Goal: Task Accomplishment & Management: Manage account settings

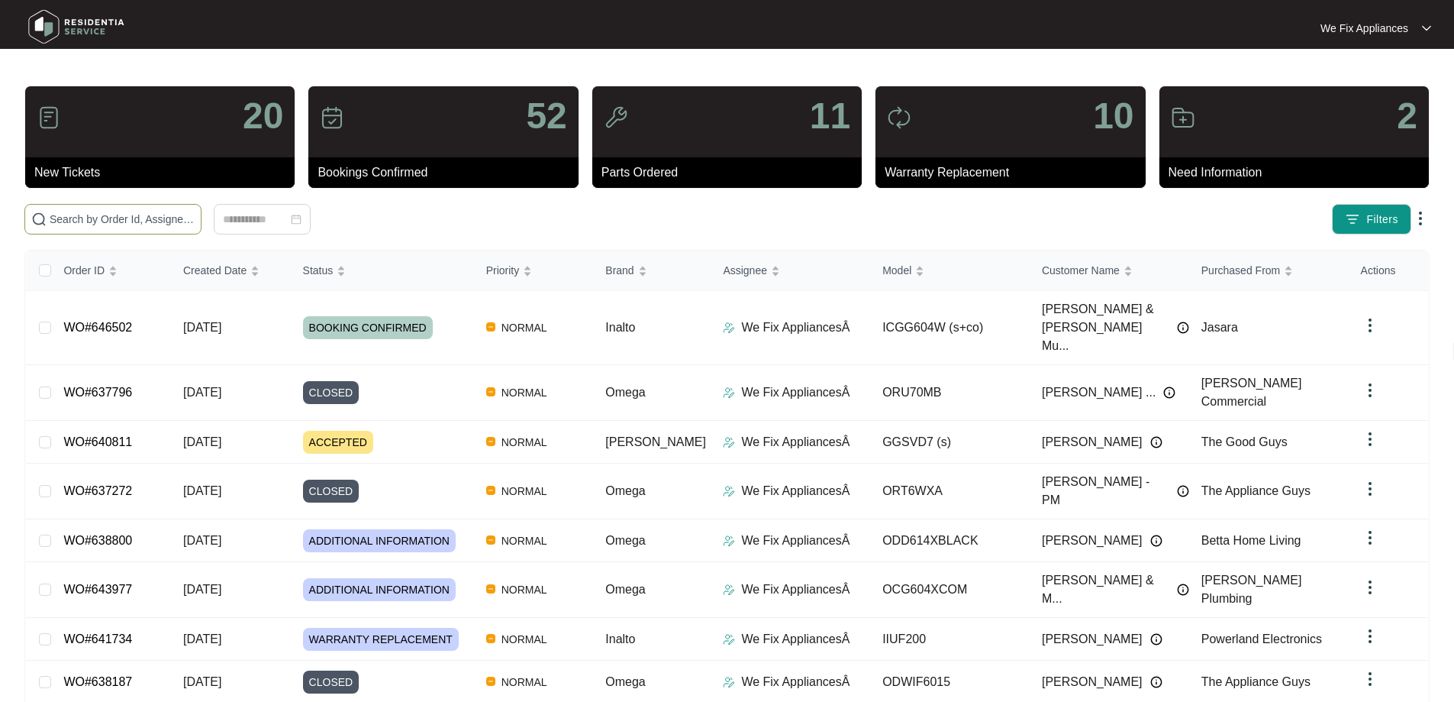
click at [102, 217] on input "text" at bounding box center [122, 219] width 145 height 17
paste input "639311"
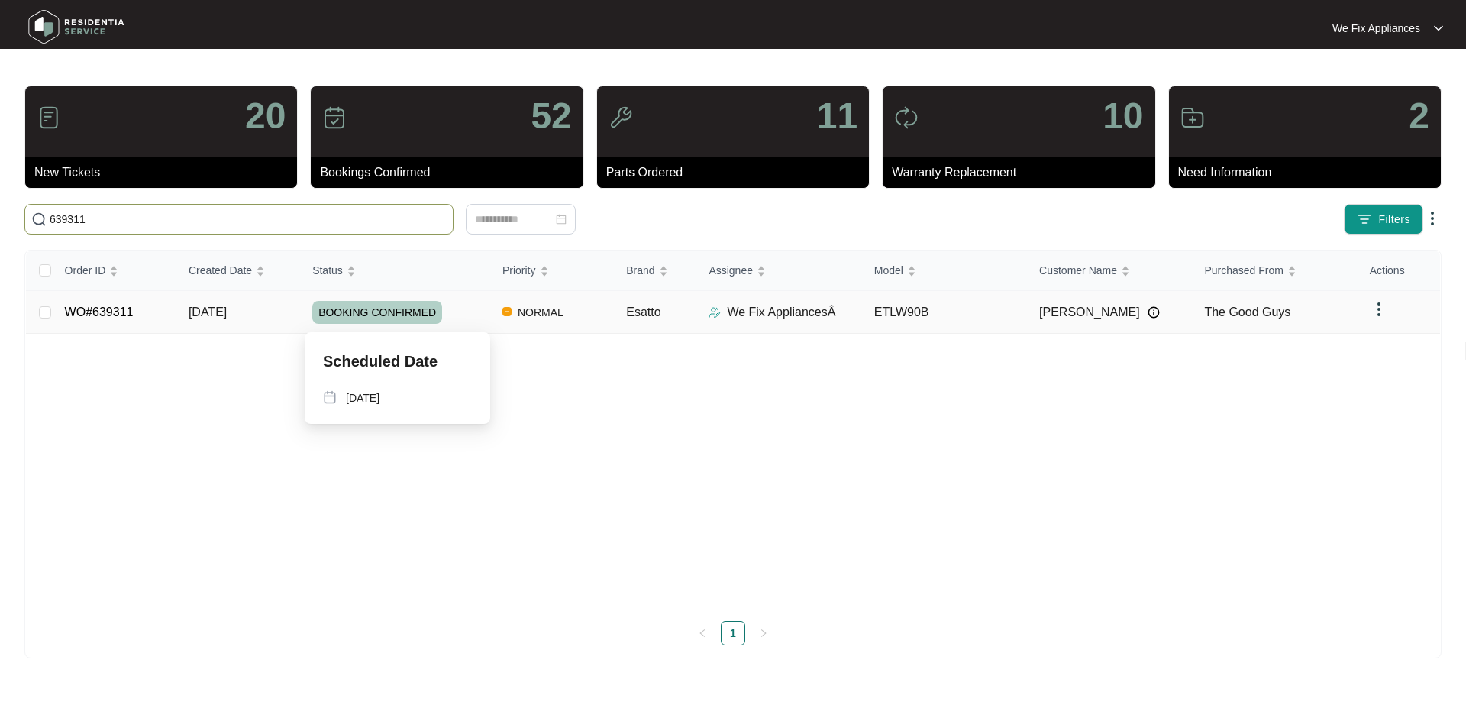
type input "639311"
click at [402, 311] on span "BOOKING CONFIRMED" at bounding box center [377, 312] width 130 height 23
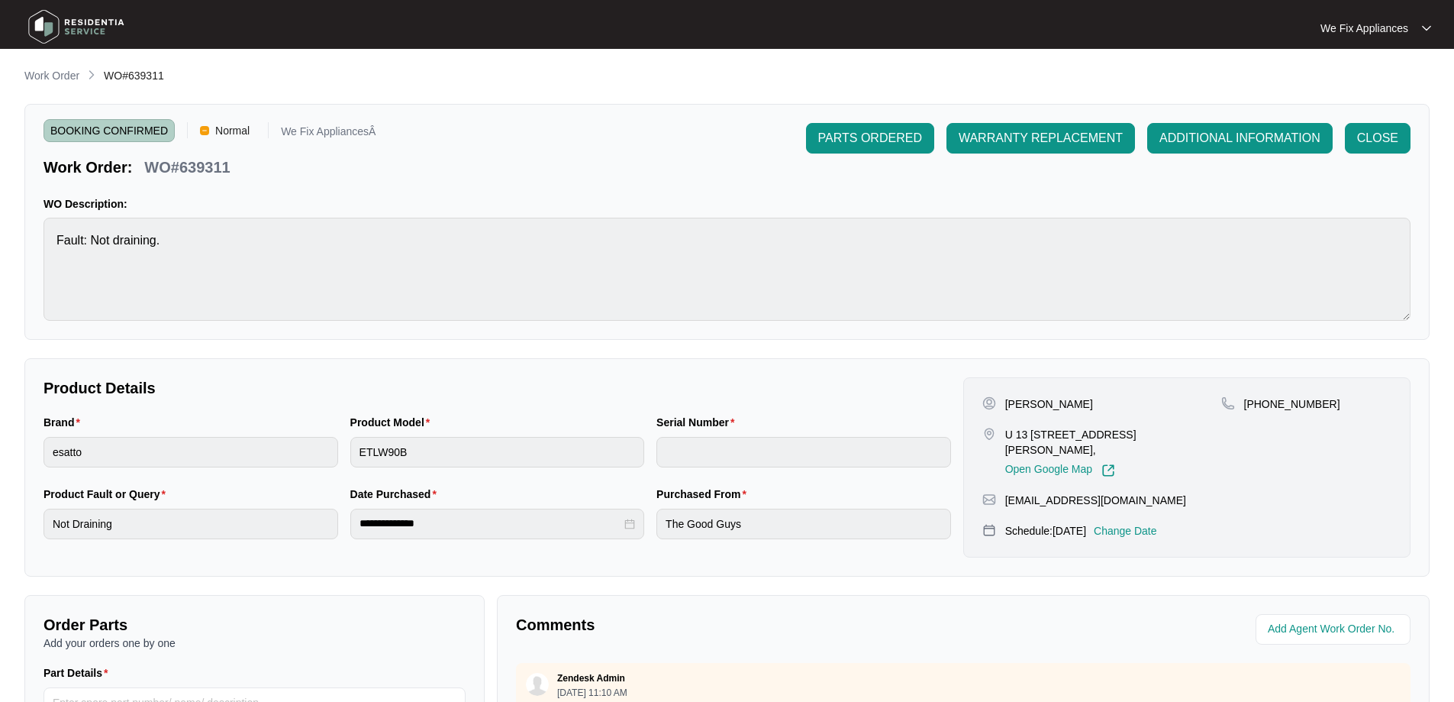
click at [38, 18] on img at bounding box center [76, 27] width 107 height 46
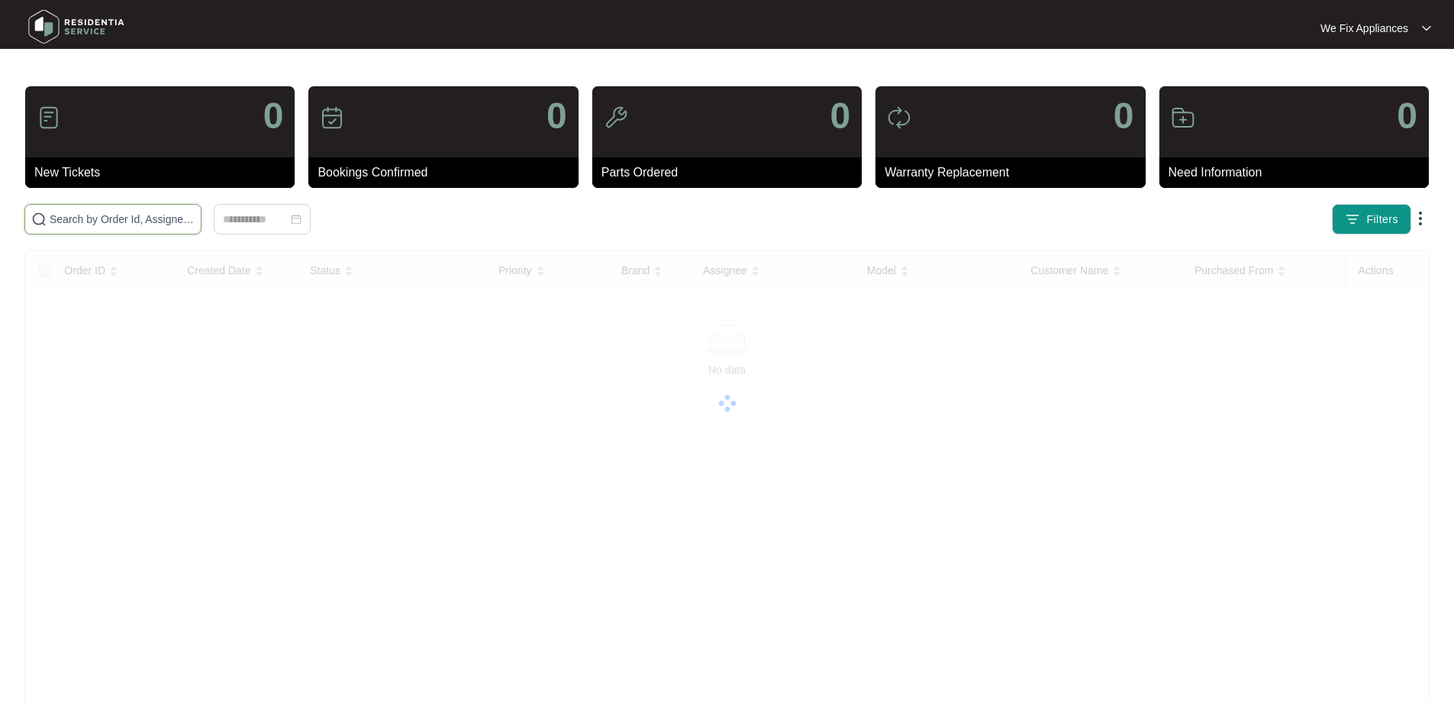
click at [132, 221] on input "text" at bounding box center [122, 219] width 145 height 17
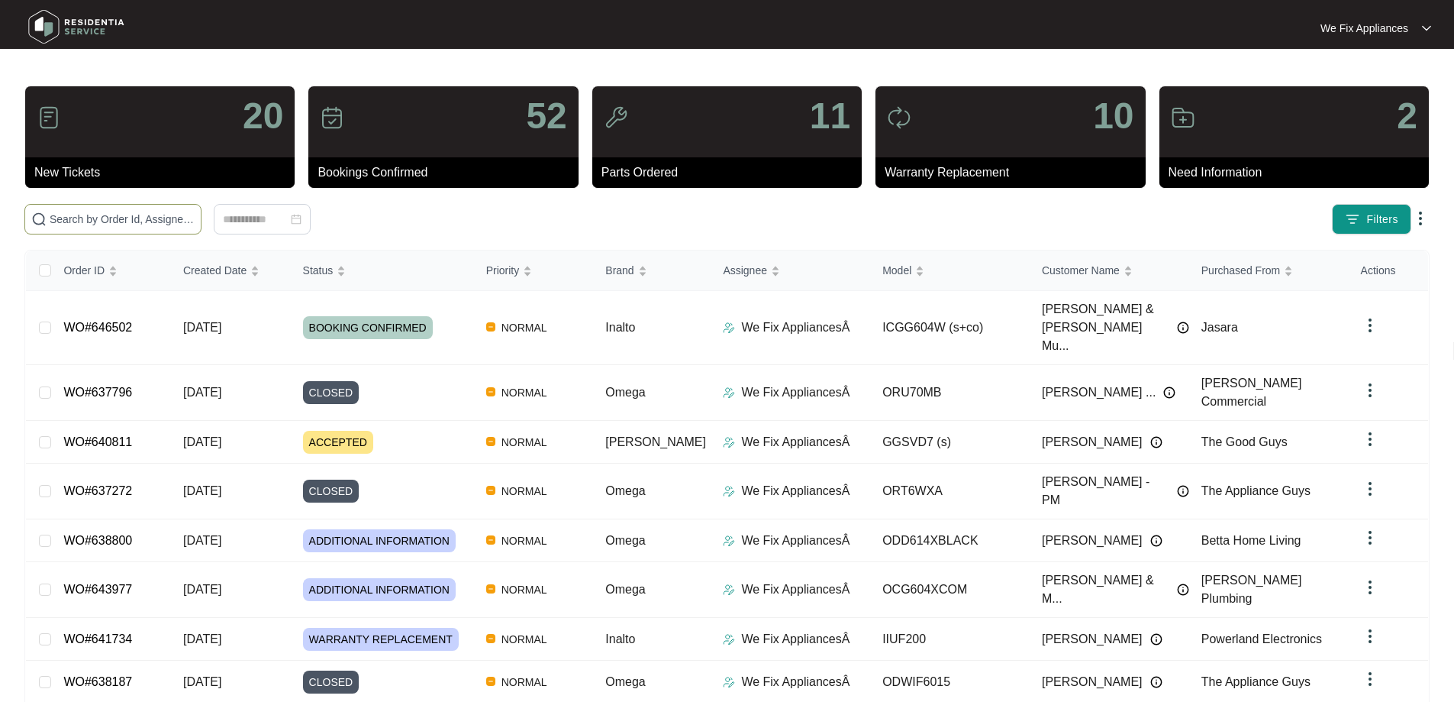
paste input "645430"
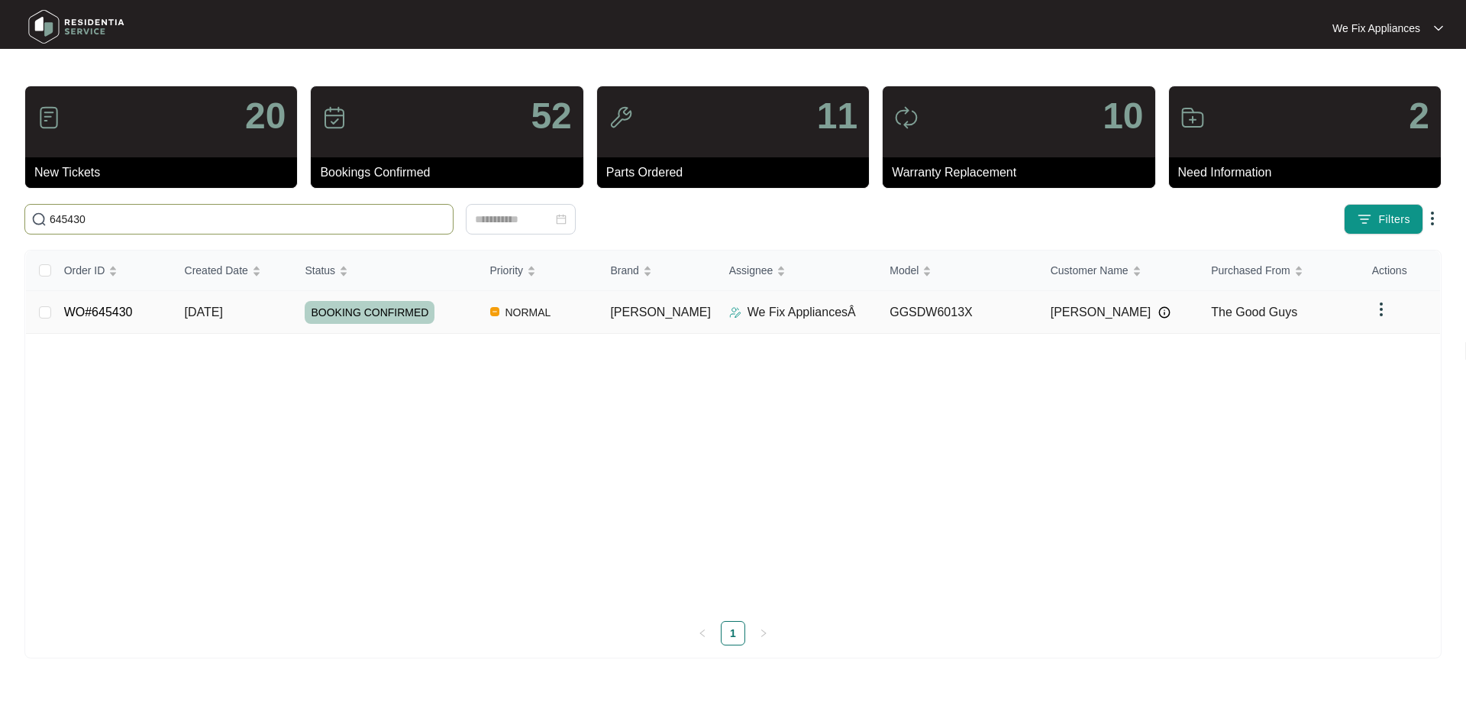
type input "645430"
click at [382, 303] on span "BOOKING CONFIRMED" at bounding box center [370, 312] width 130 height 23
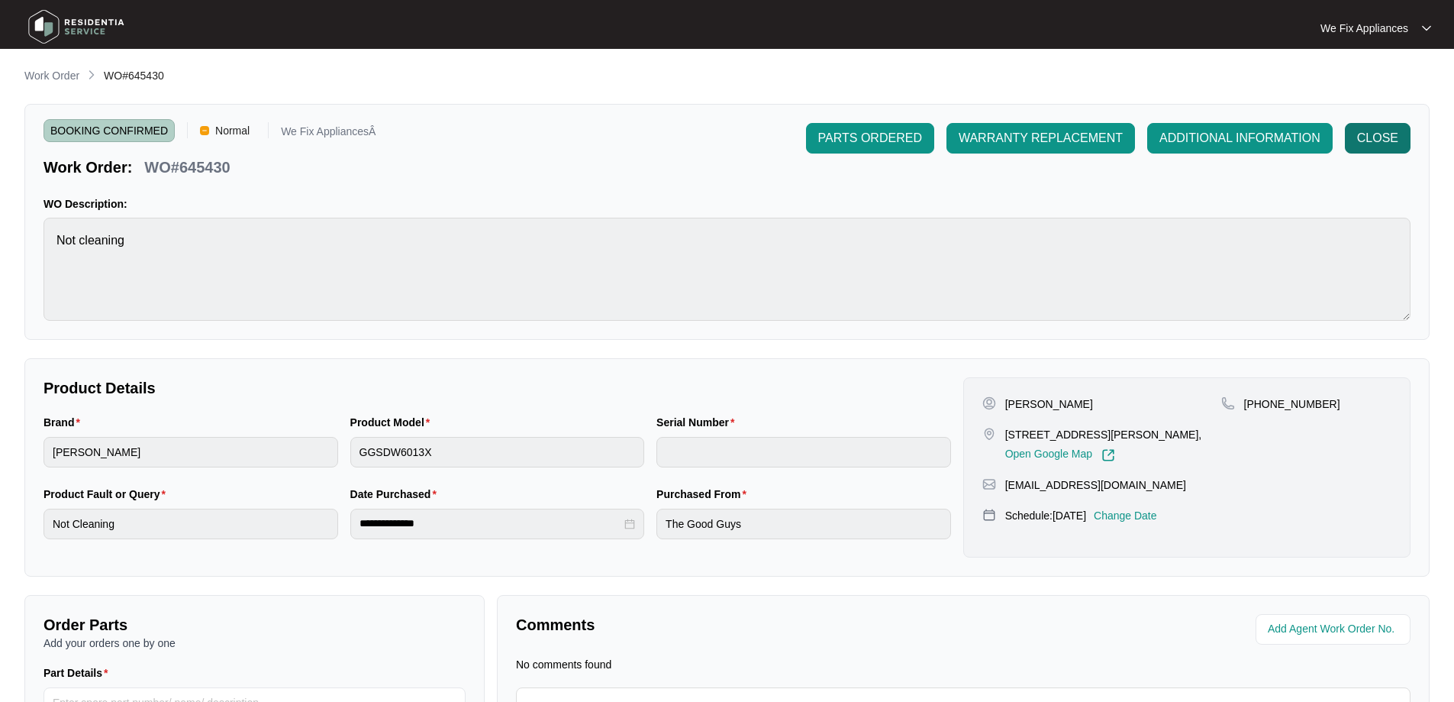
click at [1371, 145] on span "CLOSE" at bounding box center [1377, 138] width 41 height 18
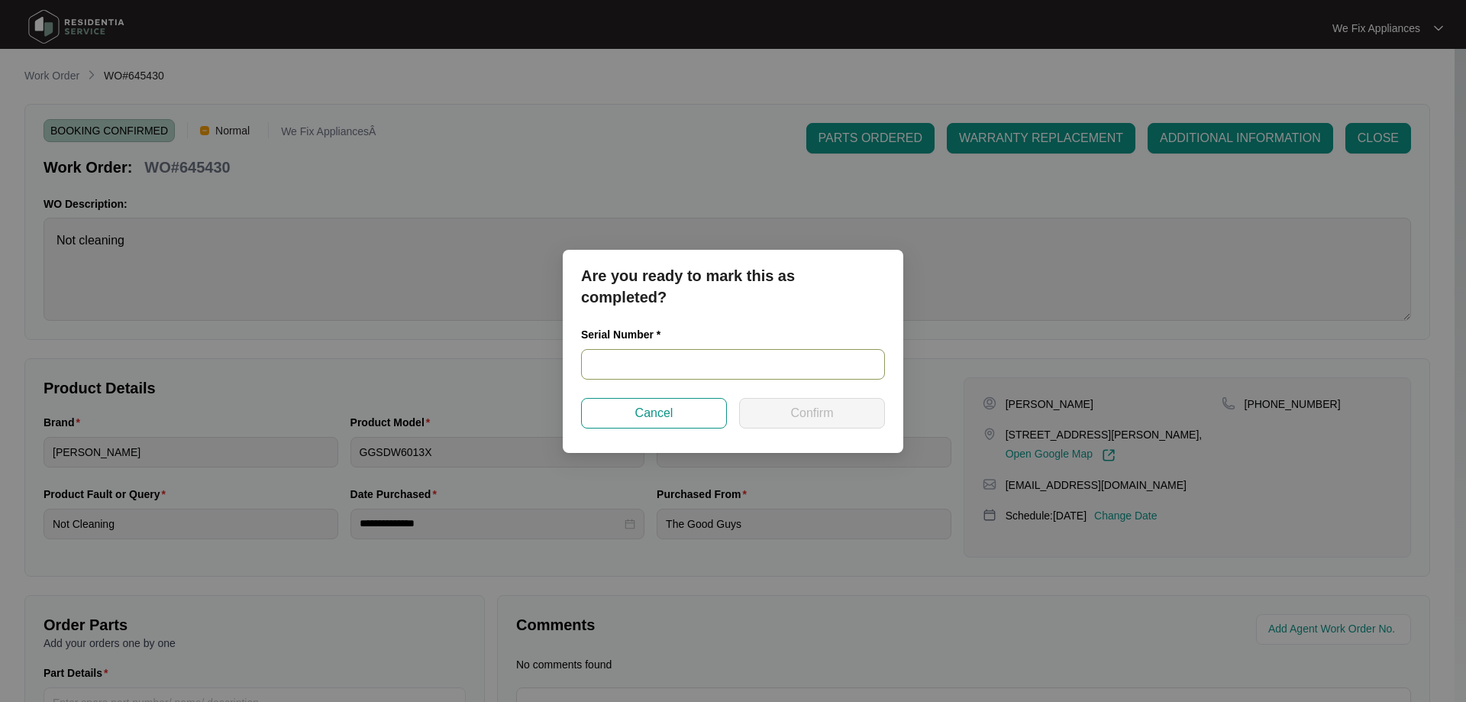
click at [651, 370] on input "text" at bounding box center [733, 364] width 304 height 31
paste input "25018191020200061"
type input "25018191020200061"
click at [790, 419] on span "Confirm" at bounding box center [811, 413] width 43 height 18
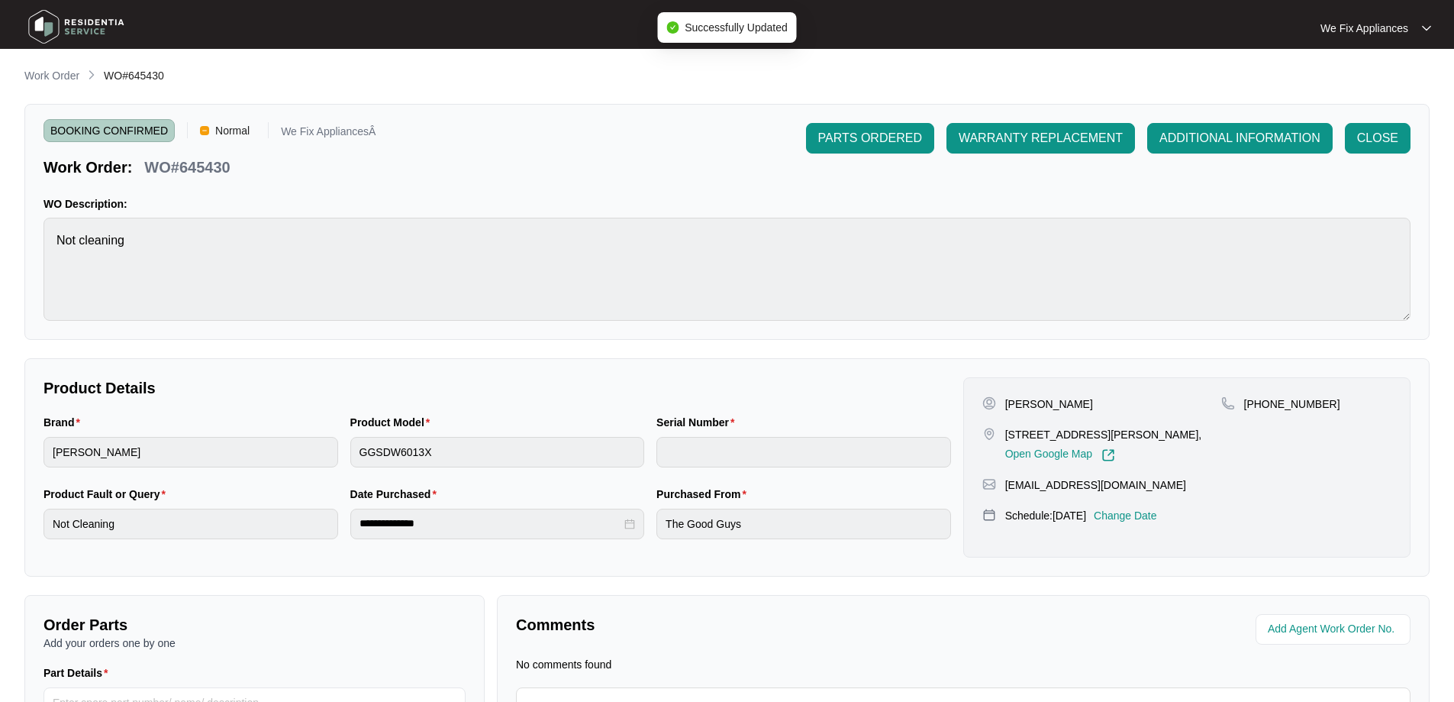
type input "25018191020200061"
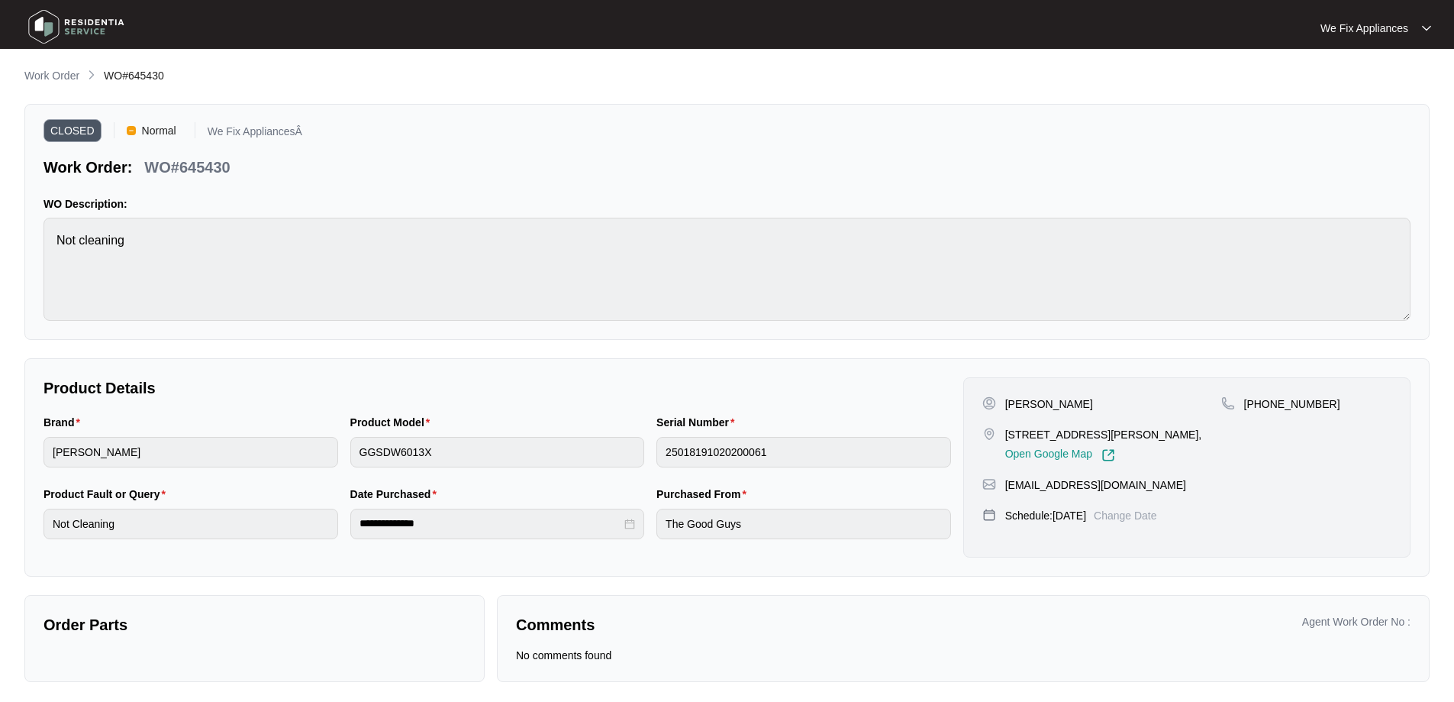
click at [71, 23] on img at bounding box center [76, 27] width 107 height 46
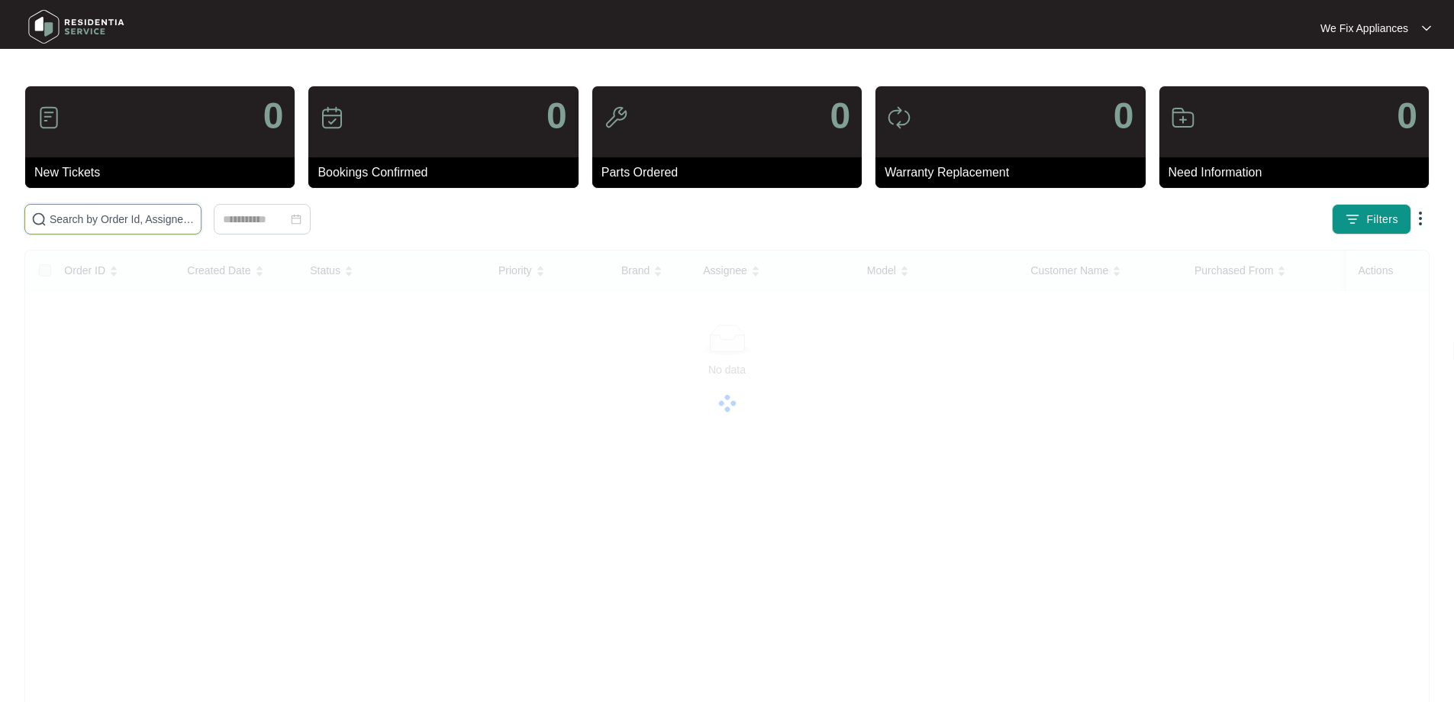
click at [78, 213] on input "text" at bounding box center [122, 219] width 145 height 17
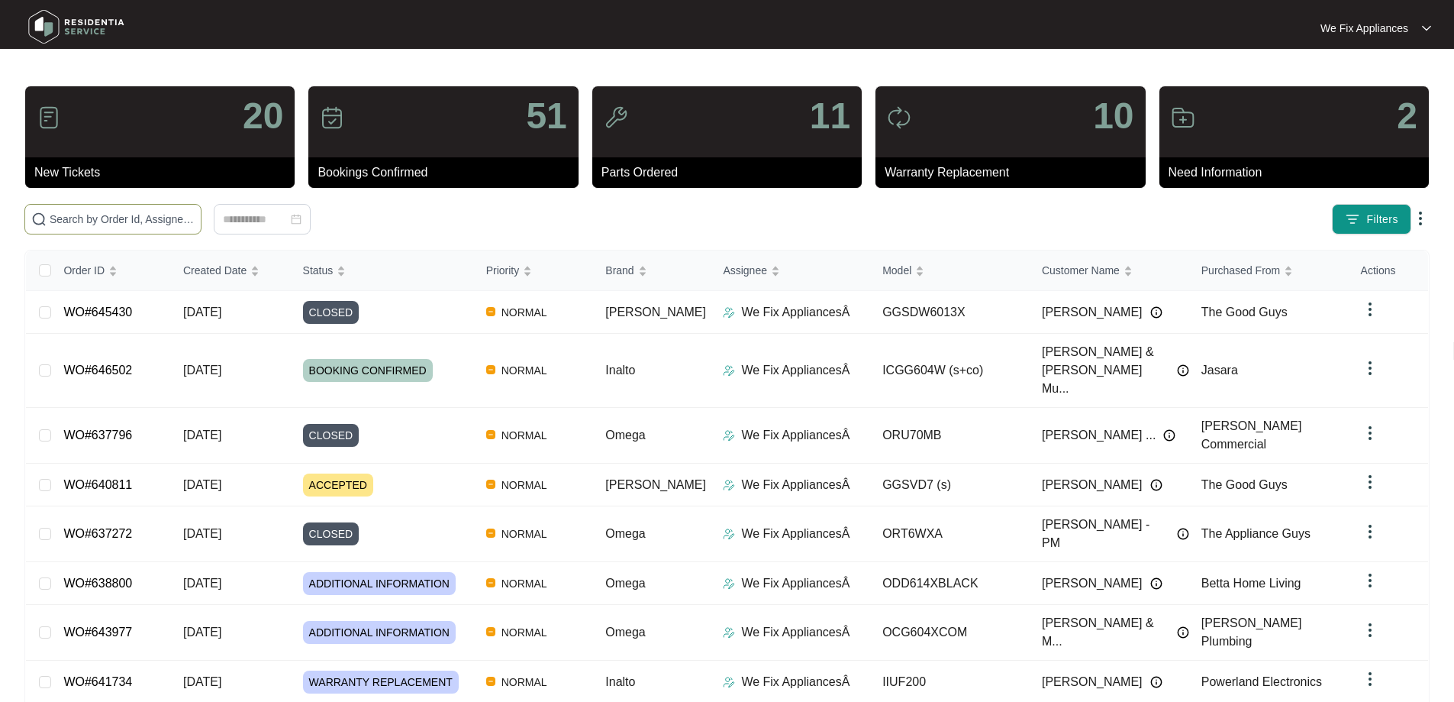
paste input "645545"
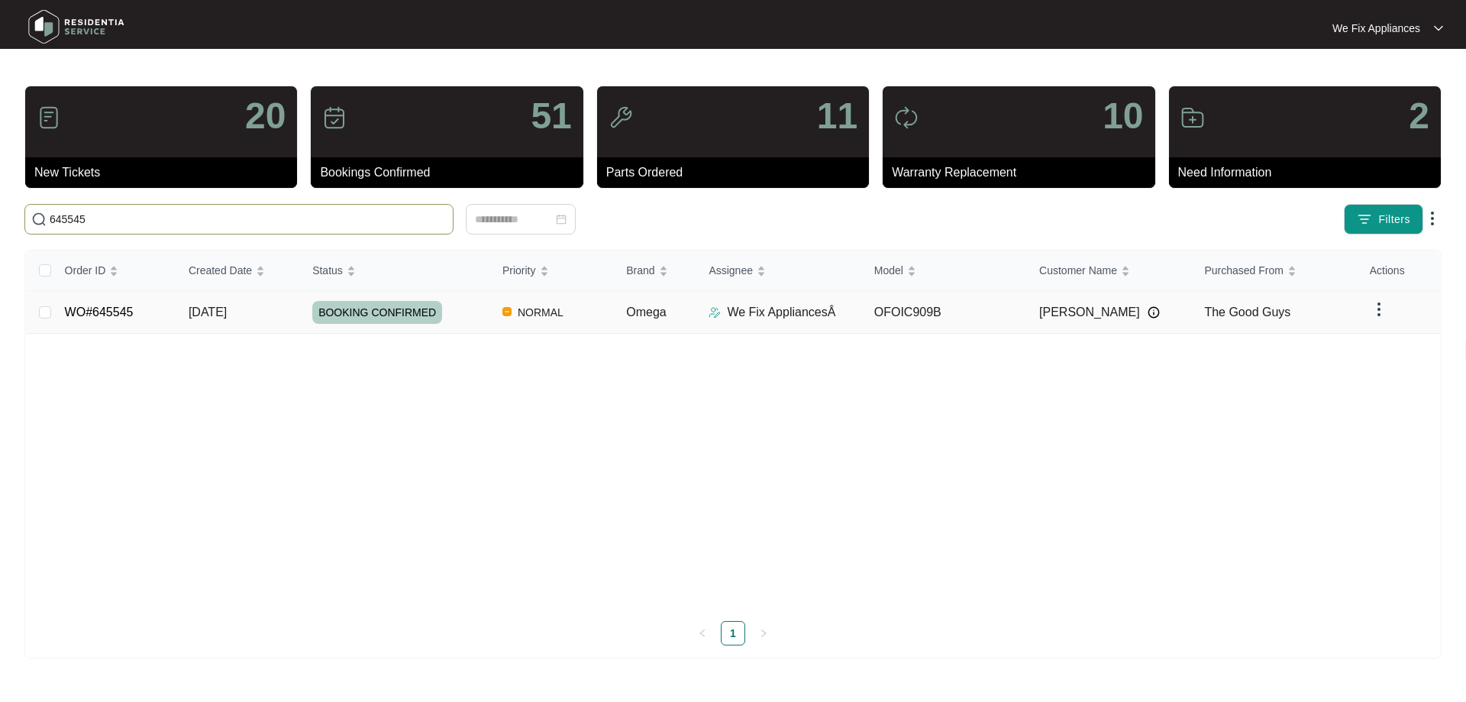
type input "645545"
click at [367, 308] on span "BOOKING CONFIRMED" at bounding box center [377, 312] width 130 height 23
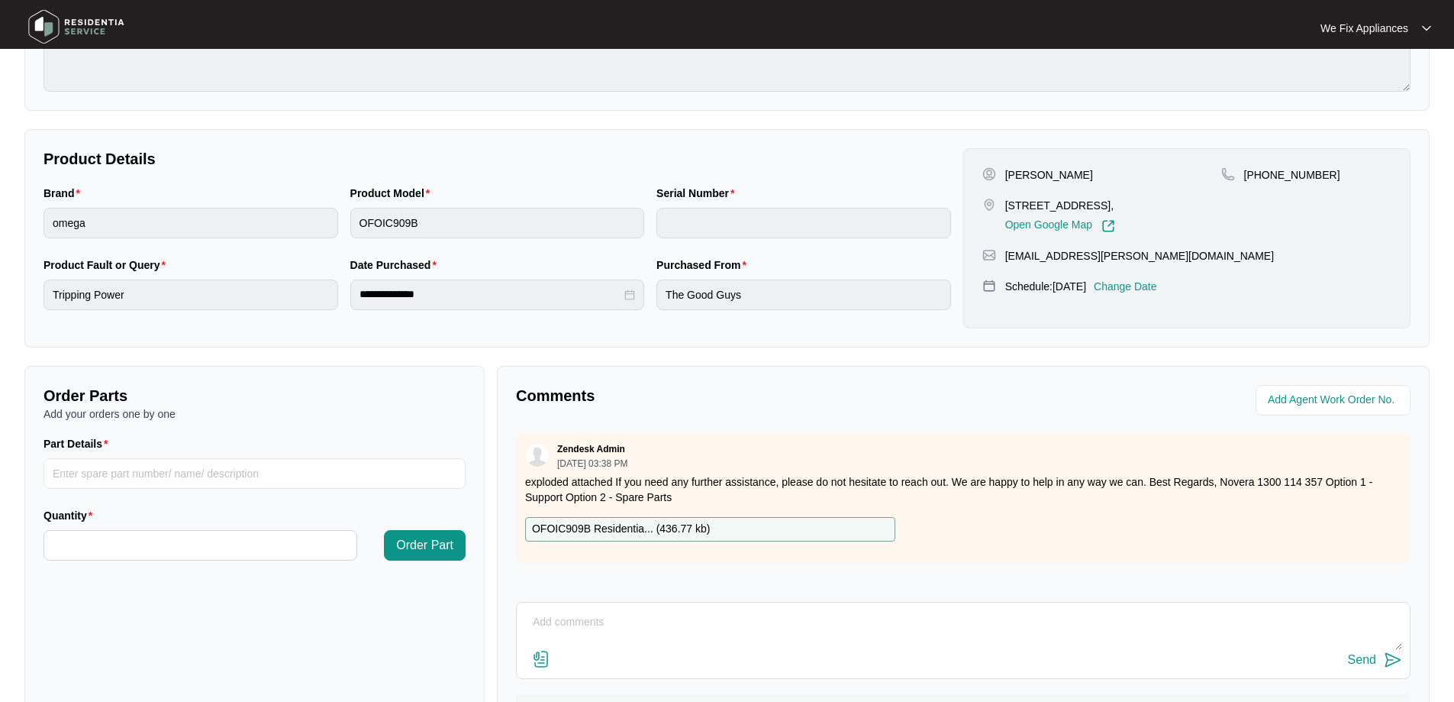
scroll to position [311, 0]
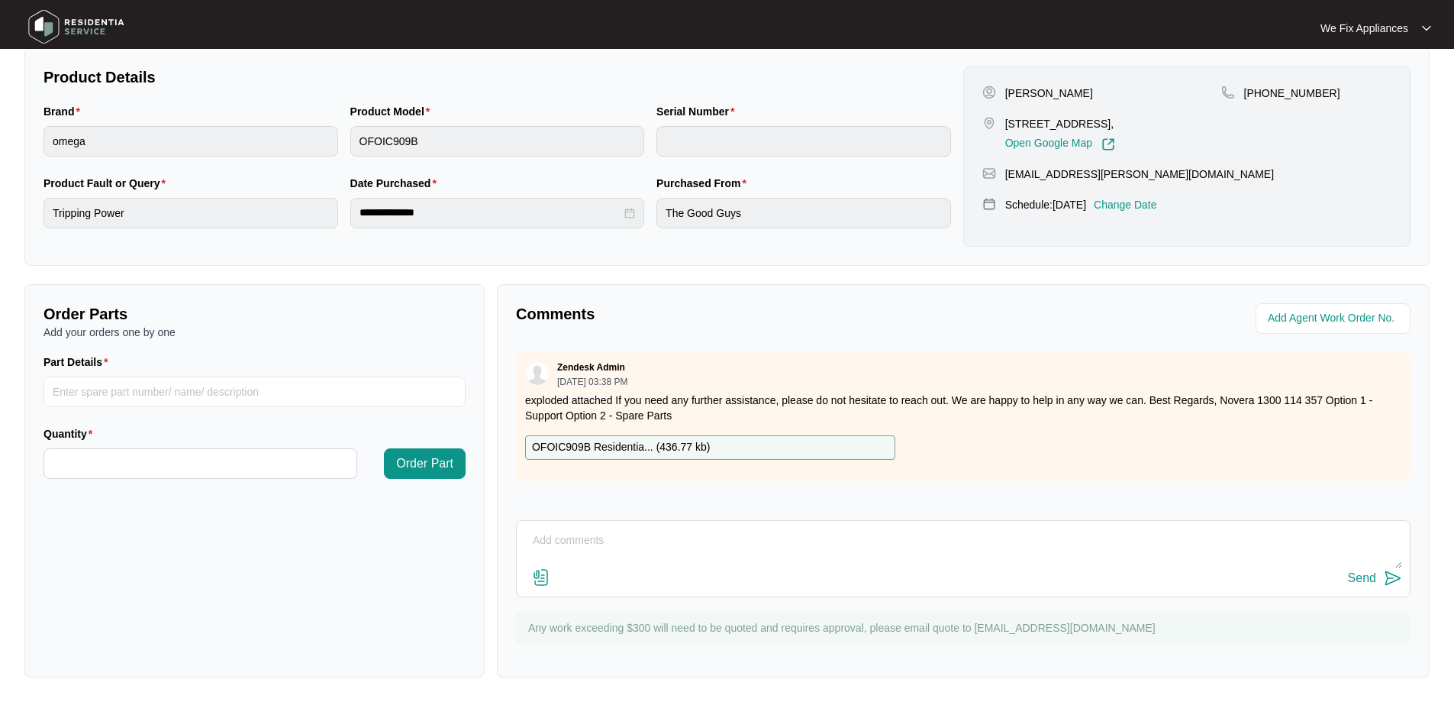
click at [634, 453] on p "OFOIC909B Residentia... ( 436.77 kb )" at bounding box center [621, 447] width 178 height 17
click at [113, 392] on input "Part Details" at bounding box center [255, 391] width 422 height 31
paste input "SP20287"
type input "SP20287 induction assembly"
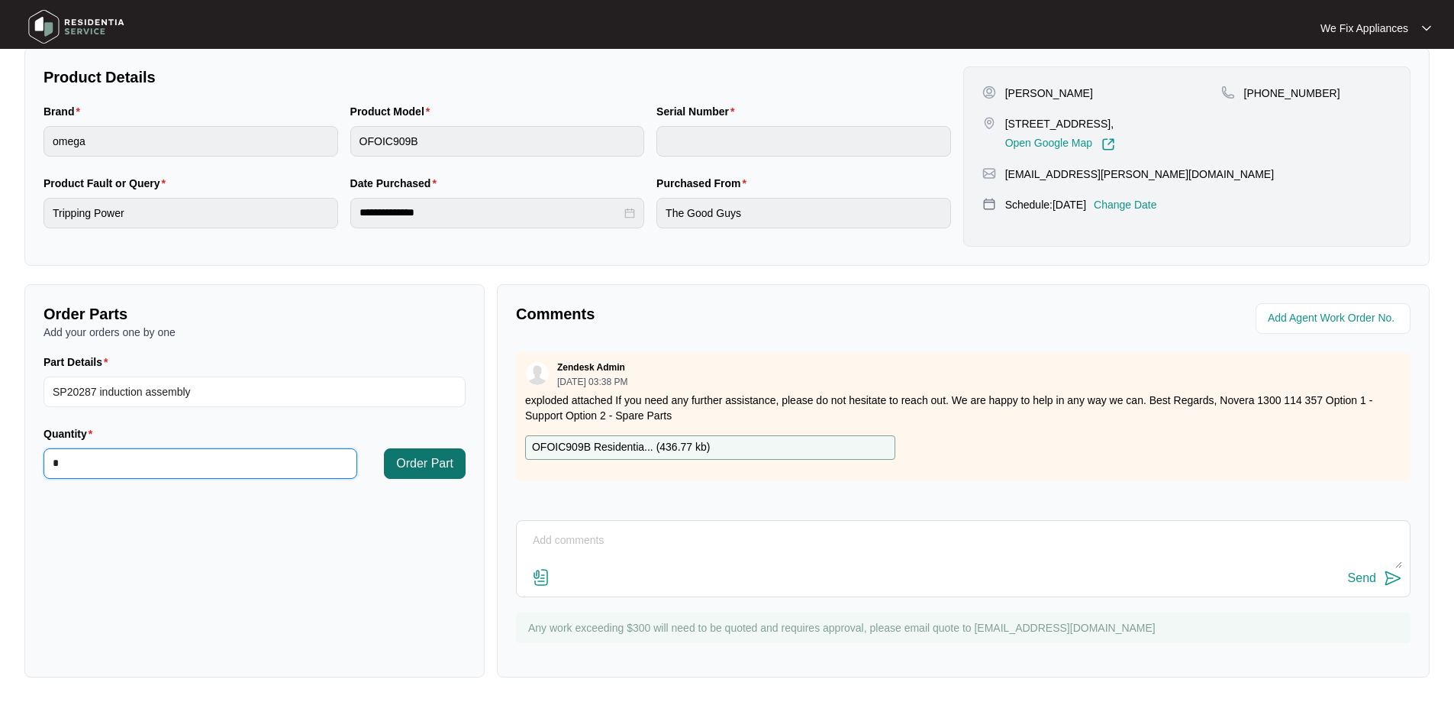
type input "*"
click at [409, 457] on span "Order Part" at bounding box center [424, 463] width 57 height 18
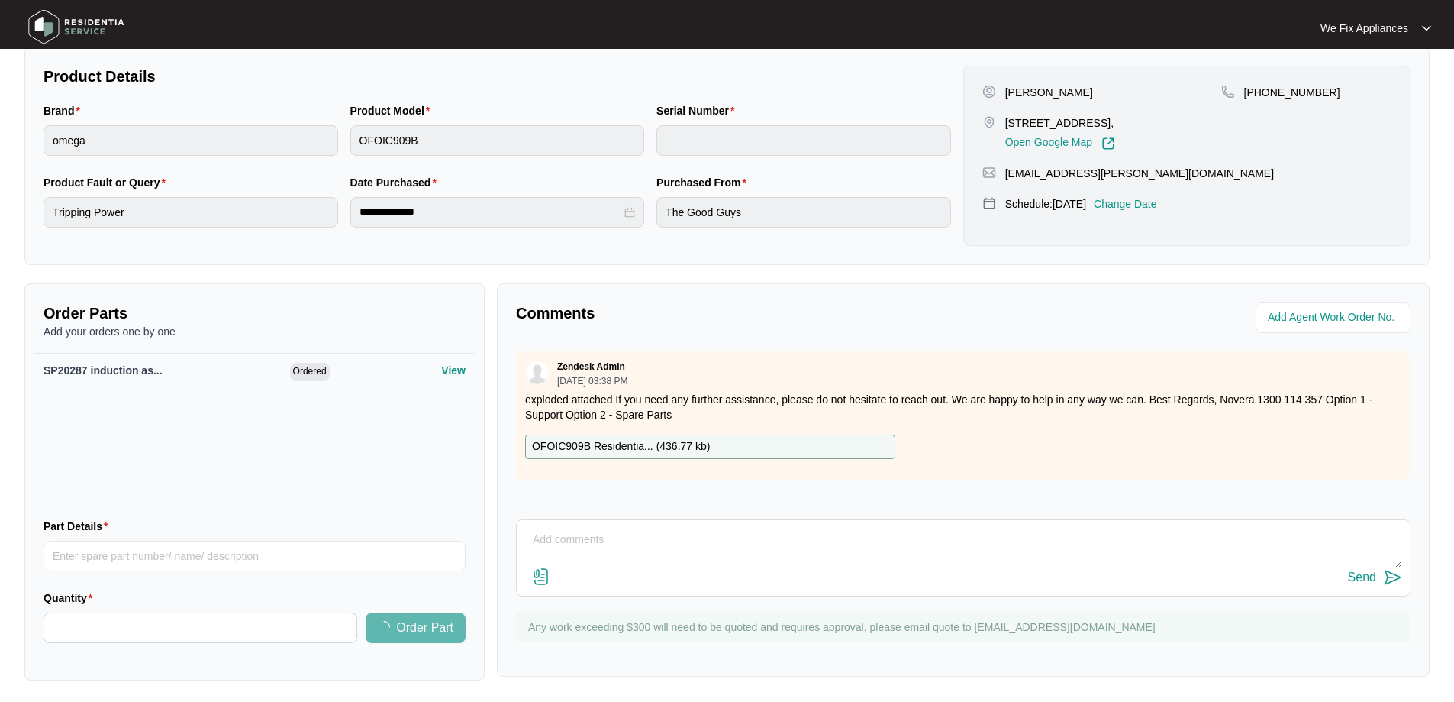
scroll to position [0, 0]
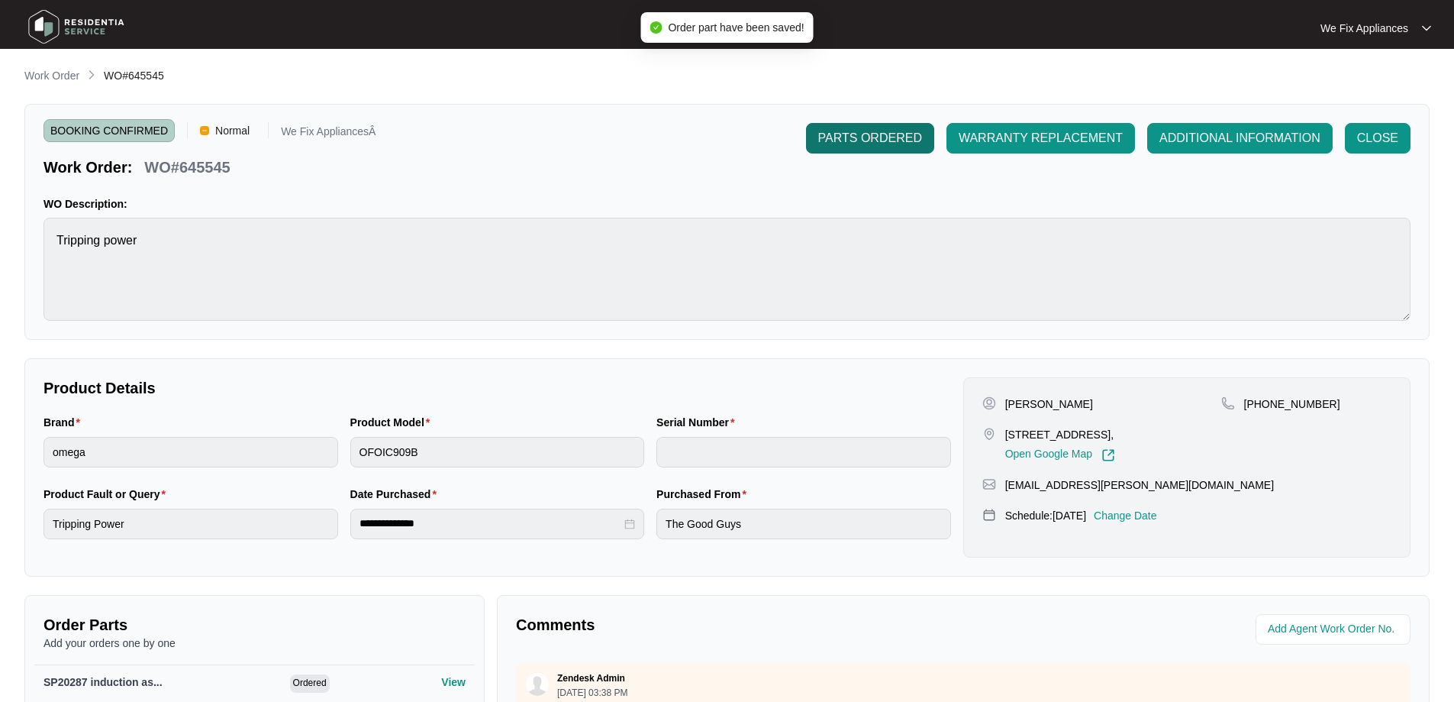
click at [866, 129] on span "PARTS ORDERED" at bounding box center [870, 138] width 104 height 18
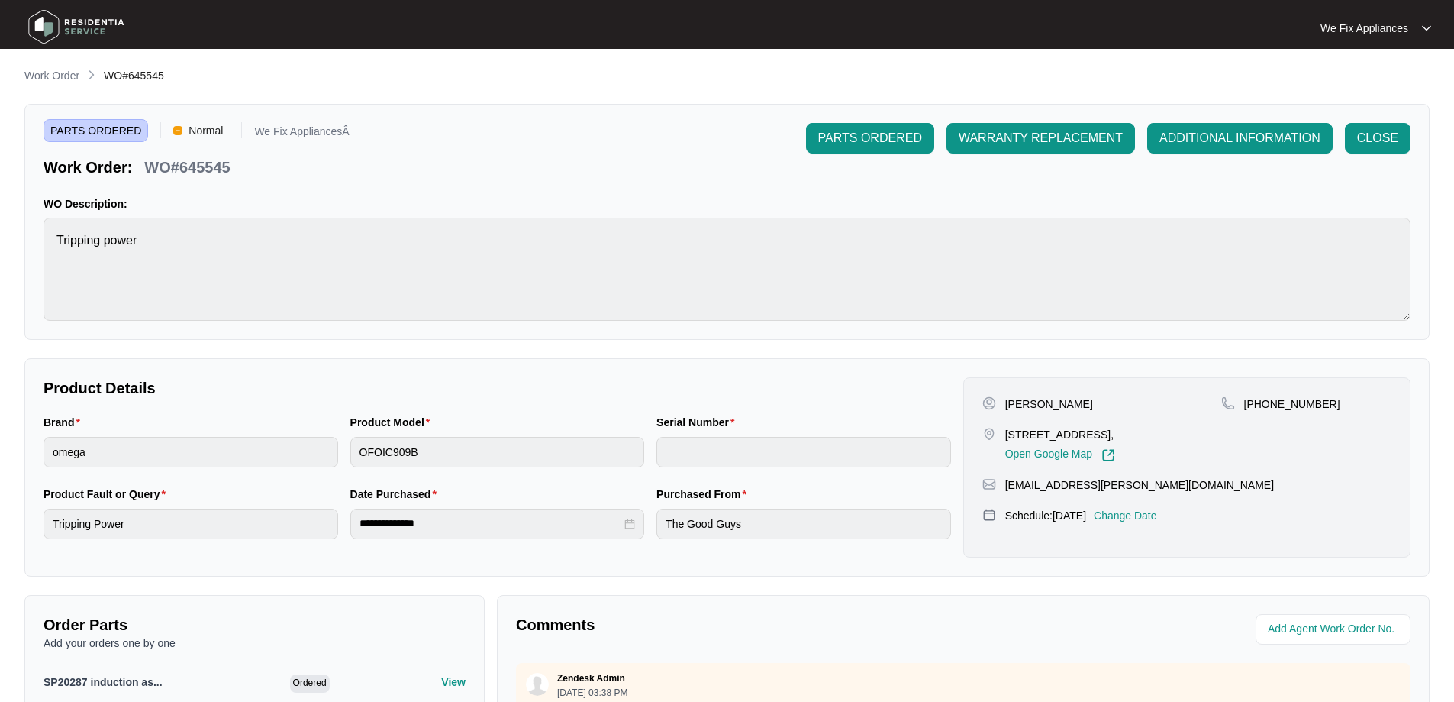
click at [66, 16] on img at bounding box center [76, 27] width 107 height 46
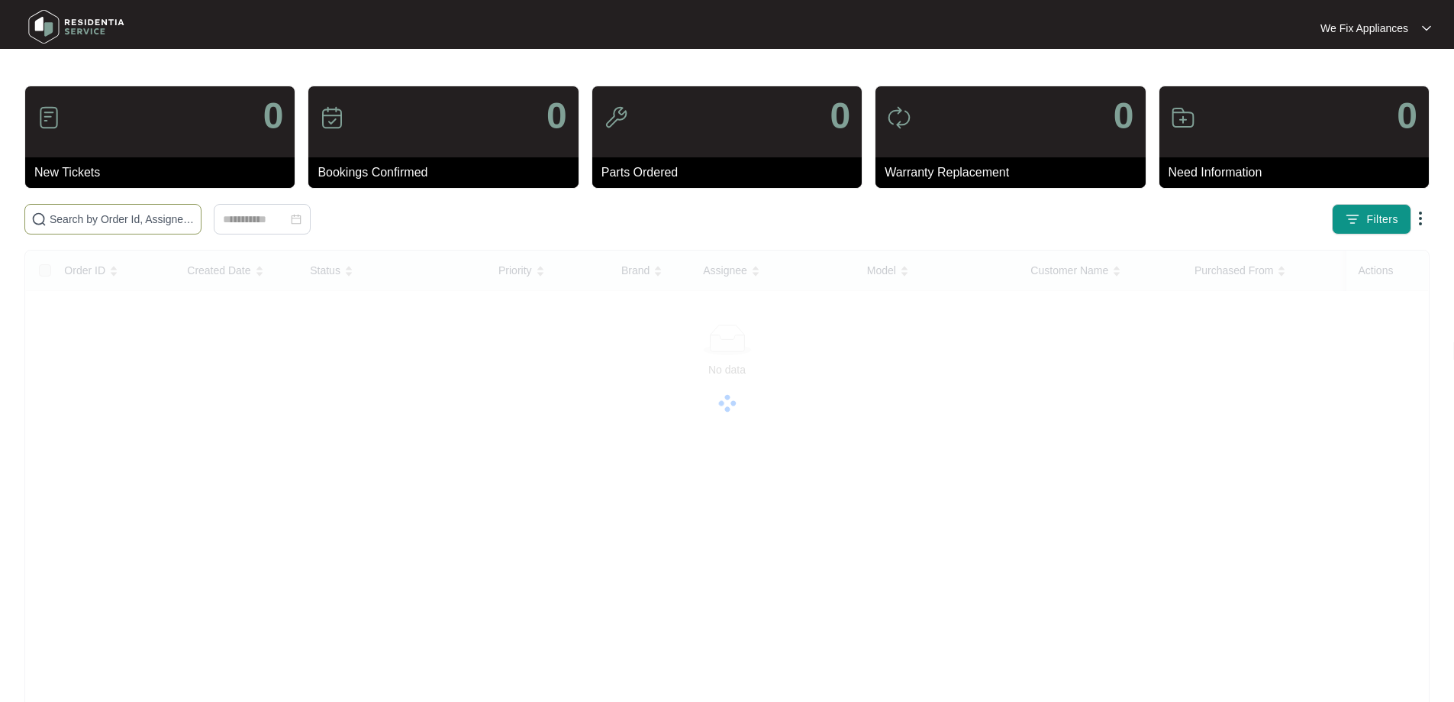
click at [95, 222] on input "text" at bounding box center [122, 219] width 145 height 17
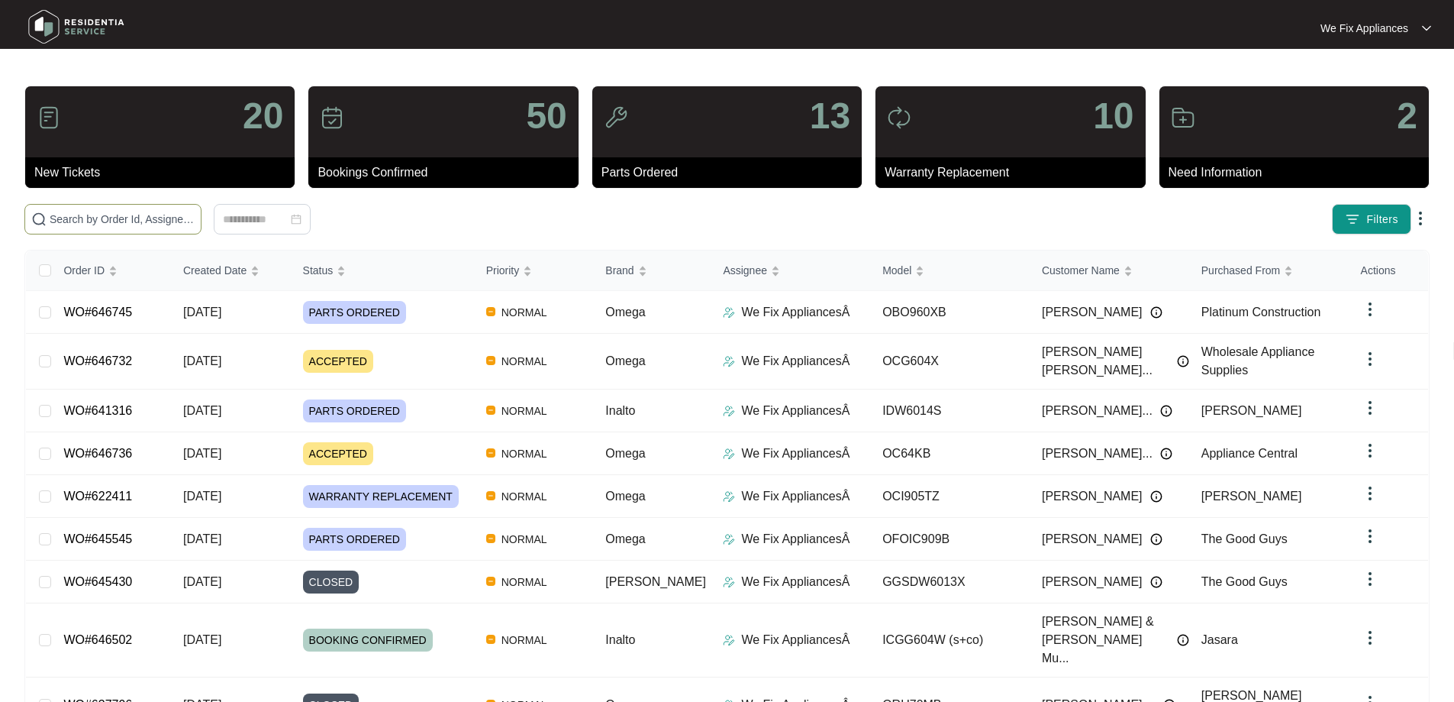
paste input "641943"
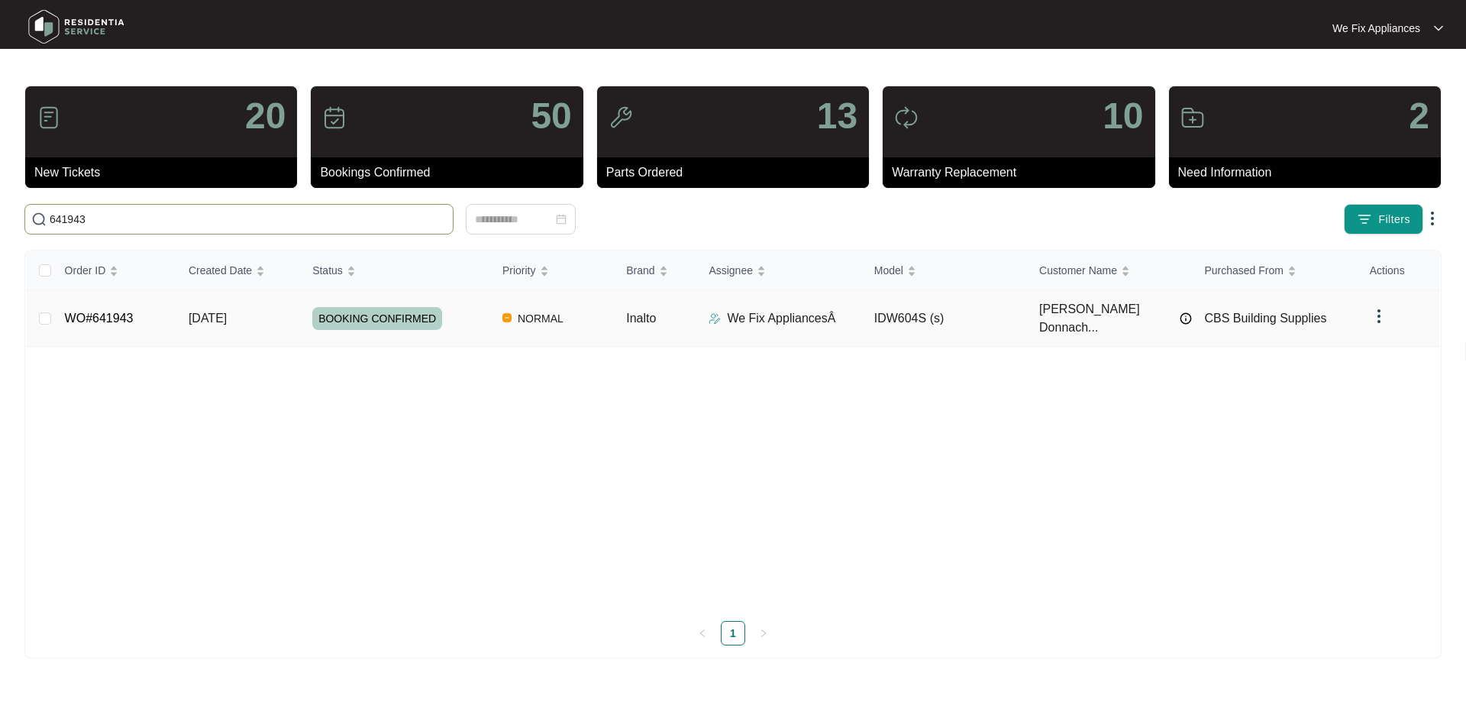
type input "641943"
click at [385, 311] on span "BOOKING CONFIRMED" at bounding box center [377, 318] width 130 height 23
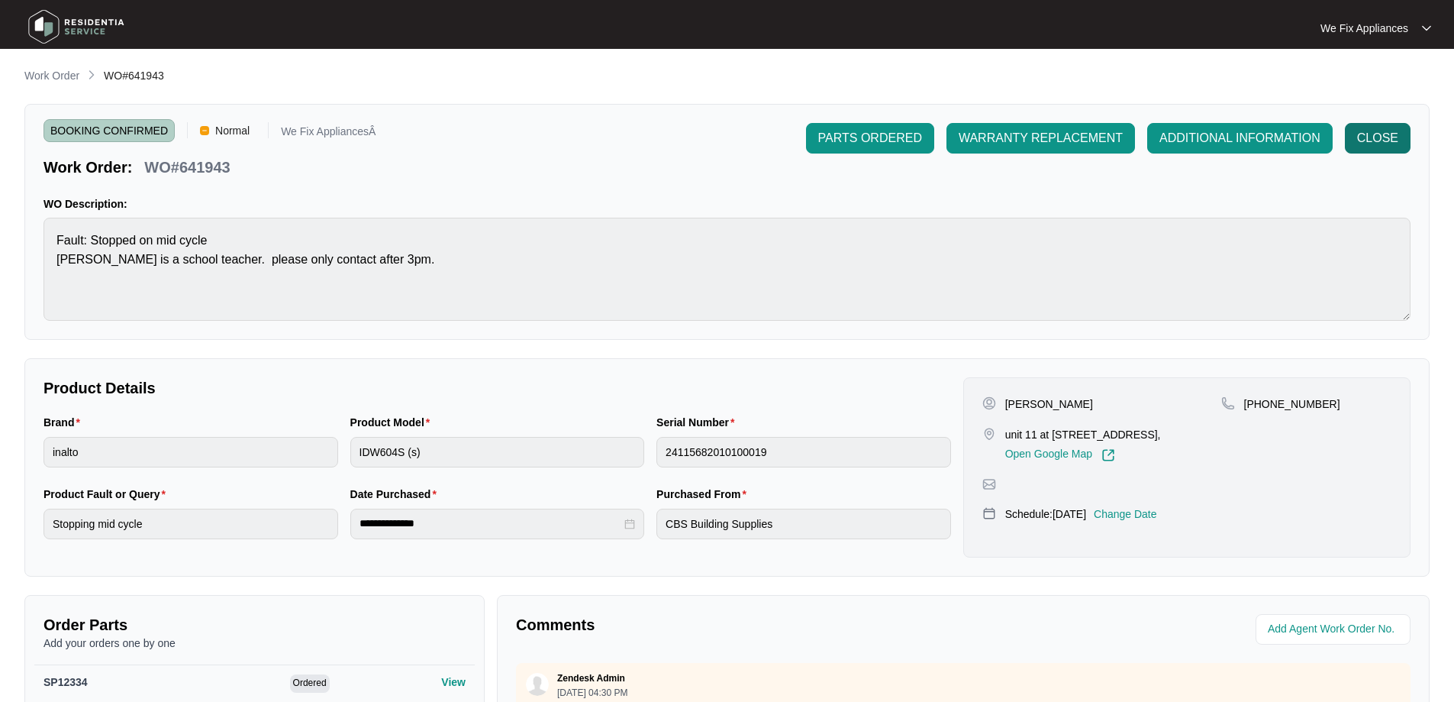
click at [1390, 133] on span "CLOSE" at bounding box center [1377, 138] width 41 height 18
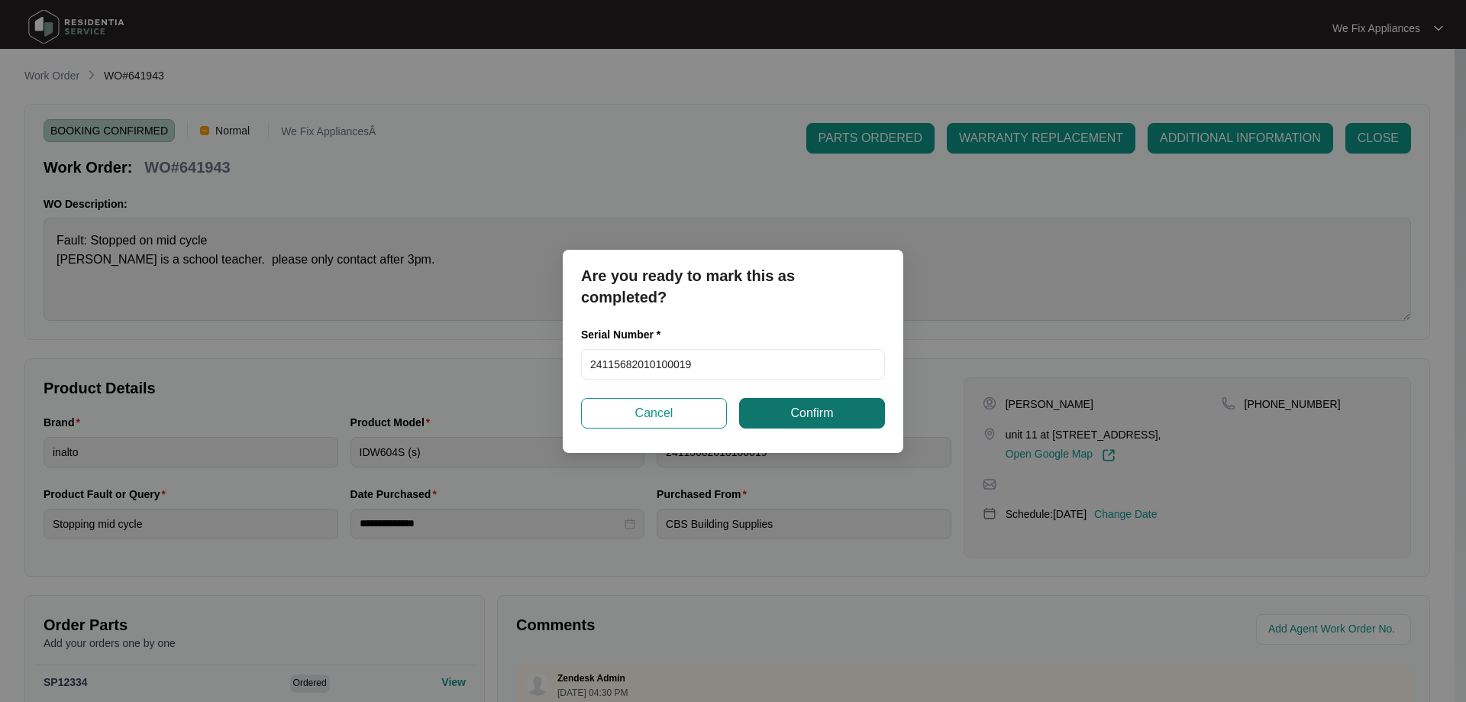
click at [818, 417] on span "Confirm" at bounding box center [811, 413] width 43 height 18
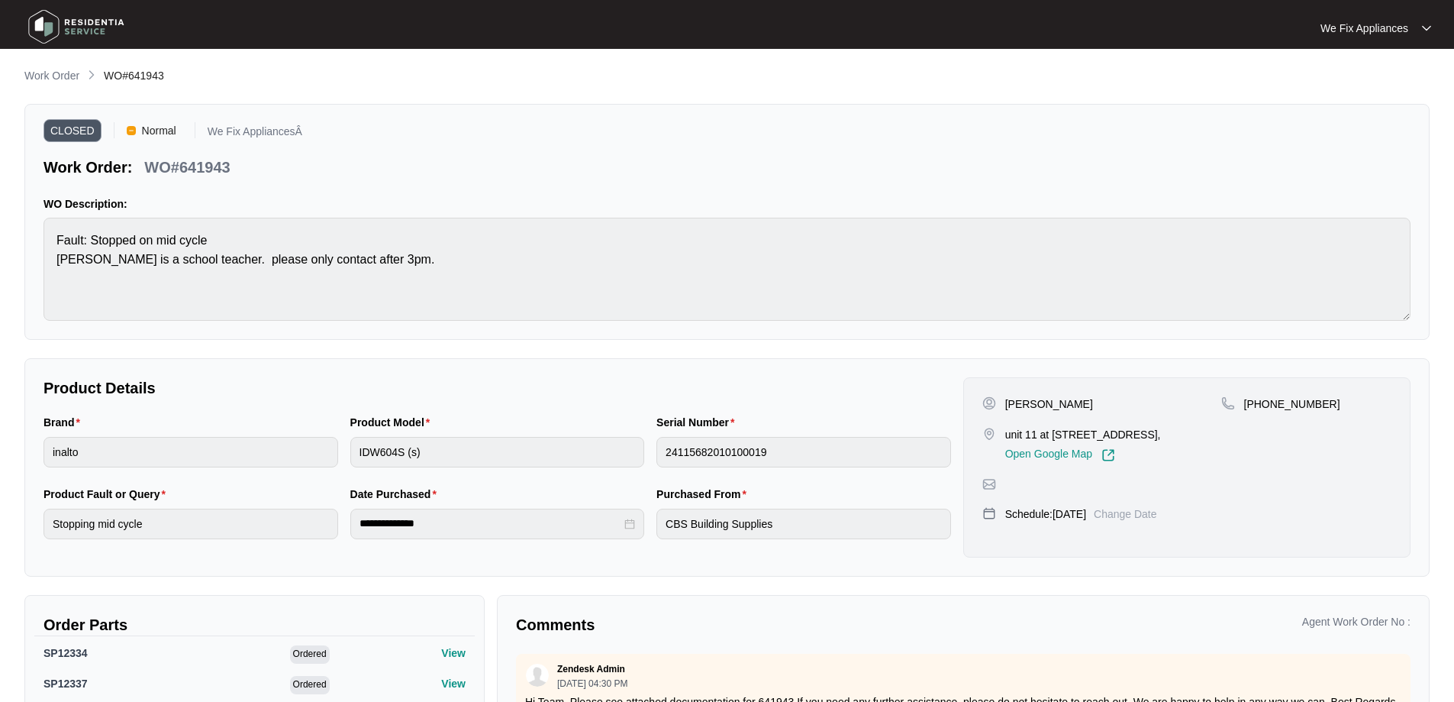
click at [54, 18] on img at bounding box center [76, 27] width 107 height 46
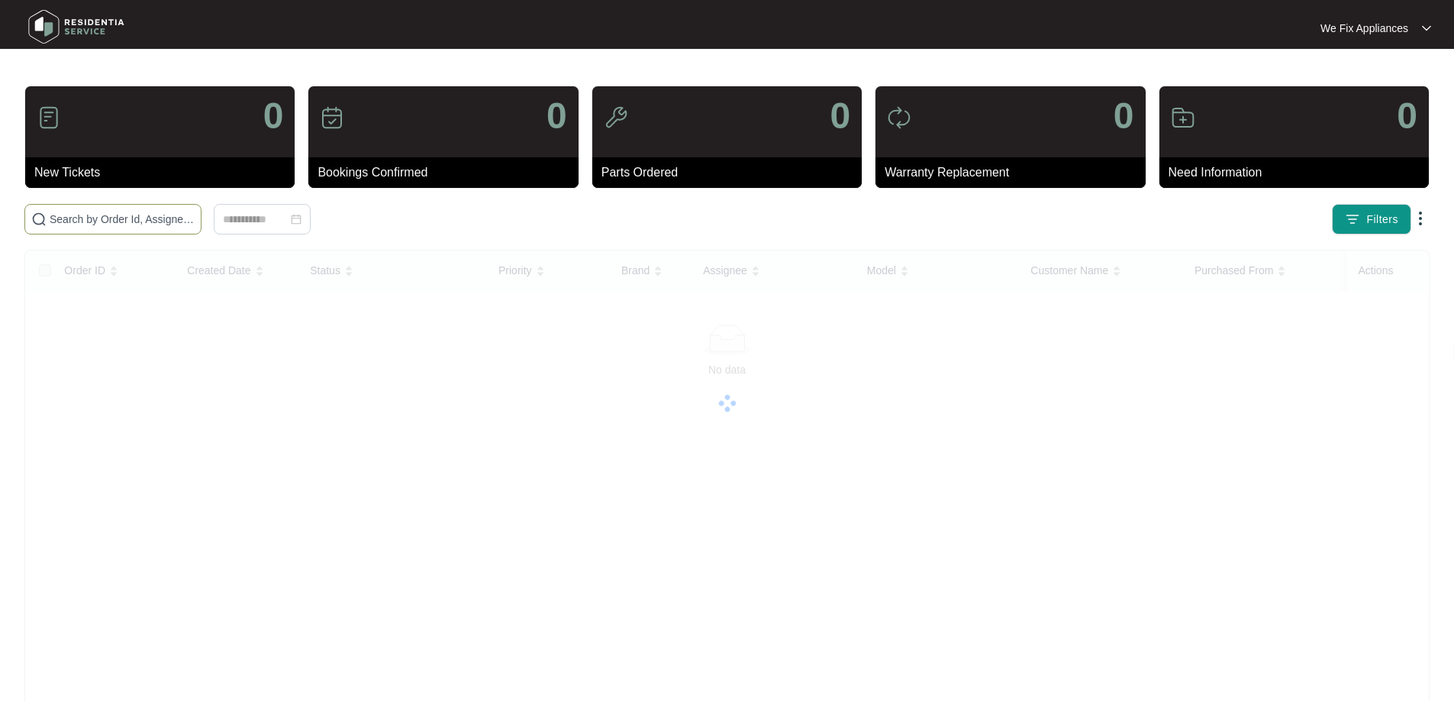
click at [110, 208] on span at bounding box center [112, 219] width 177 height 31
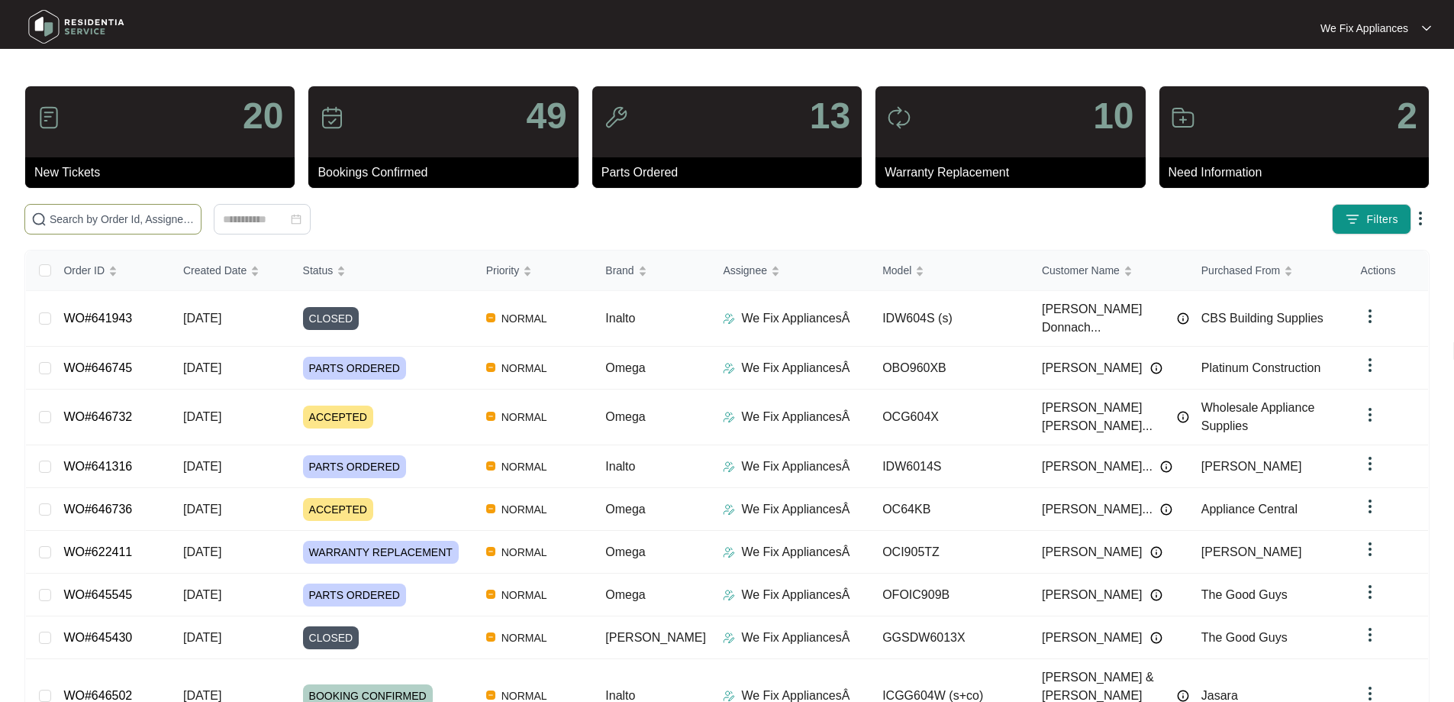
paste input "640509"
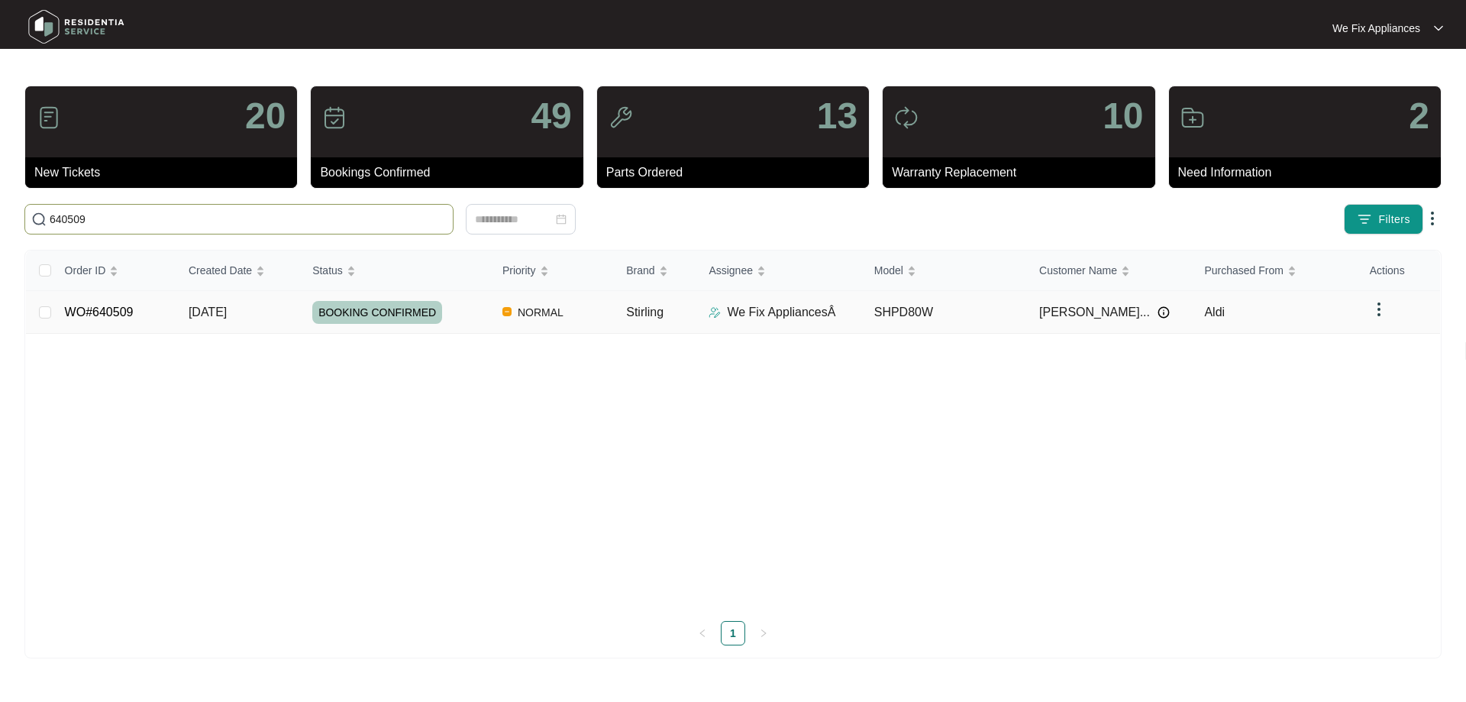
type input "640509"
click at [390, 314] on span "BOOKING CONFIRMED" at bounding box center [377, 312] width 130 height 23
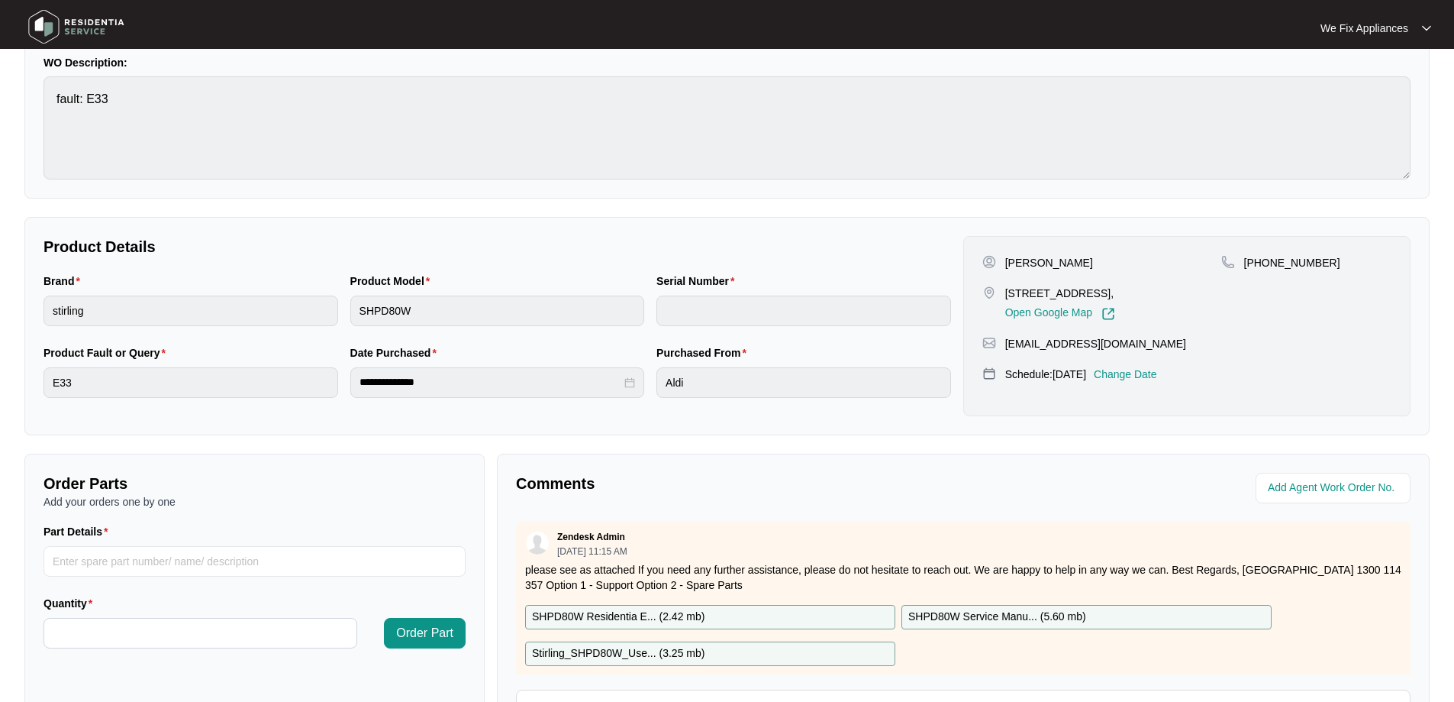
scroll to position [305, 0]
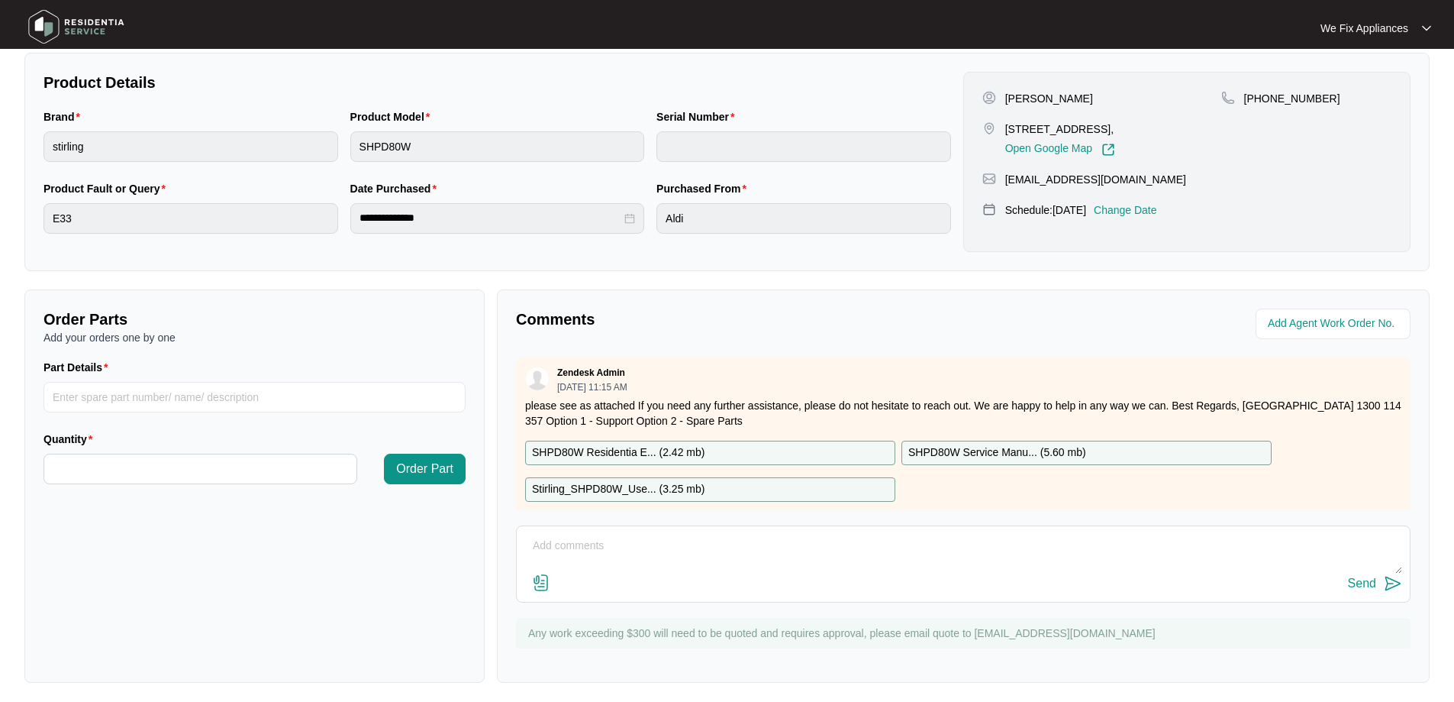
click at [625, 451] on p "SHPD80W Residentia E... ( 2.42 mb )" at bounding box center [618, 452] width 173 height 17
click at [202, 393] on input "Part Details" at bounding box center [255, 397] width 422 height 31
paste input "[DATE]"
type input "[DATE]"
drag, startPoint x: 126, startPoint y: 396, endPoint x: 0, endPoint y: 392, distance: 126.0
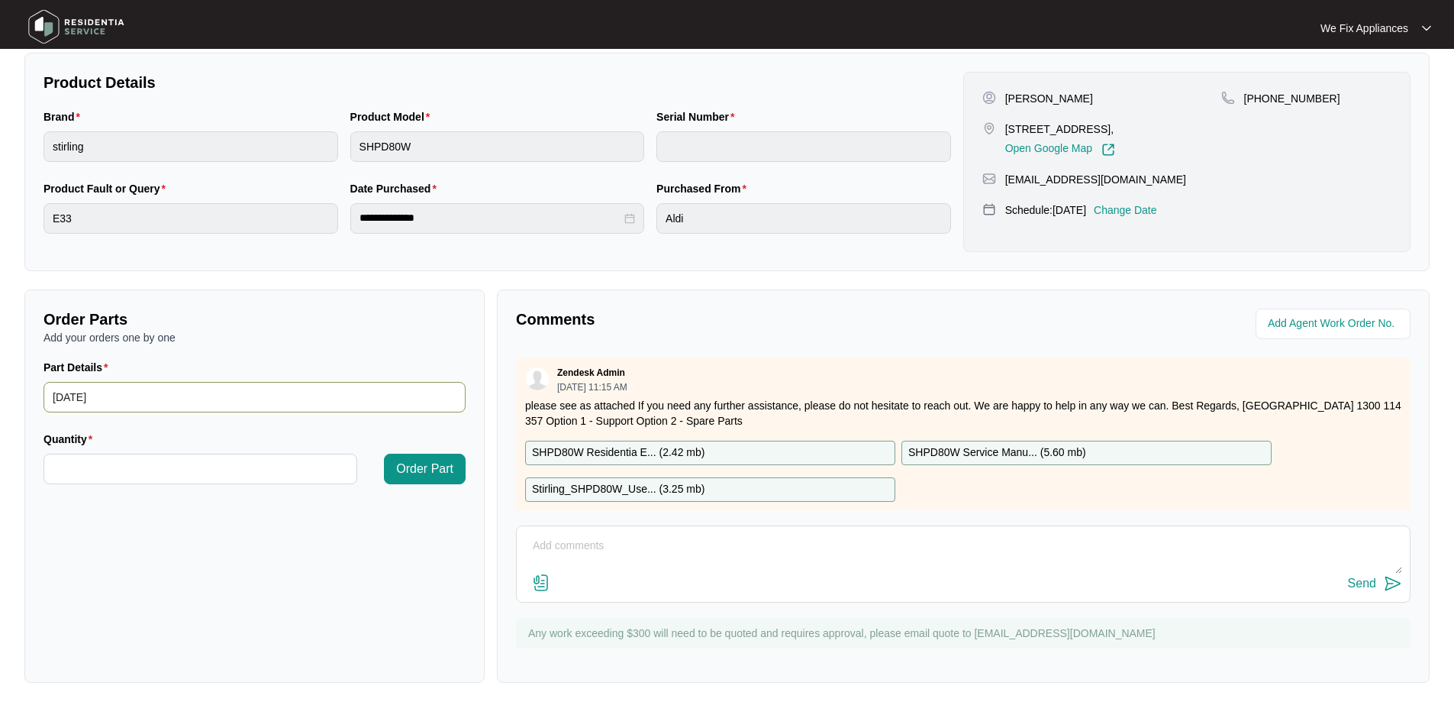
click at [0, 392] on main "**********" at bounding box center [727, 201] width 1454 height 1012
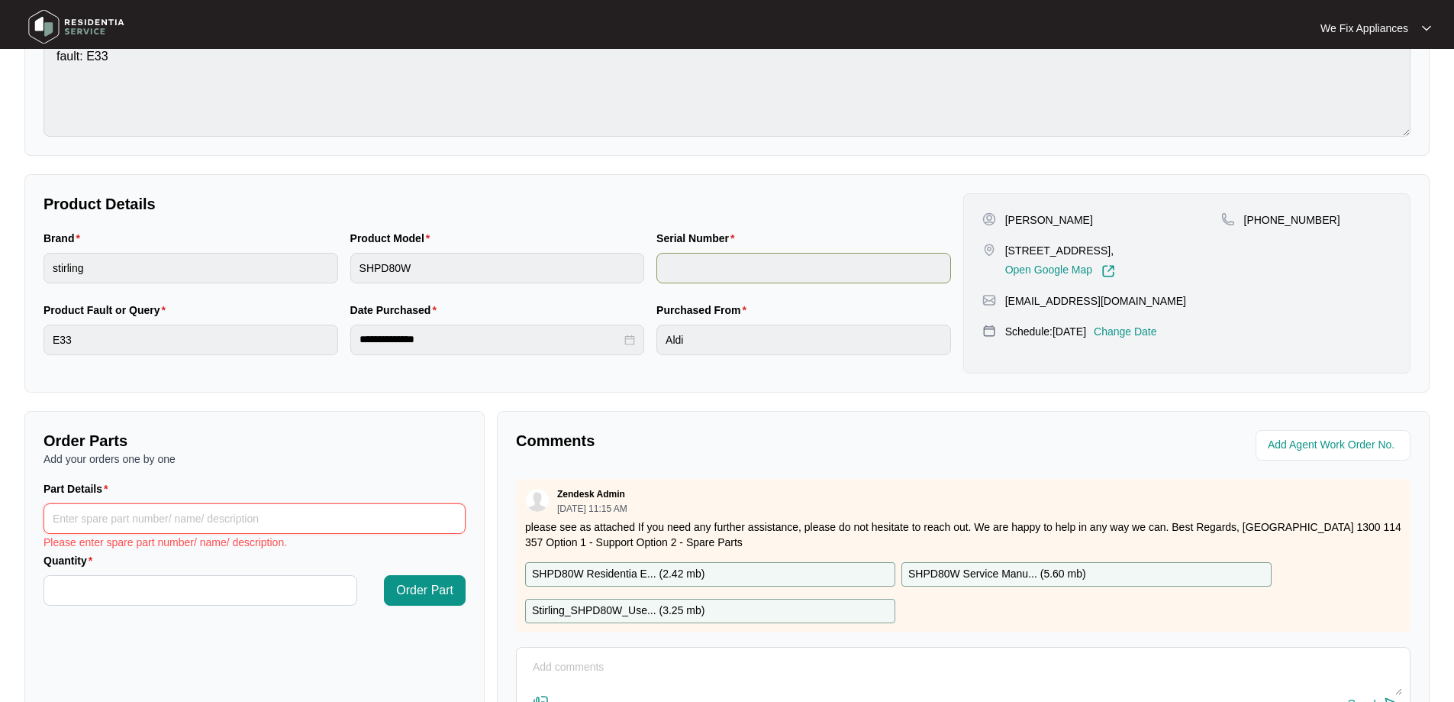
scroll to position [311, 0]
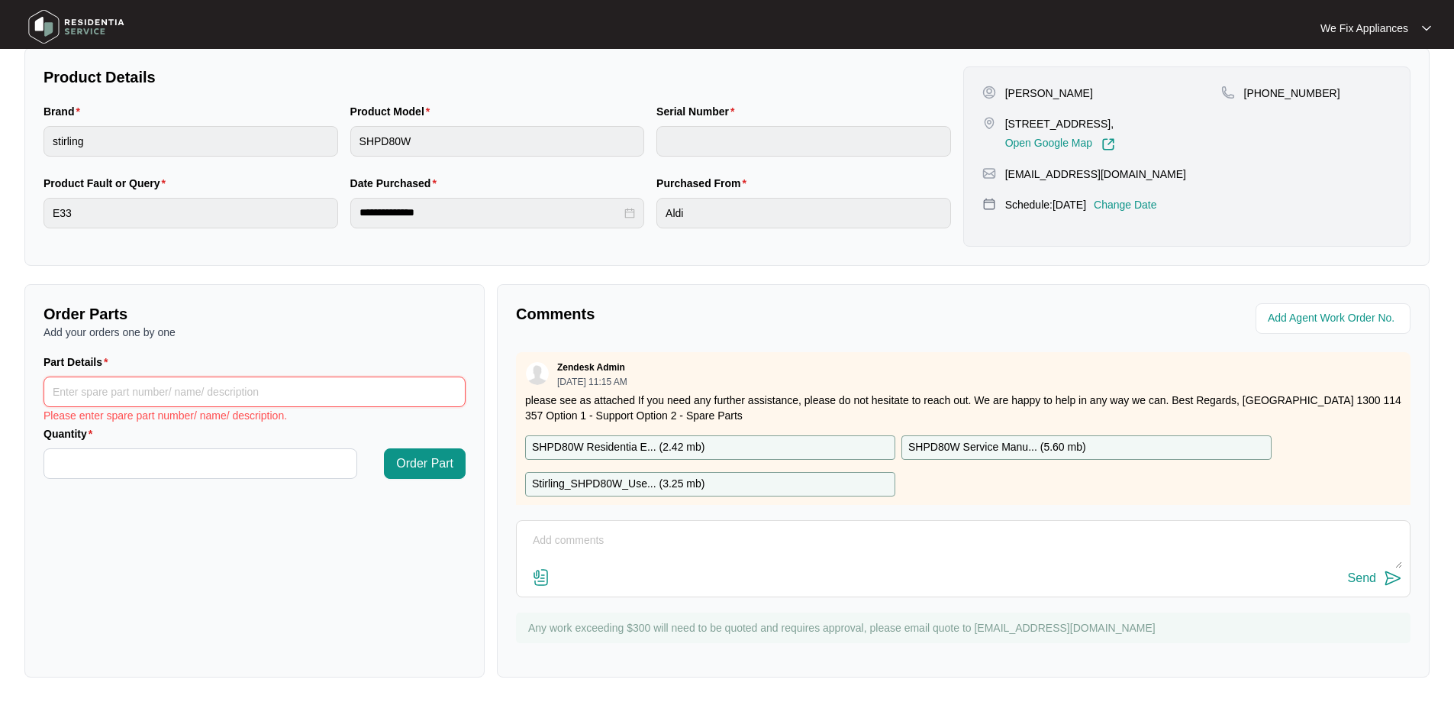
click at [125, 392] on input "Part Details" at bounding box center [255, 391] width 422 height 31
paste input "SP14543"
type input "SP14543"
click at [108, 460] on input "Quantity" at bounding box center [200, 463] width 312 height 29
type input "*"
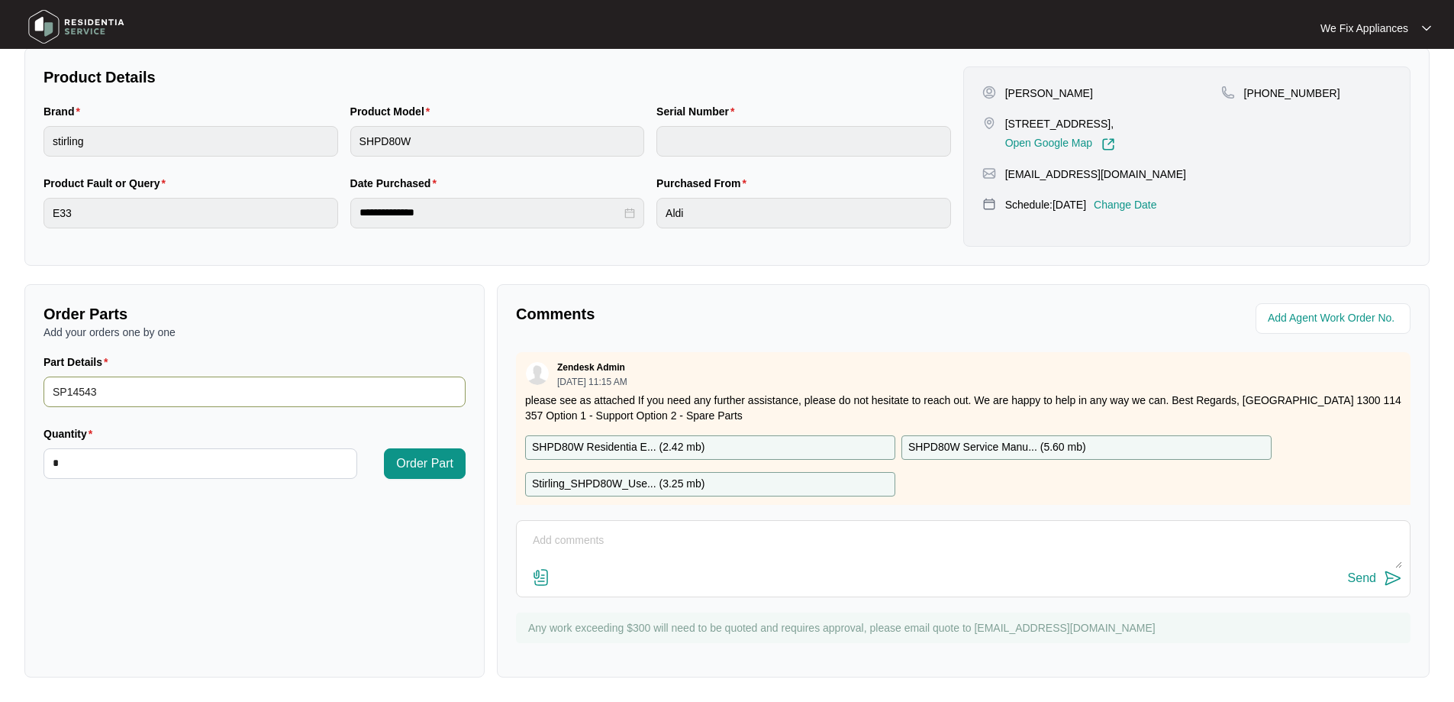
click at [180, 376] on input "SP14543" at bounding box center [255, 391] width 422 height 31
type input "SP14543 pcb"
click at [432, 456] on span "Order Part" at bounding box center [424, 463] width 57 height 18
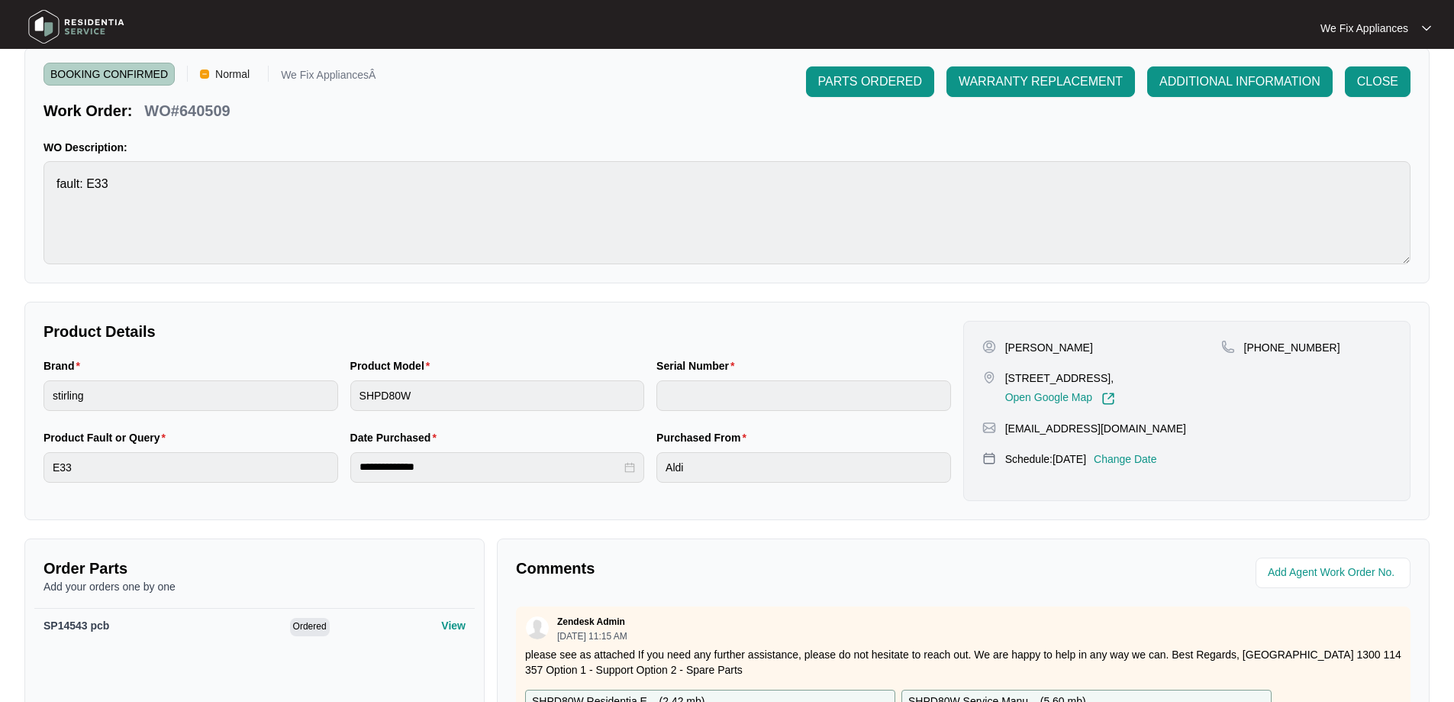
scroll to position [0, 0]
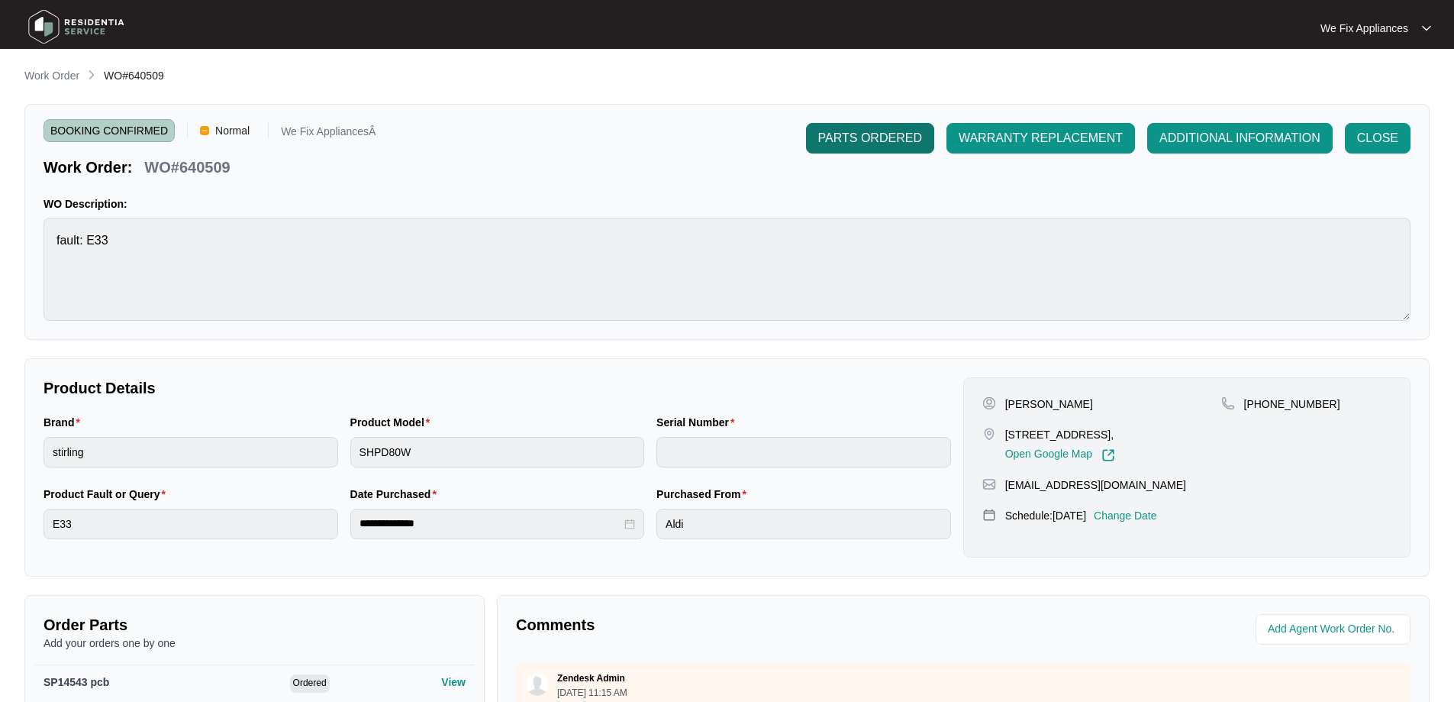
click at [892, 146] on span "PARTS ORDERED" at bounding box center [870, 138] width 104 height 18
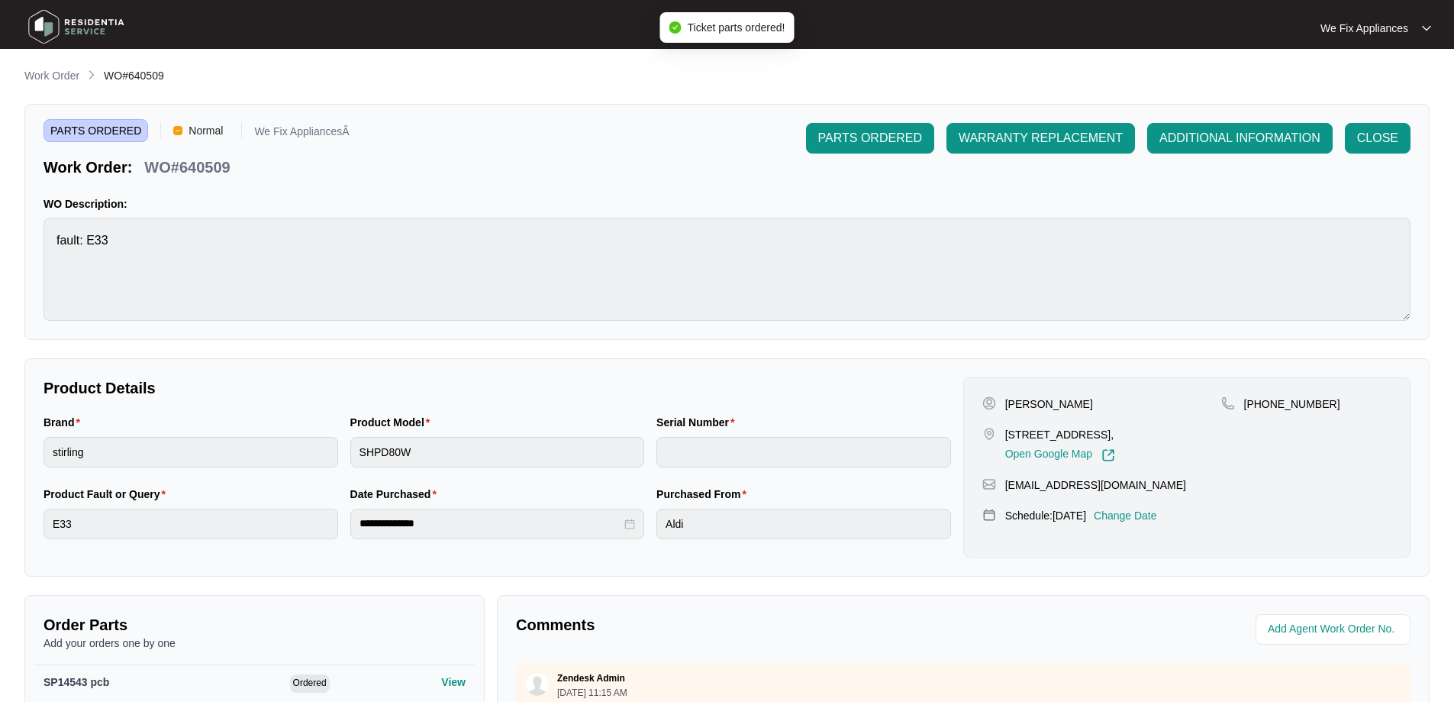
click at [76, 21] on img at bounding box center [76, 27] width 107 height 46
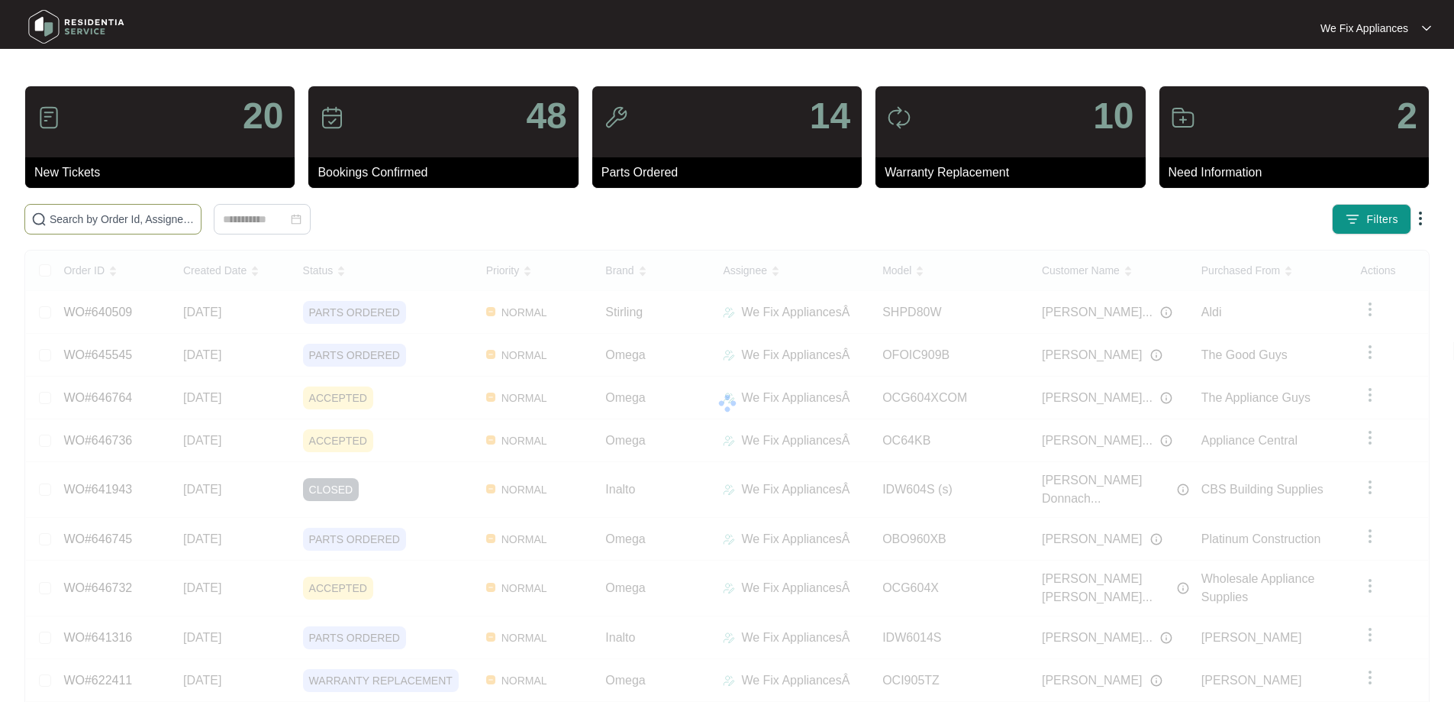
click at [99, 217] on input "text" at bounding box center [122, 219] width 145 height 17
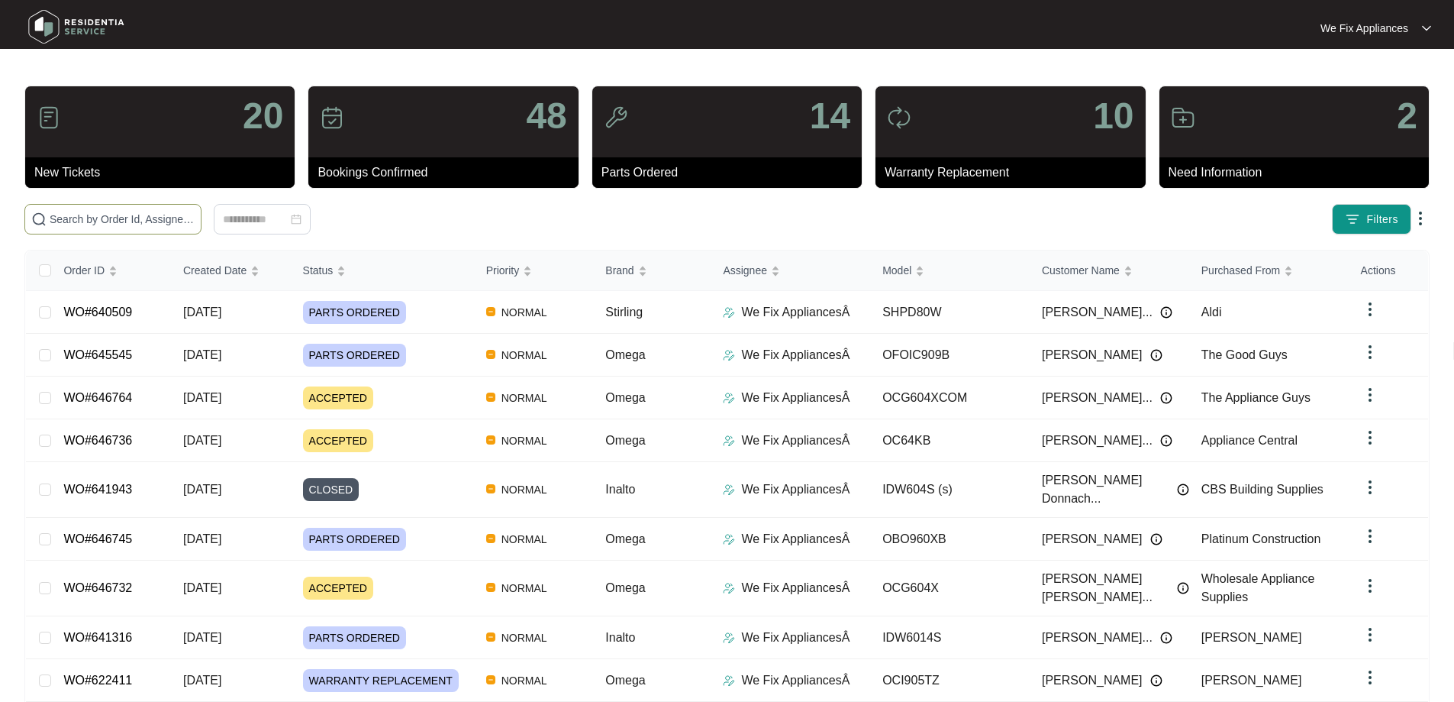
paste input "642966"
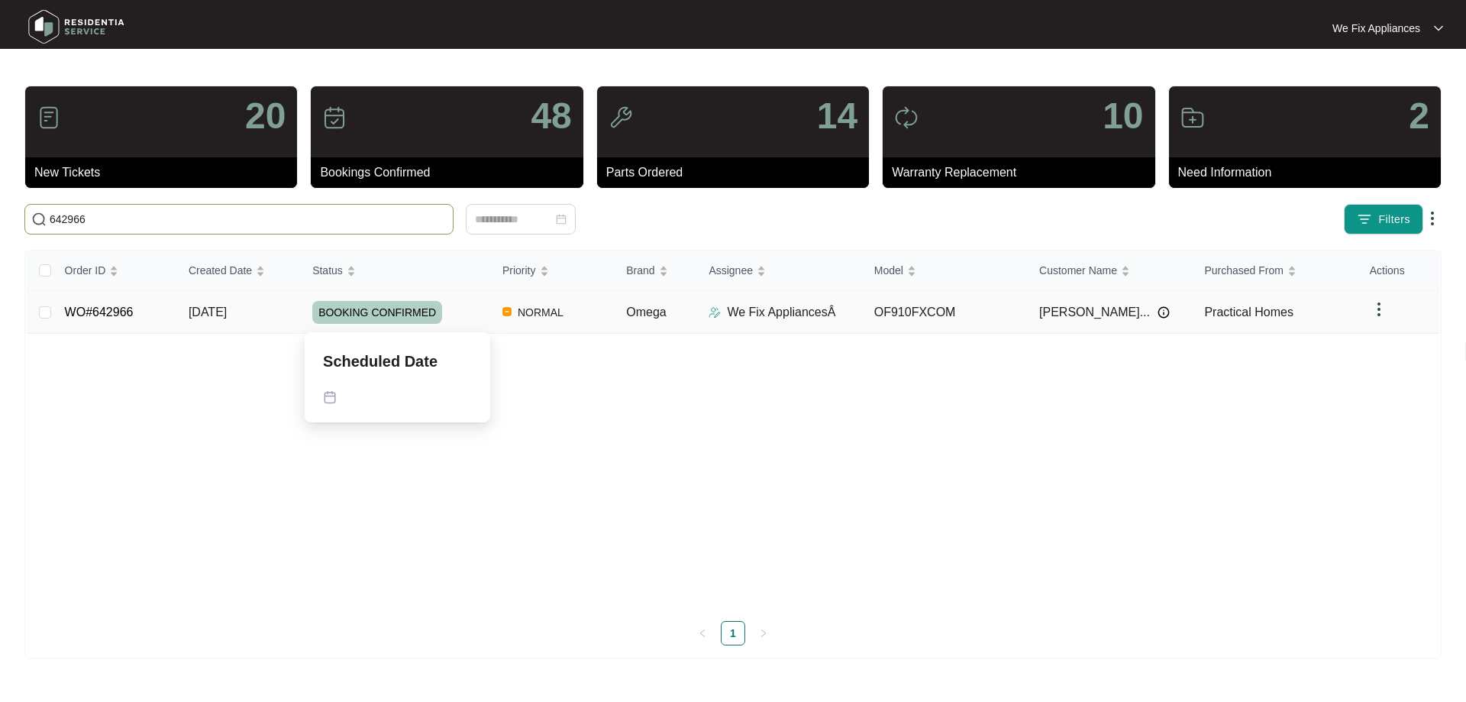
type input "642966"
click at [380, 331] on td "BOOKING CONFIRMED" at bounding box center [395, 312] width 190 height 43
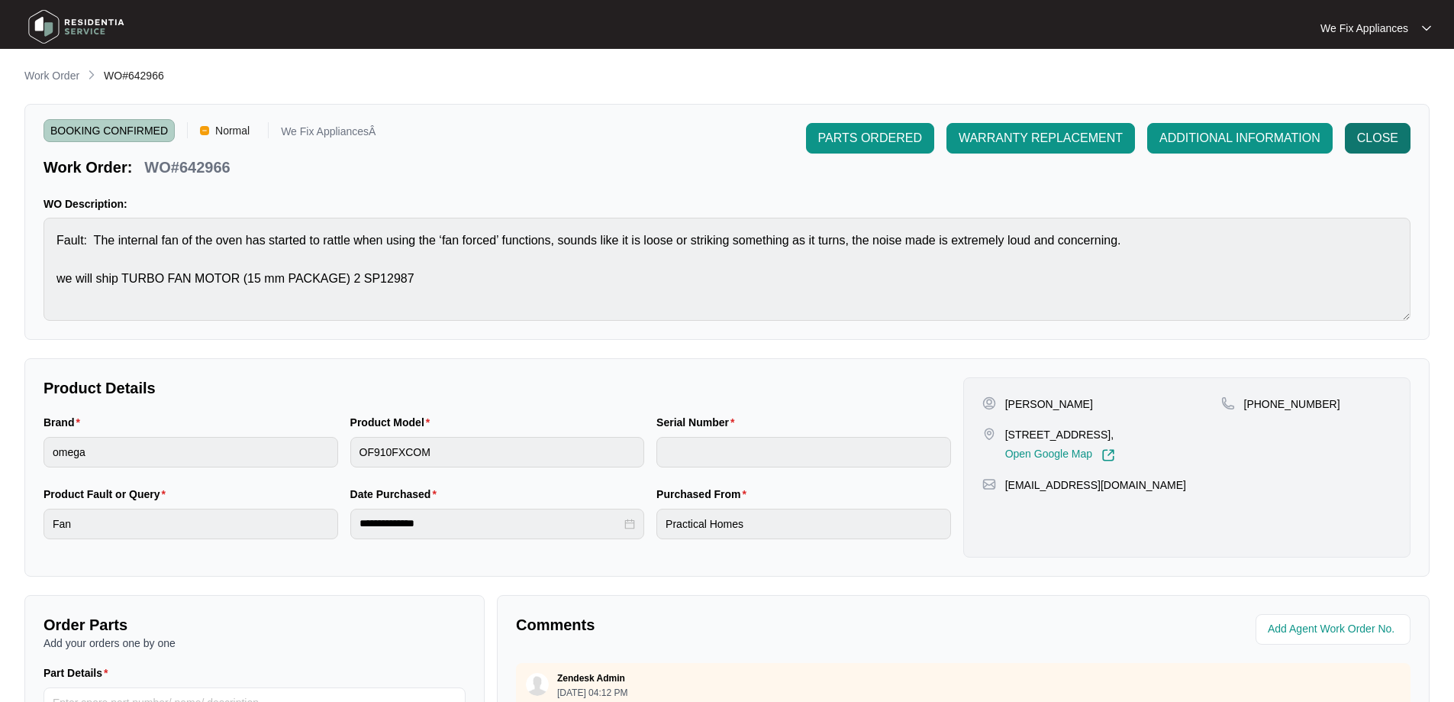
click at [1376, 147] on span "CLOSE" at bounding box center [1377, 138] width 41 height 18
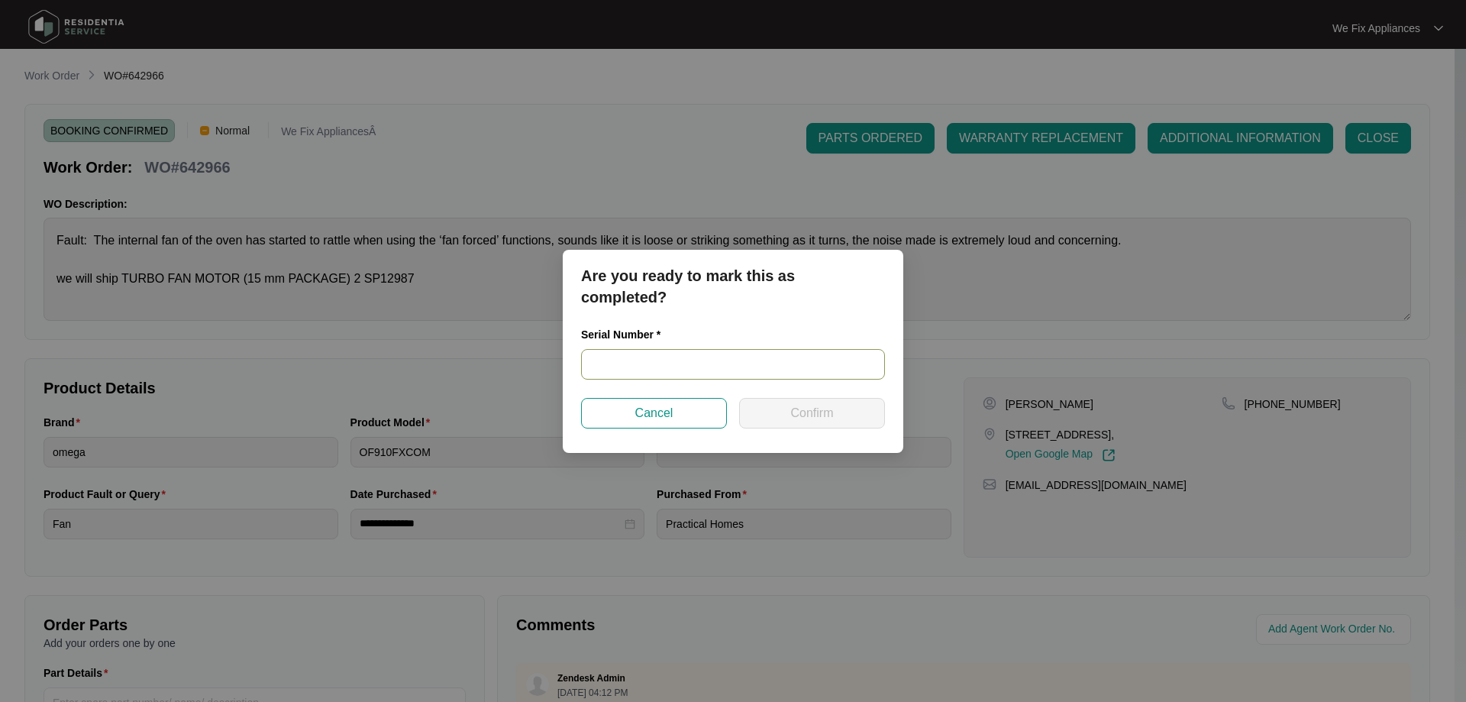
click at [691, 365] on input "text" at bounding box center [733, 364] width 304 height 31
paste input "900045742404000007"
type input "900045742404000007"
click at [799, 411] on span "Confirm" at bounding box center [811, 413] width 43 height 18
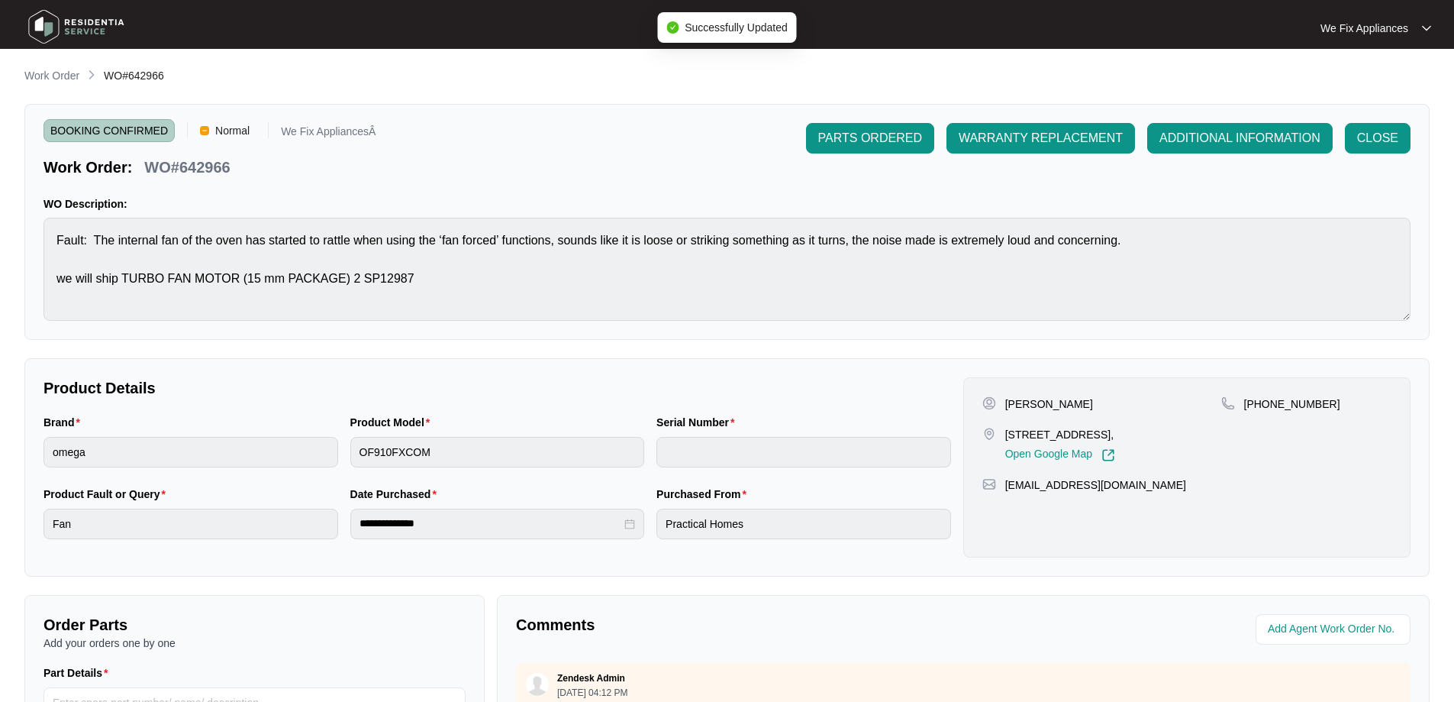
type input "900045742404000007"
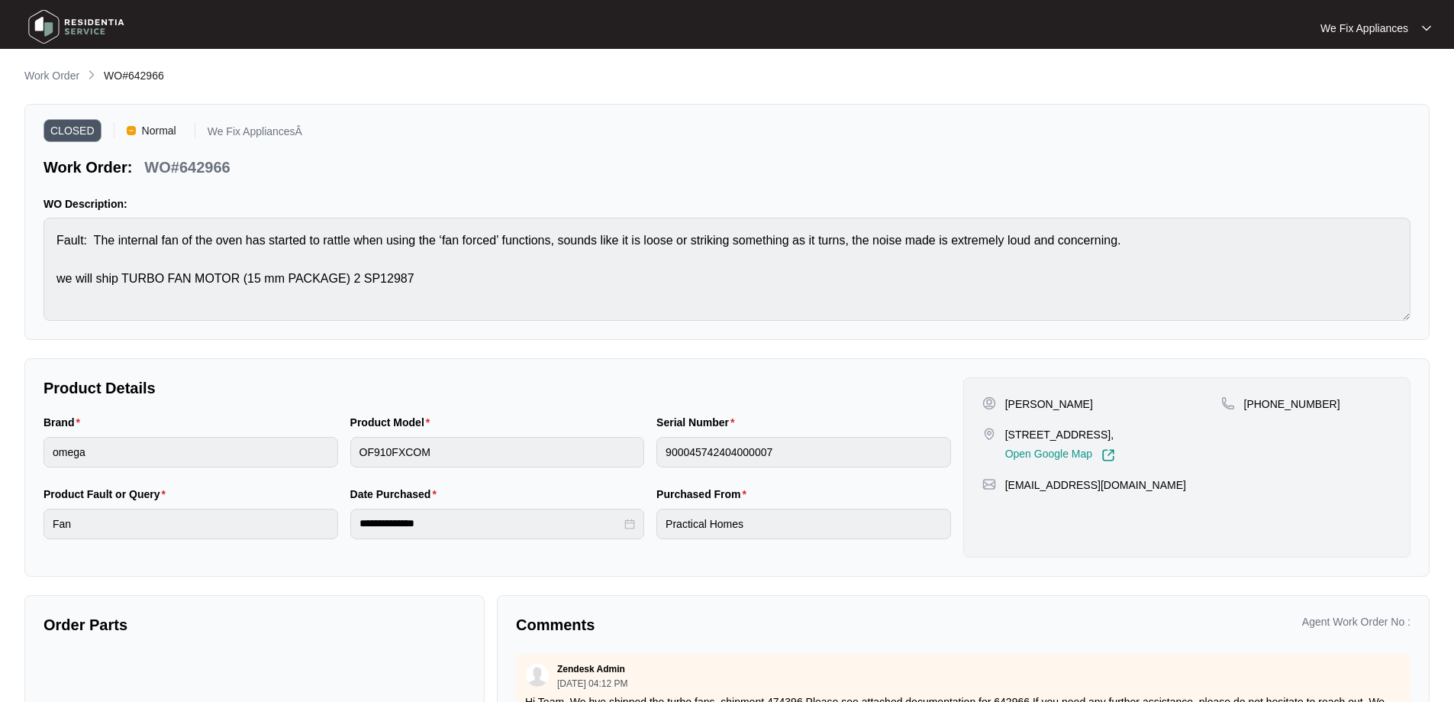
click at [47, 28] on img at bounding box center [76, 27] width 107 height 46
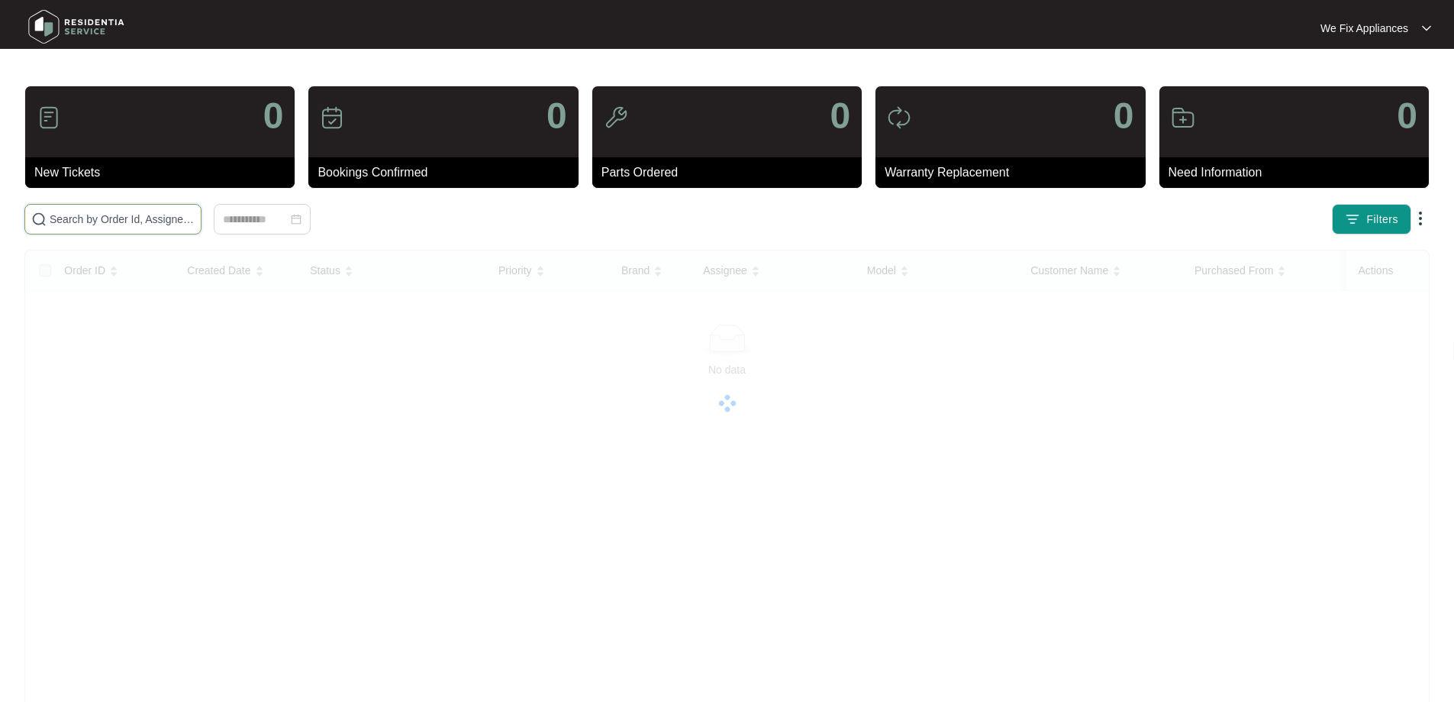
click at [93, 222] on input "text" at bounding box center [122, 219] width 145 height 17
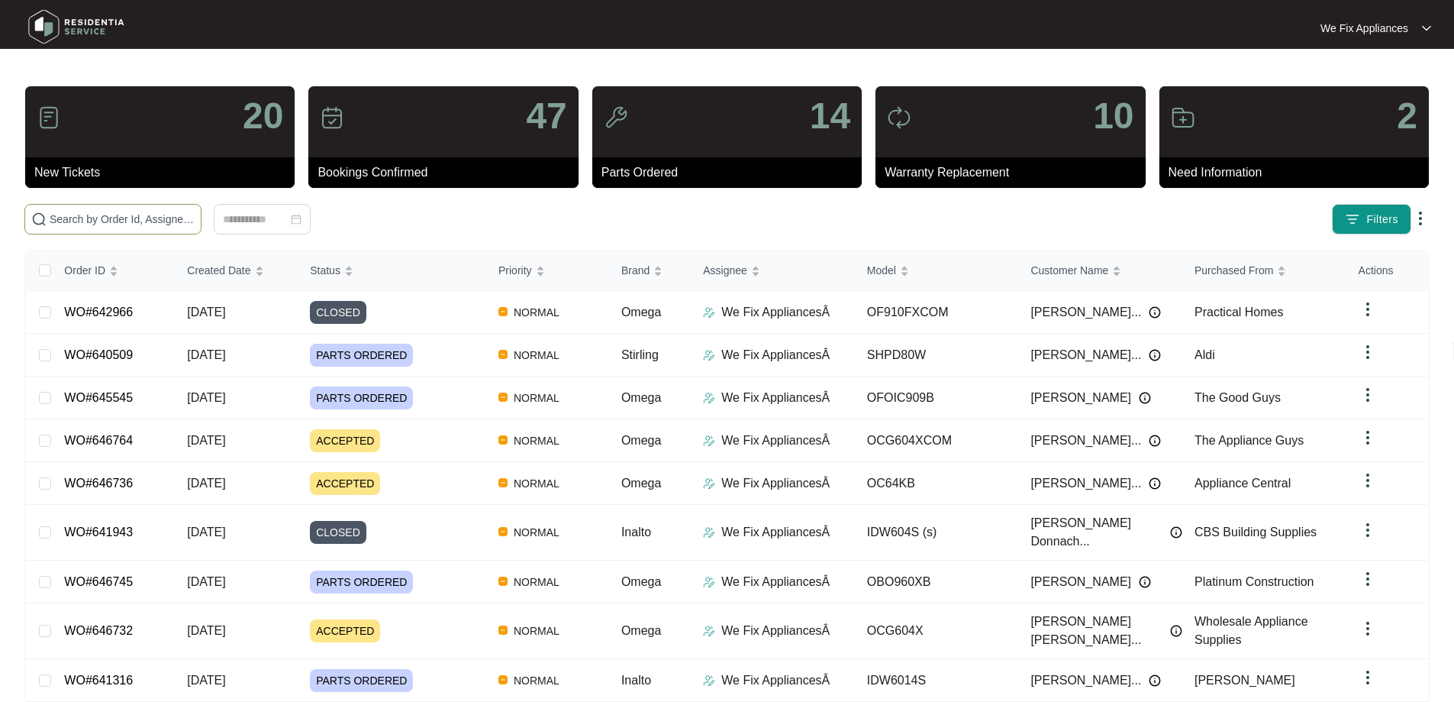
paste input "646037"
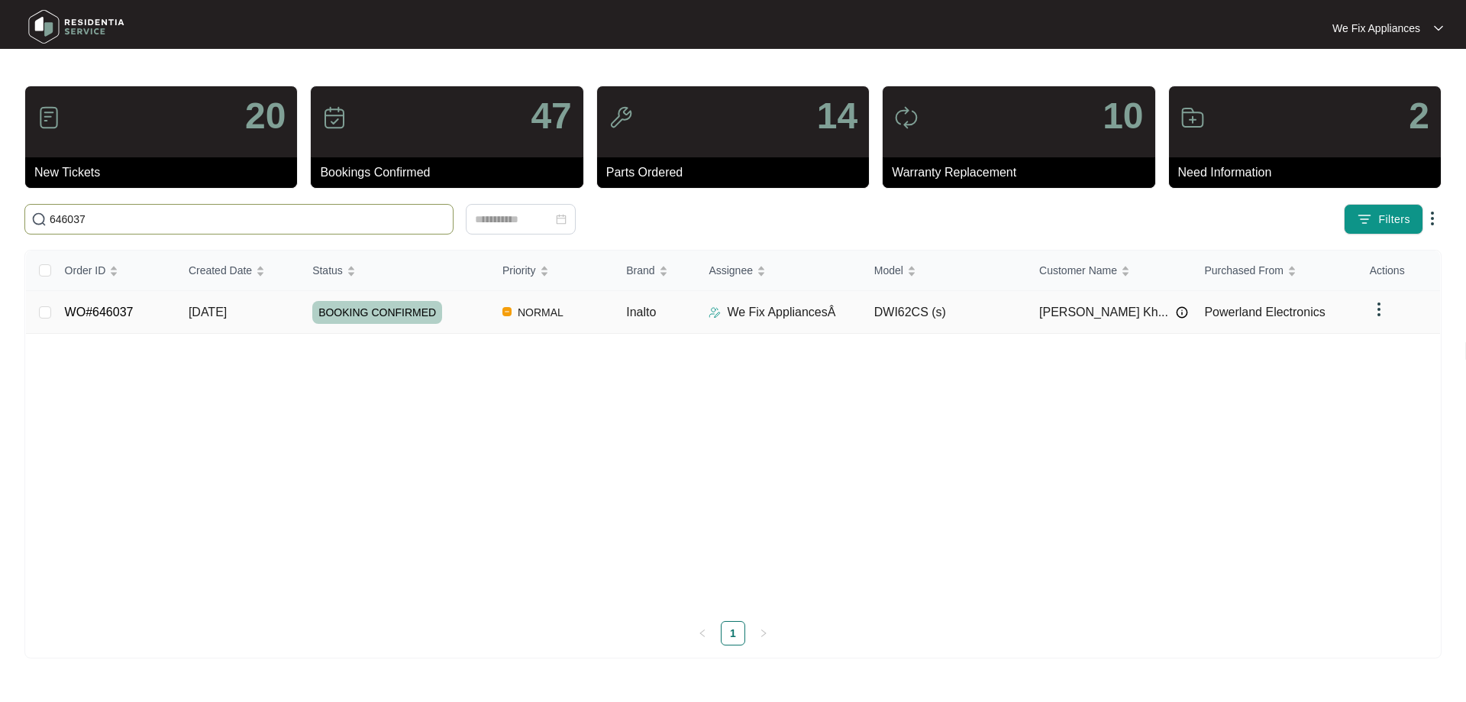
type input "646037"
click at [376, 314] on span "BOOKING CONFIRMED" at bounding box center [377, 312] width 130 height 23
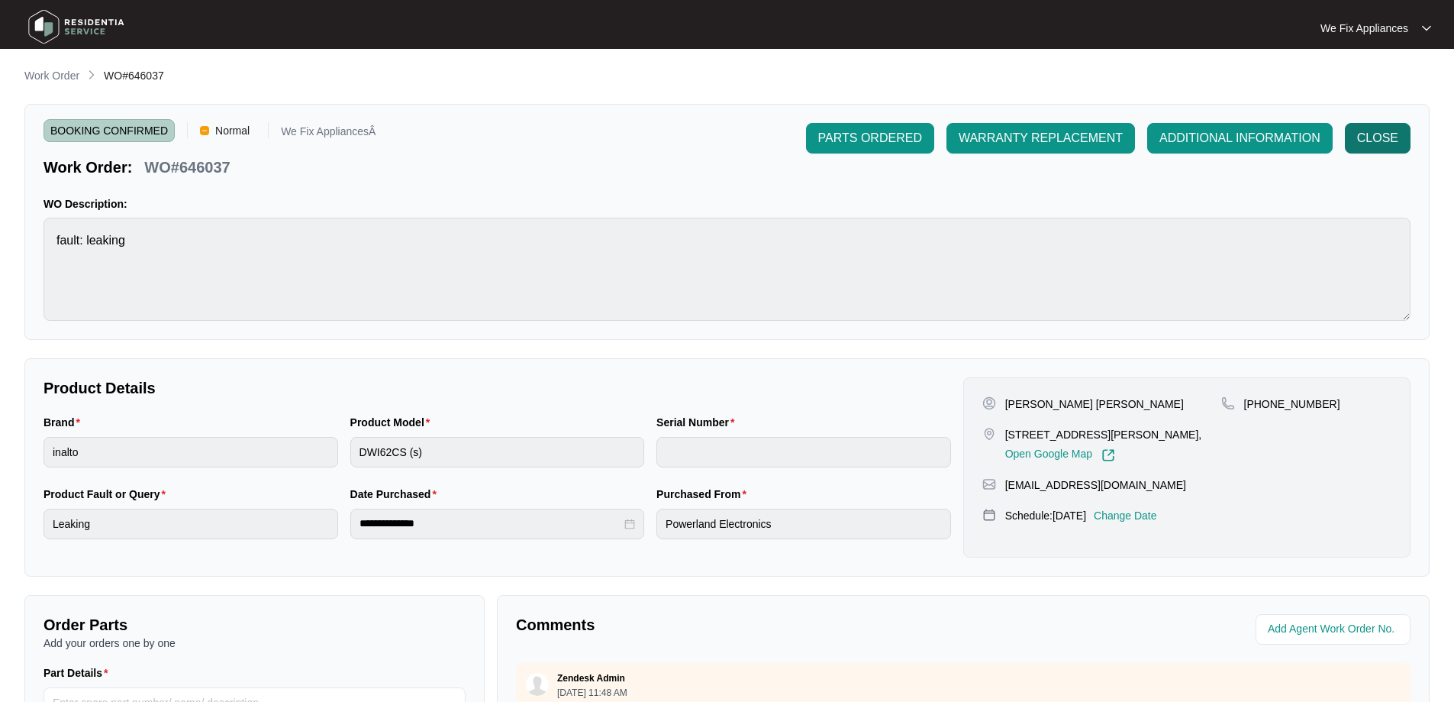
click at [1379, 138] on span "CLOSE" at bounding box center [1377, 138] width 41 height 18
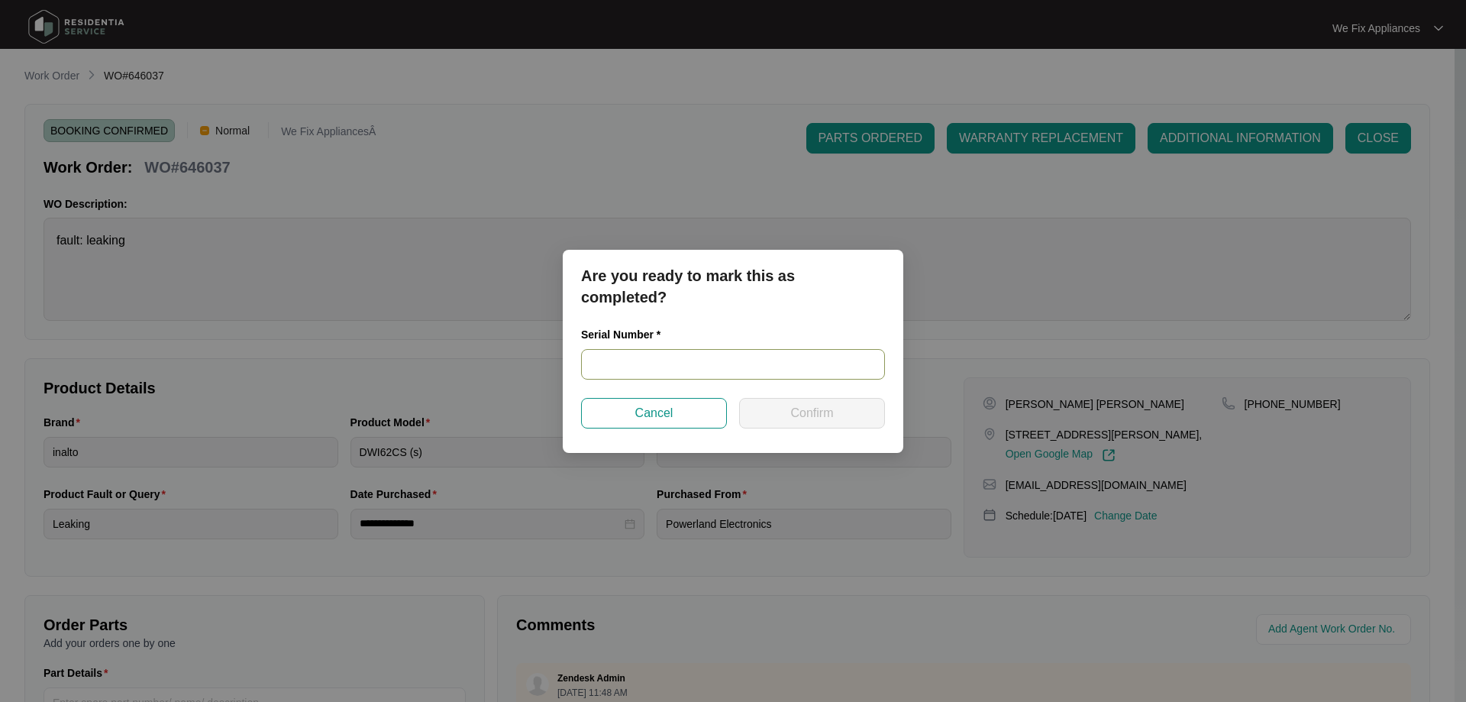
click at [643, 357] on input "text" at bounding box center [733, 364] width 304 height 31
paste input "24093723020200006"
type input "24093723020200006"
click at [779, 416] on button "Confirm" at bounding box center [812, 413] width 146 height 31
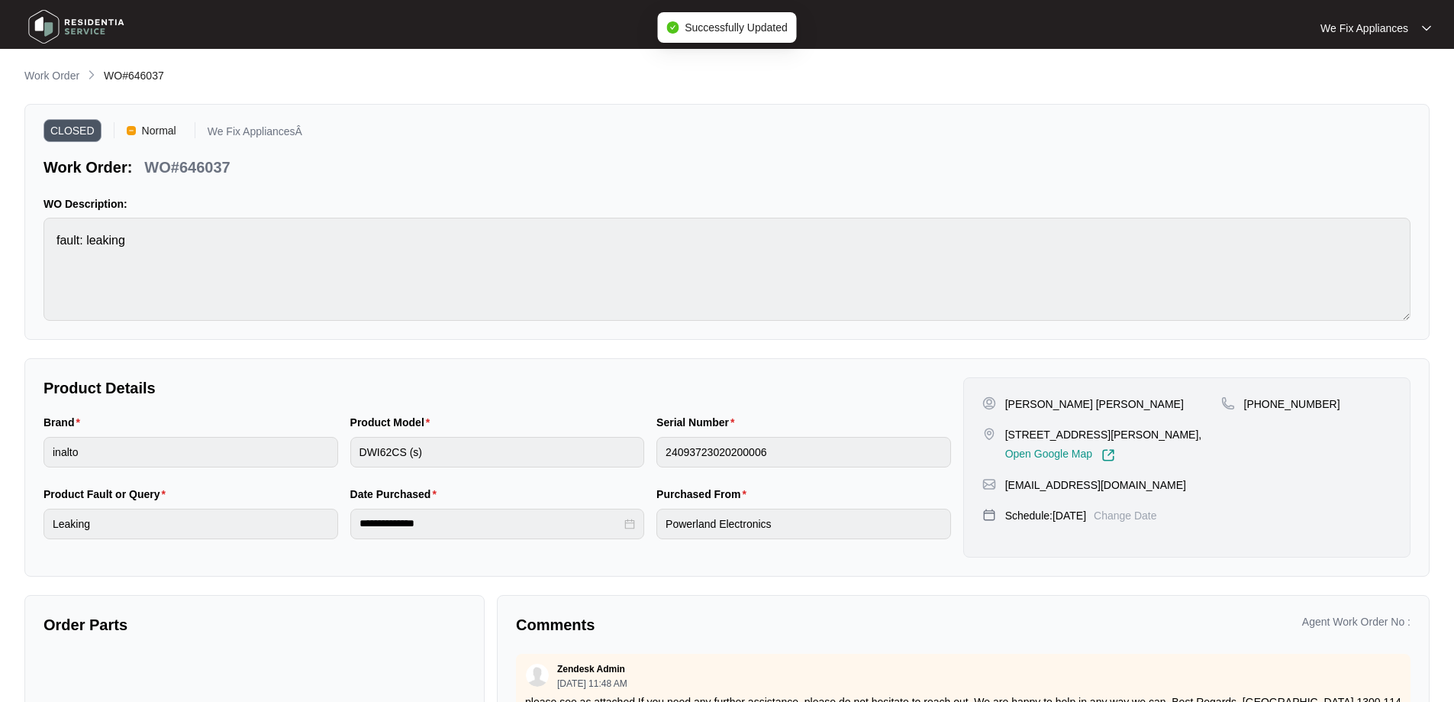
type input "24093723020200006"
click at [55, 21] on img at bounding box center [76, 27] width 107 height 46
click at [65, 19] on img at bounding box center [76, 27] width 107 height 46
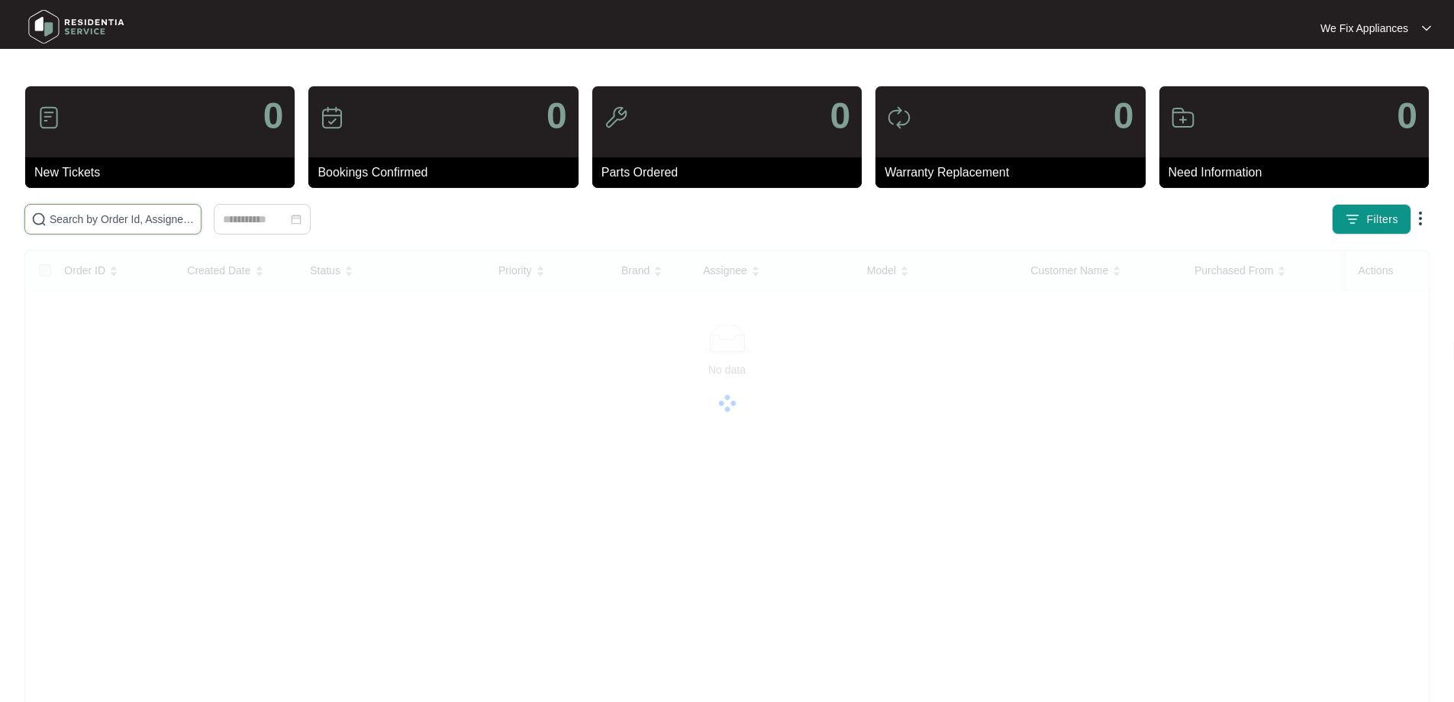
click at [172, 225] on input "text" at bounding box center [122, 219] width 145 height 17
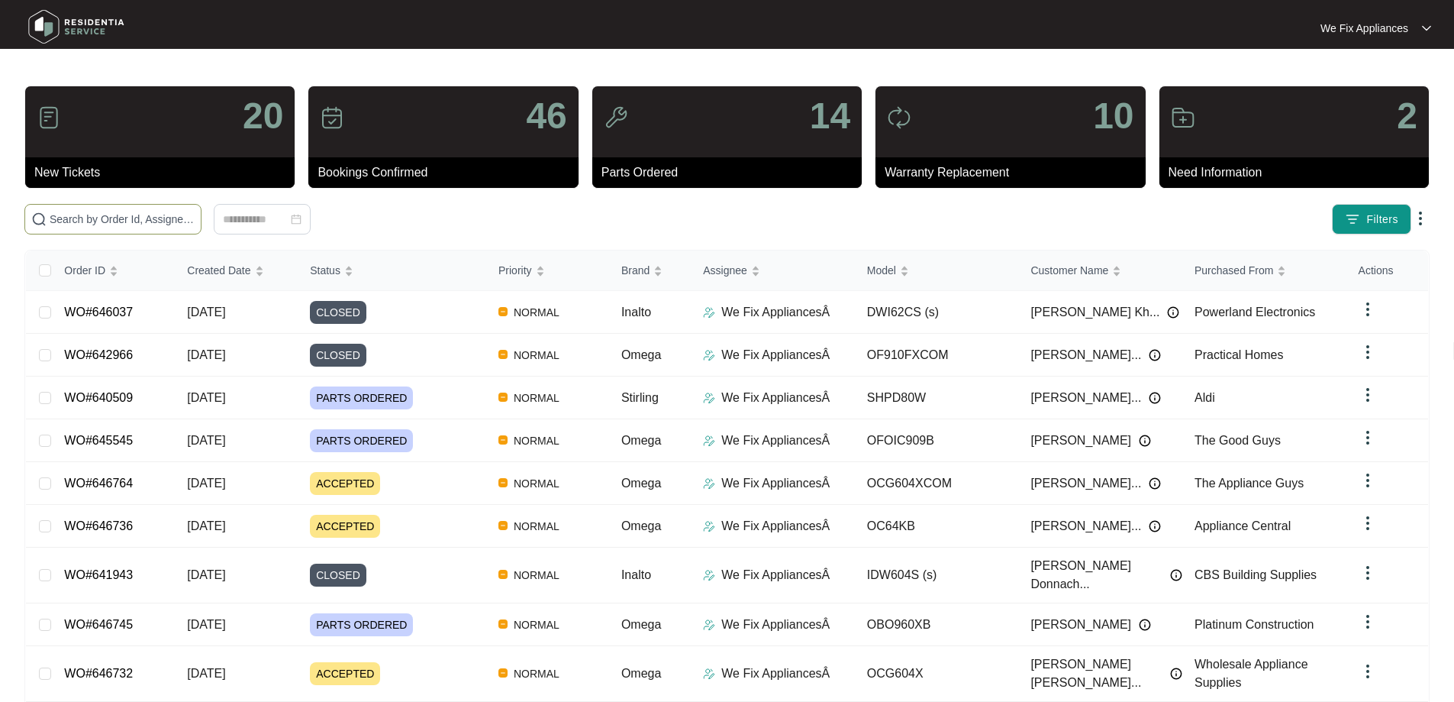
paste input "641252"
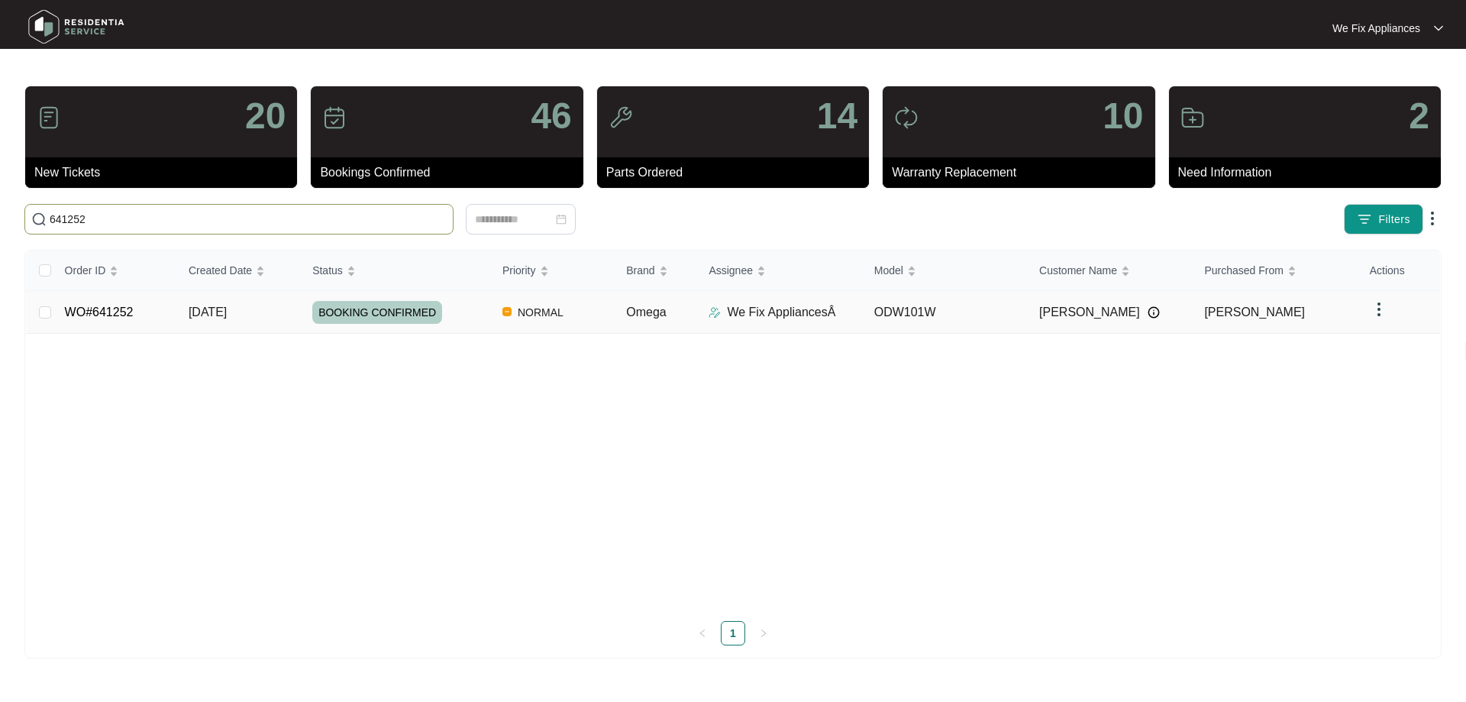
type input "641252"
click at [371, 308] on span "BOOKING CONFIRMED" at bounding box center [377, 312] width 130 height 23
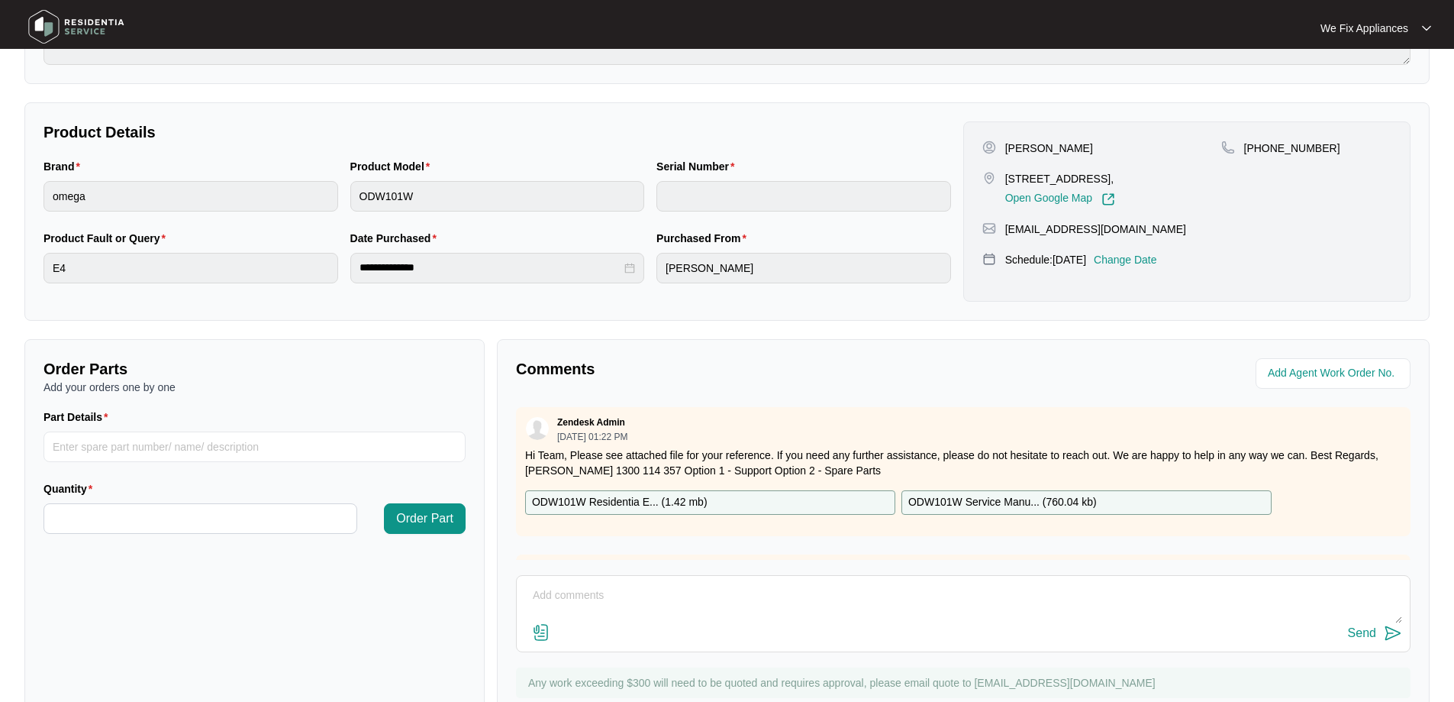
scroll to position [311, 0]
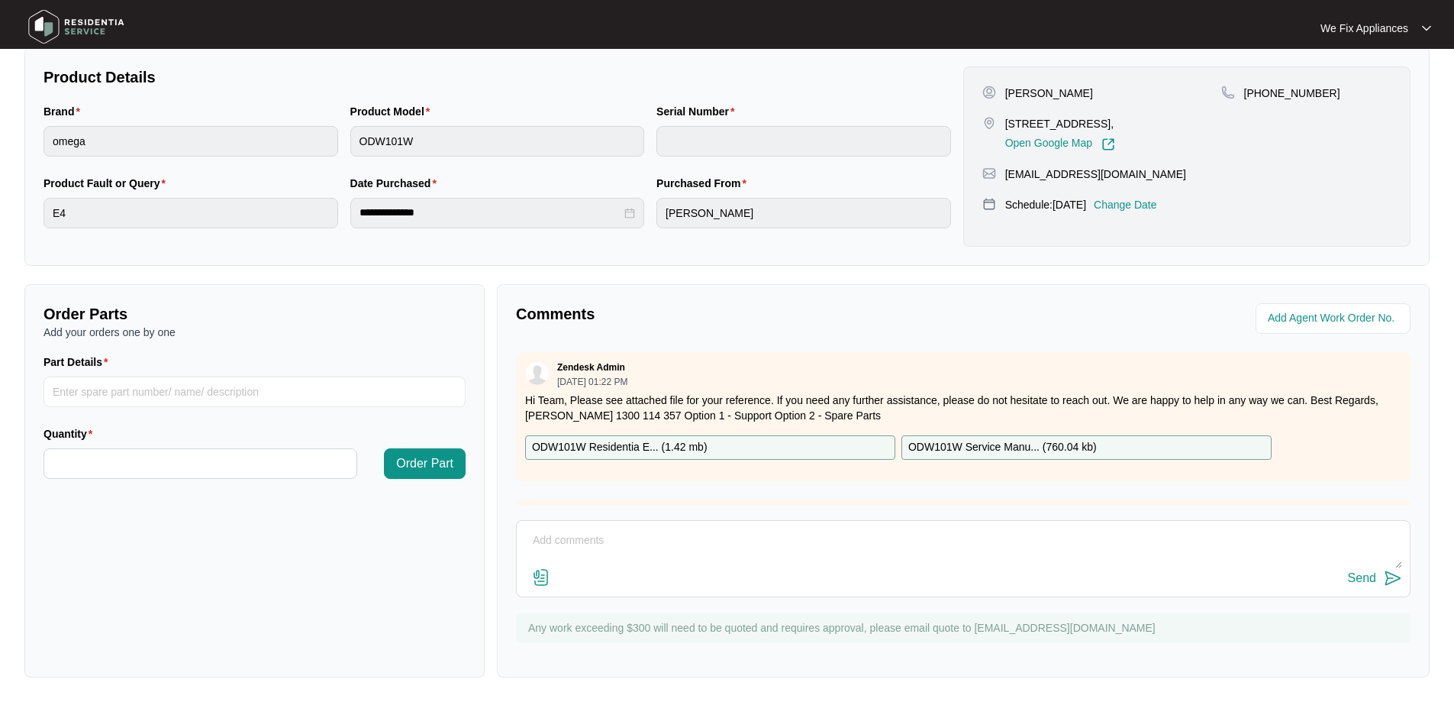
click at [645, 563] on textarea at bounding box center [963, 548] width 878 height 40
type textarea "Hi Team this unit is leaking at the join of the base and metal cabinet. this is…"
click at [1361, 579] on div "Send" at bounding box center [1362, 578] width 28 height 14
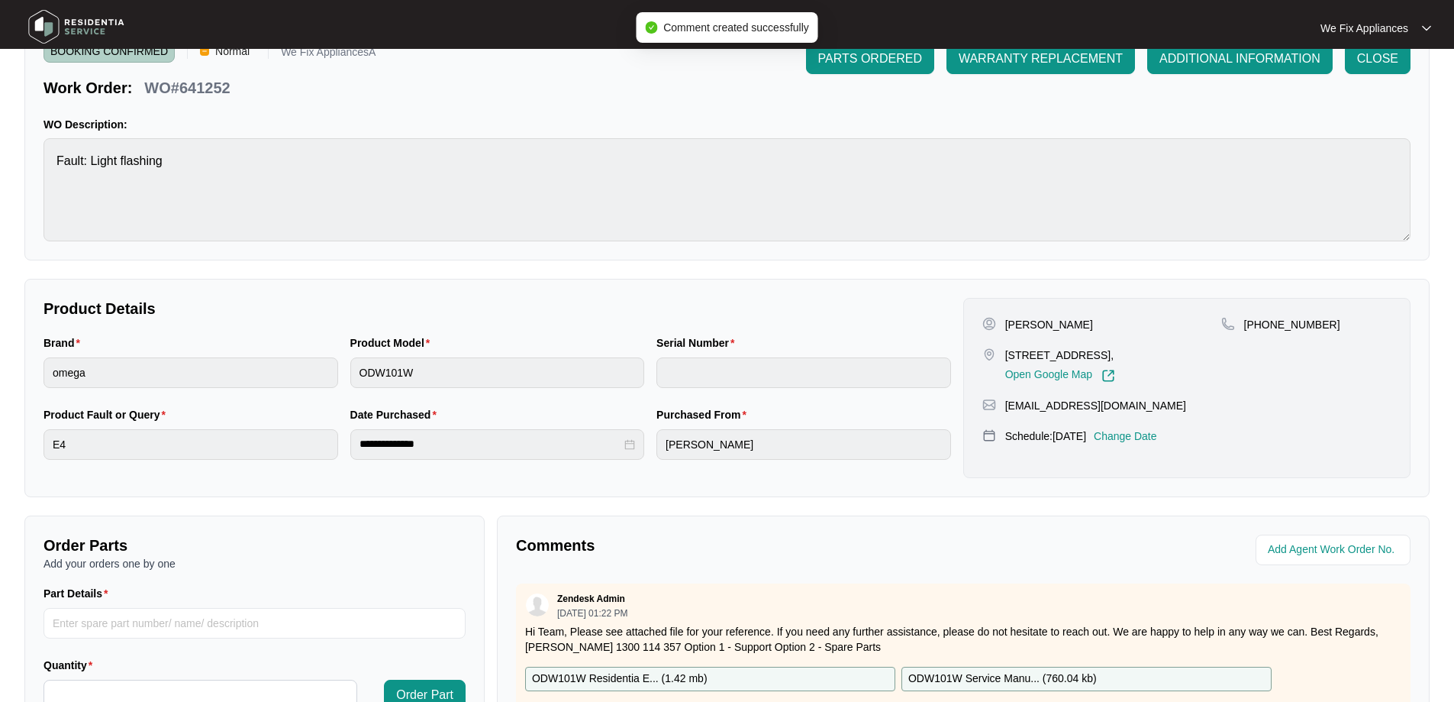
scroll to position [0, 0]
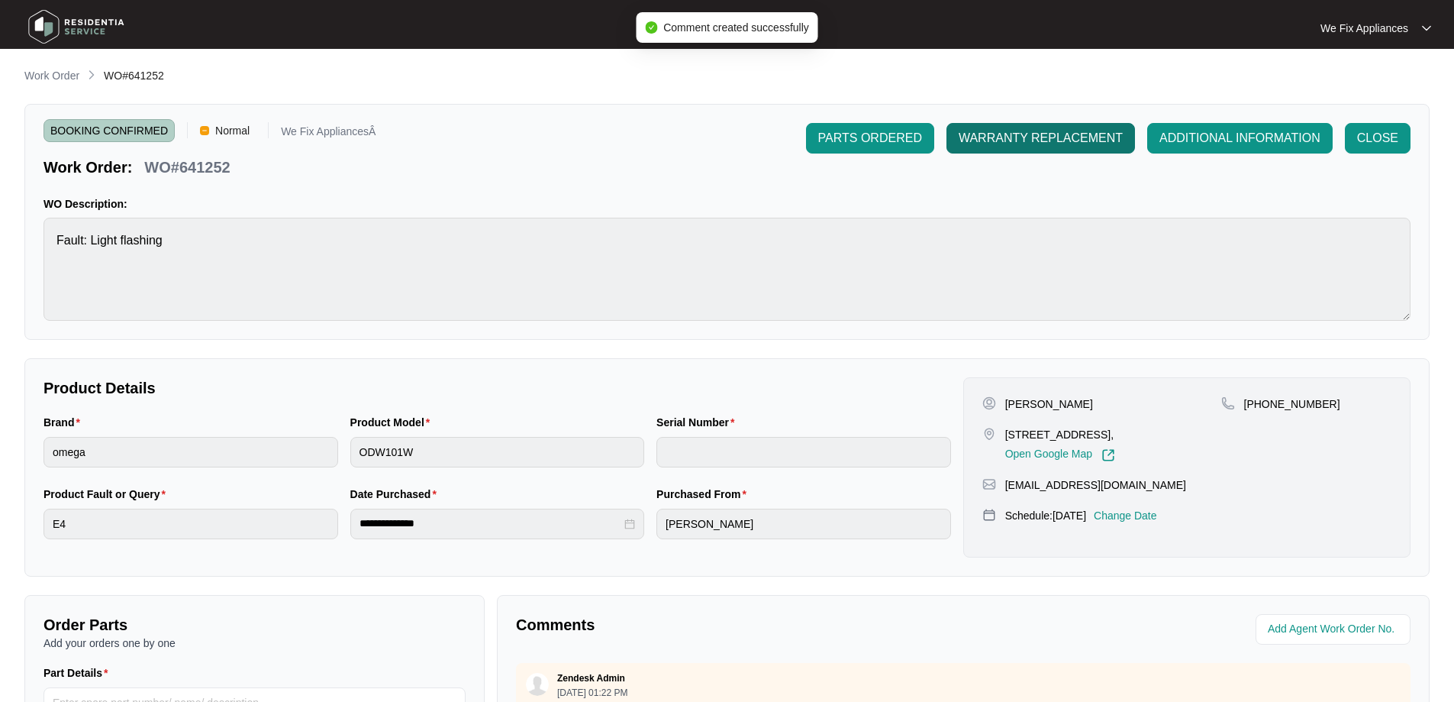
click at [1060, 150] on button "WARRANTY REPLACEMENT" at bounding box center [1041, 138] width 189 height 31
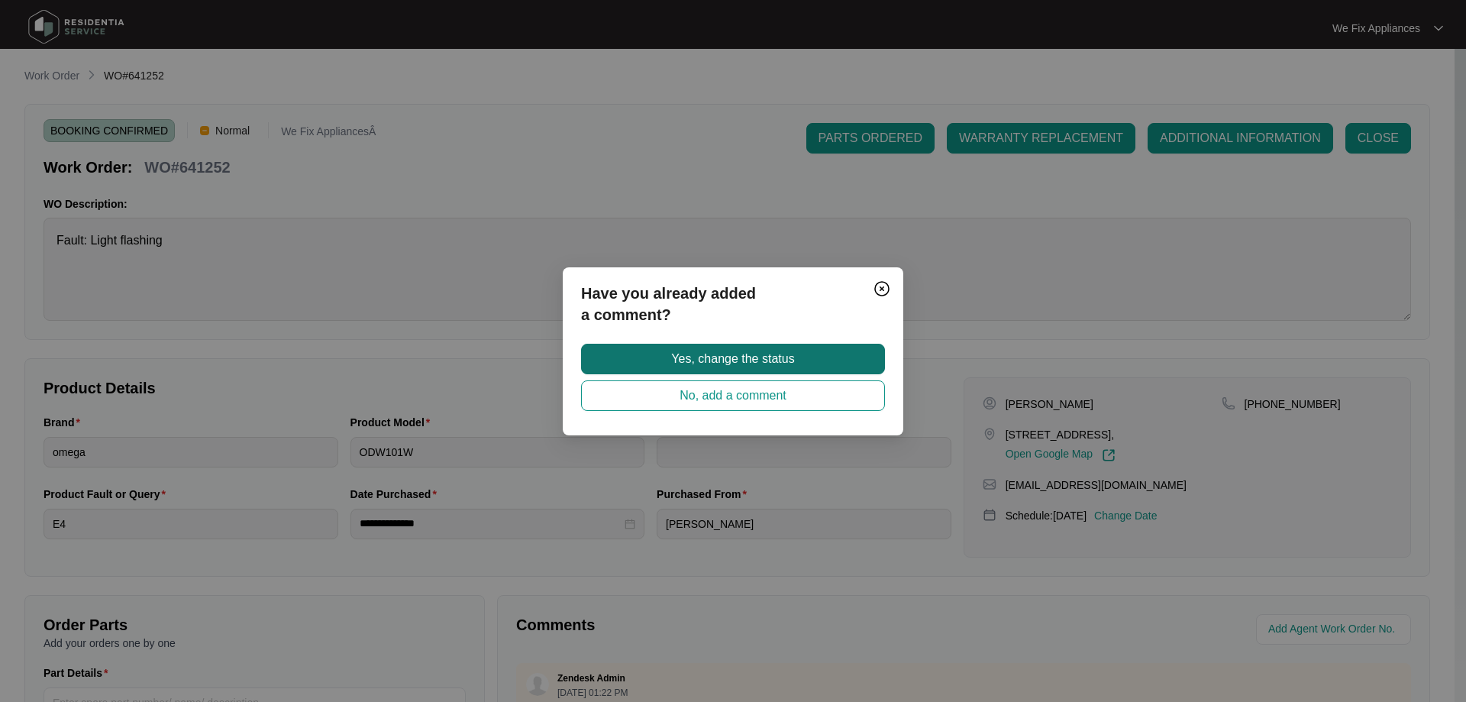
click at [704, 359] on span "Yes, change the status" at bounding box center [732, 359] width 123 height 18
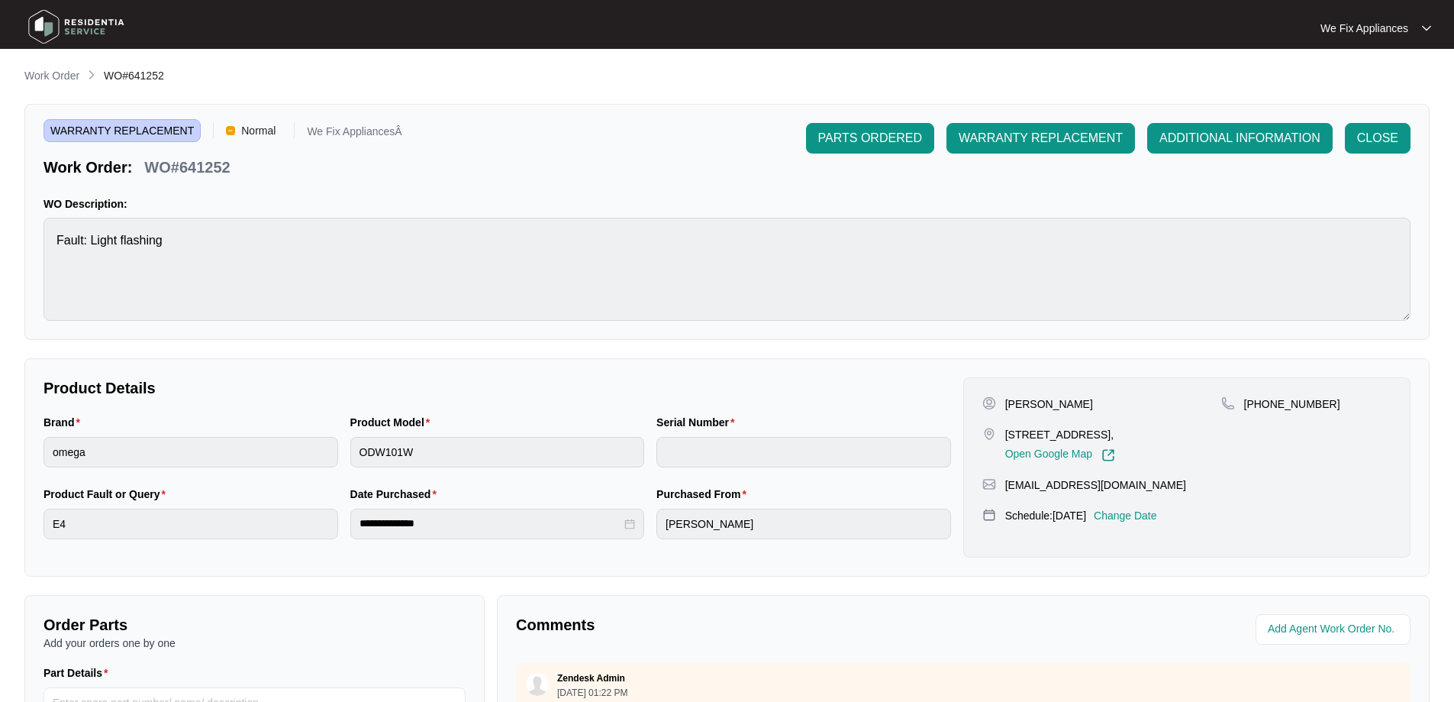
click at [73, 25] on img at bounding box center [76, 27] width 107 height 46
click at [53, 29] on img at bounding box center [76, 27] width 107 height 46
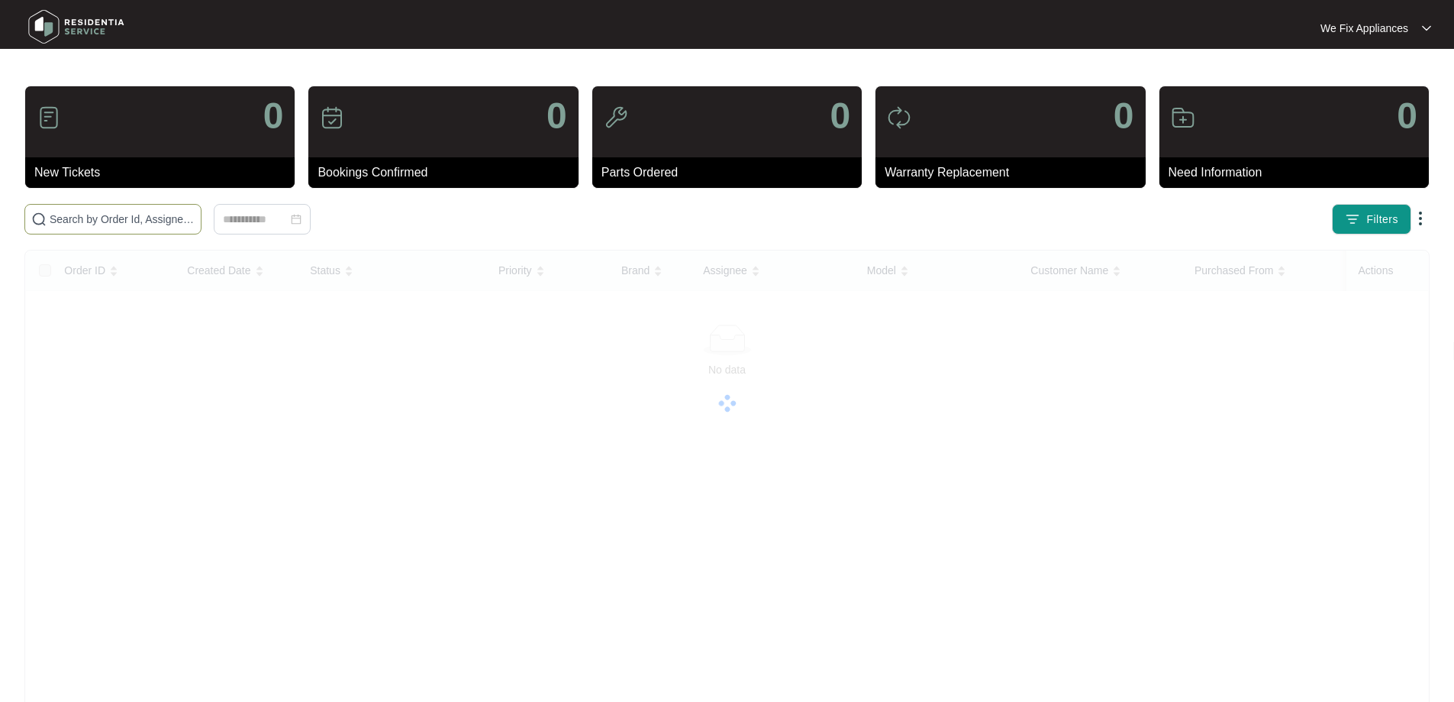
click at [118, 207] on span at bounding box center [112, 219] width 177 height 31
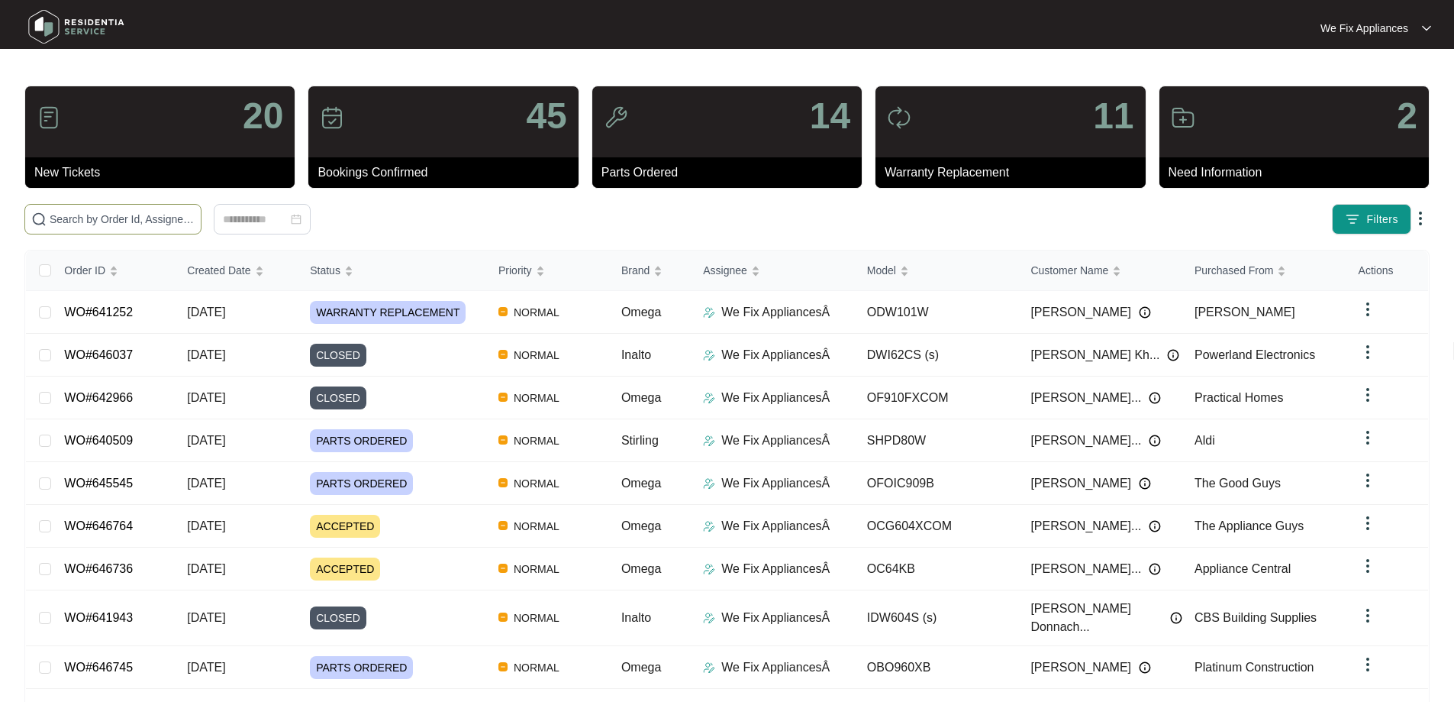
paste input "645066"
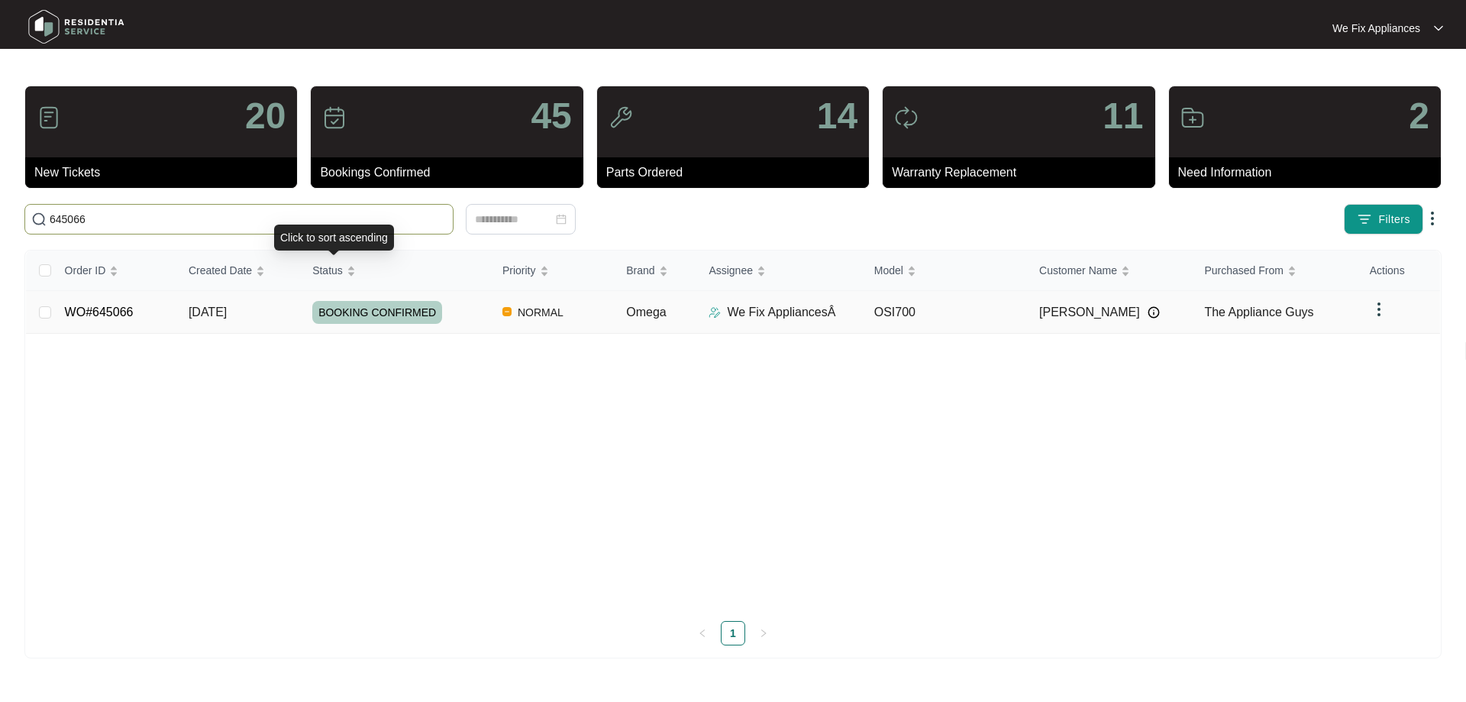
type input "645066"
click at [351, 317] on span "BOOKING CONFIRMED" at bounding box center [377, 312] width 130 height 23
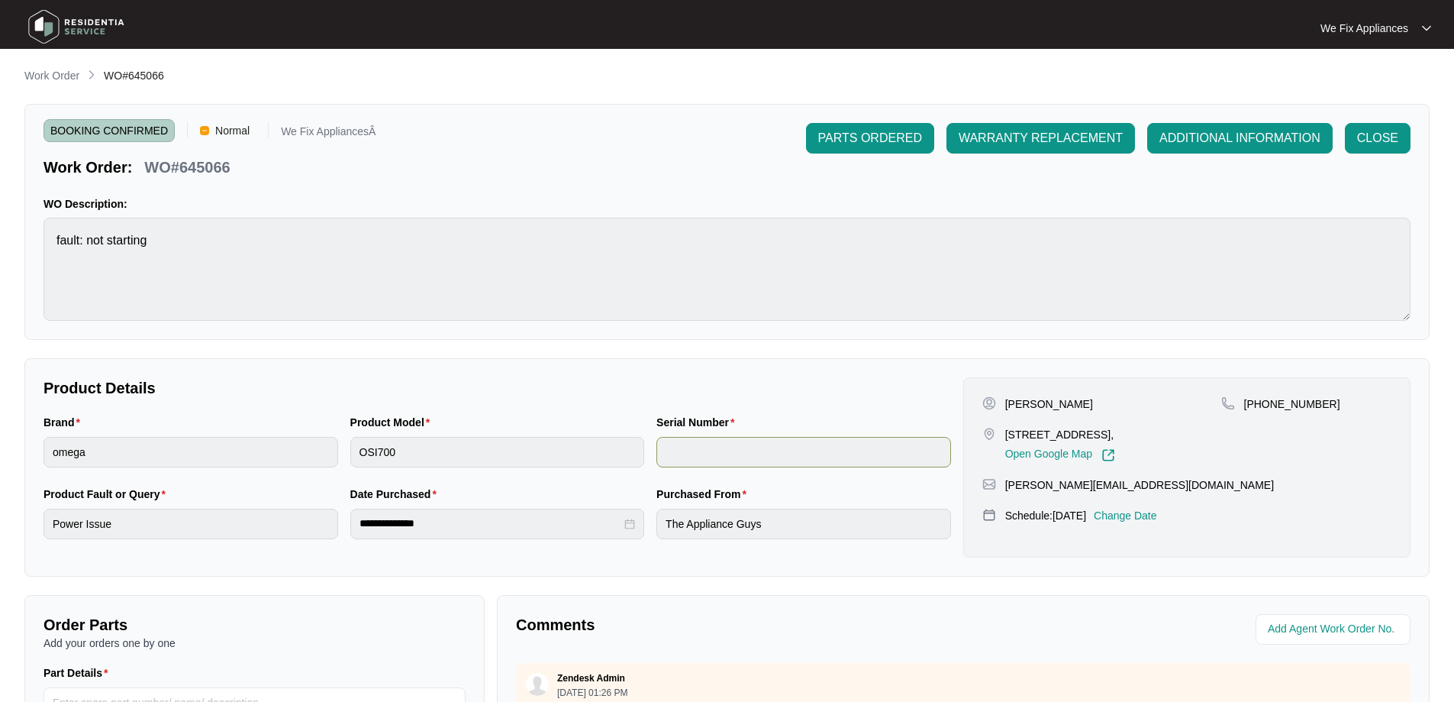
scroll to position [311, 0]
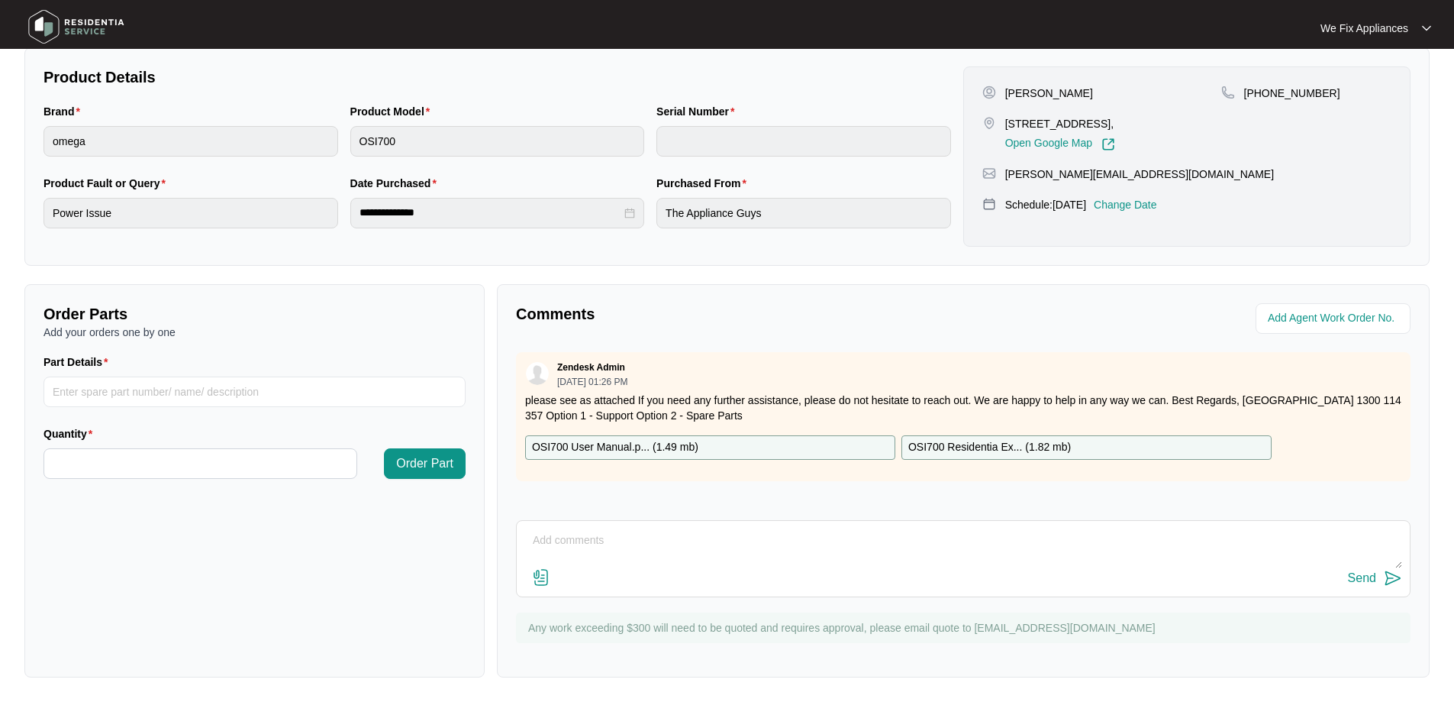
click at [1004, 444] on p "OSI700 Residentia Ex... ( 1.82 mb )" at bounding box center [989, 447] width 163 height 17
click at [95, 395] on input "Part Details" at bounding box center [255, 391] width 422 height 31
paste input "SP10607"
type input "SP10607"
click at [97, 460] on input "Quantity" at bounding box center [200, 463] width 312 height 29
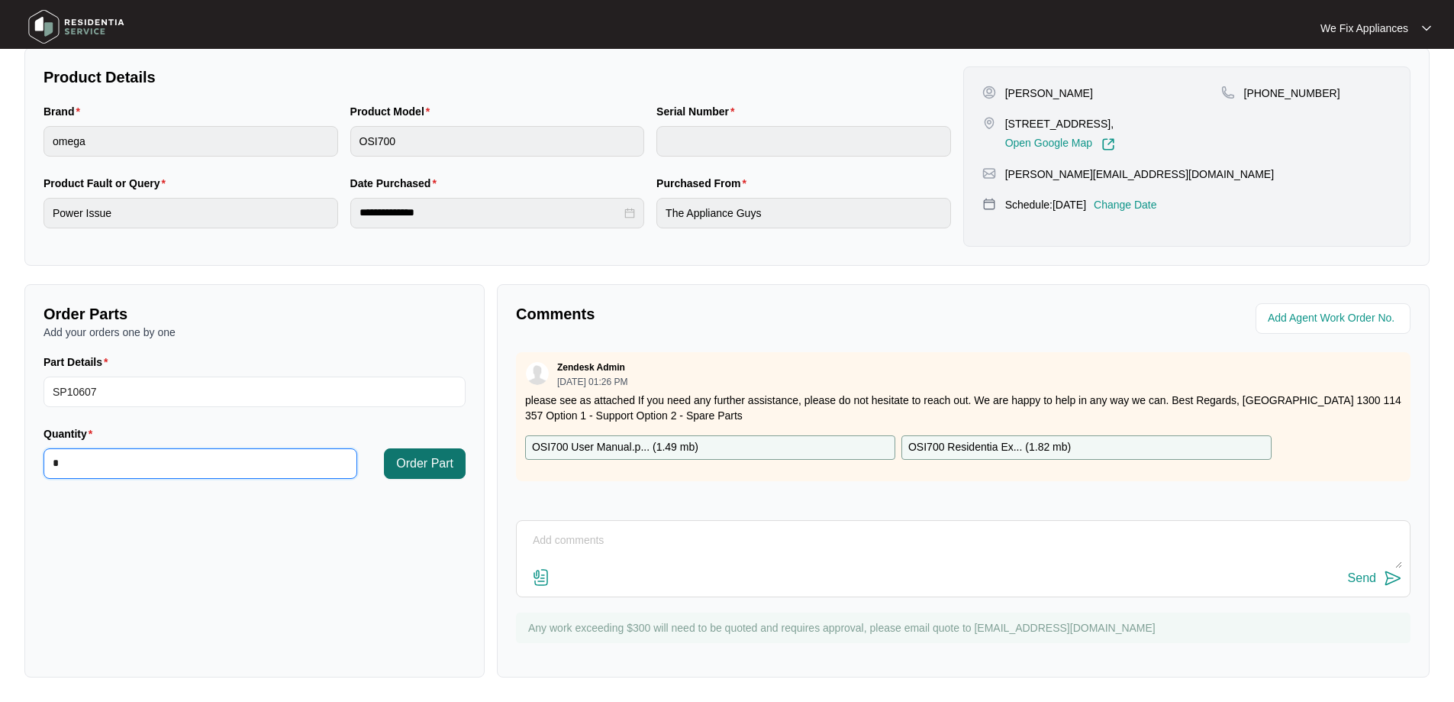
type input "*"
click at [406, 460] on span "Order Part" at bounding box center [424, 463] width 57 height 18
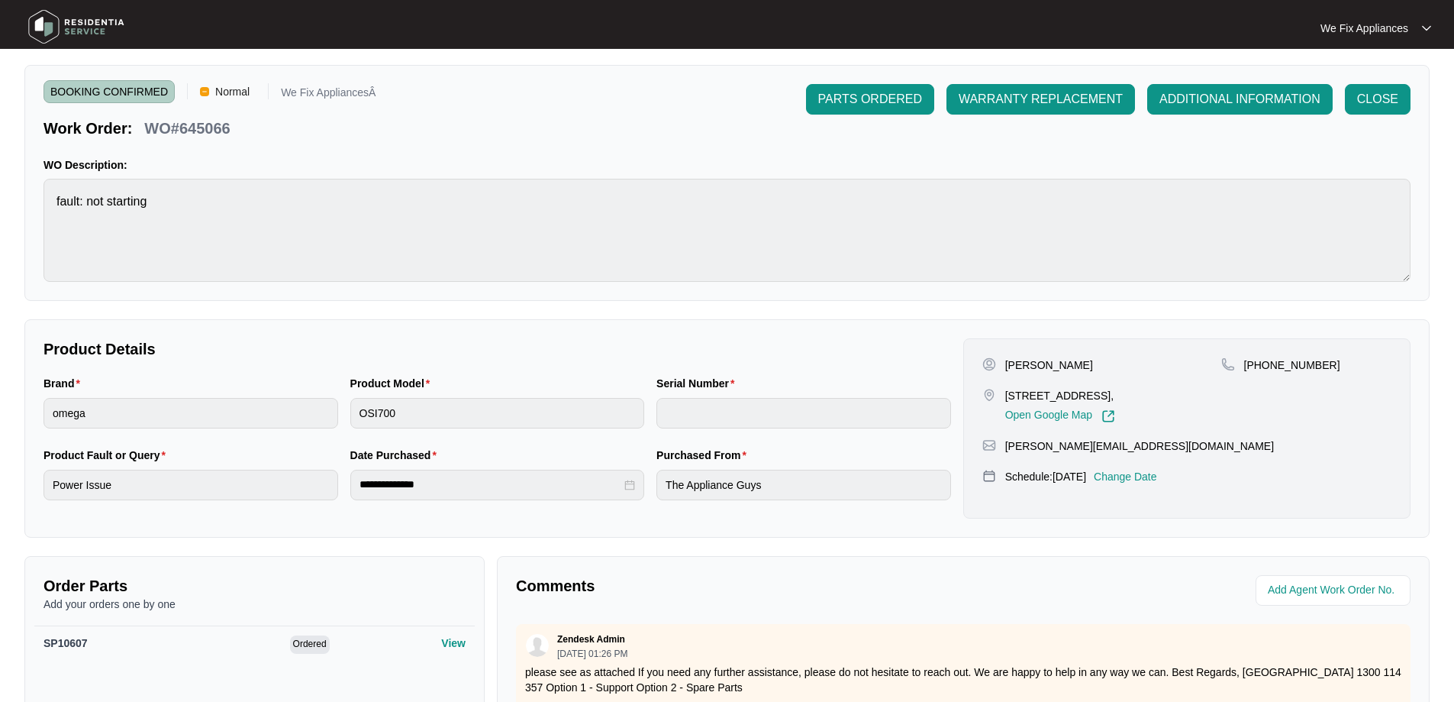
scroll to position [0, 0]
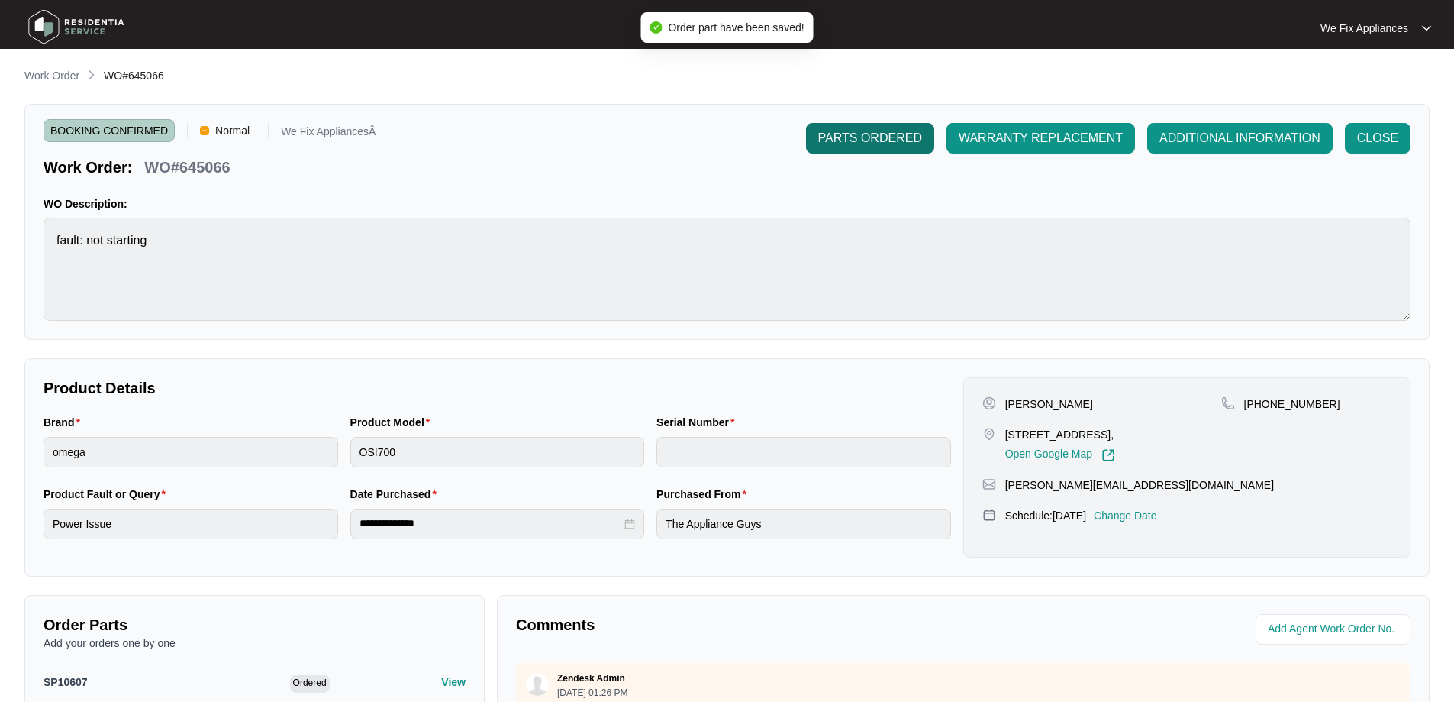
click at [876, 130] on span "PARTS ORDERED" at bounding box center [870, 138] width 104 height 18
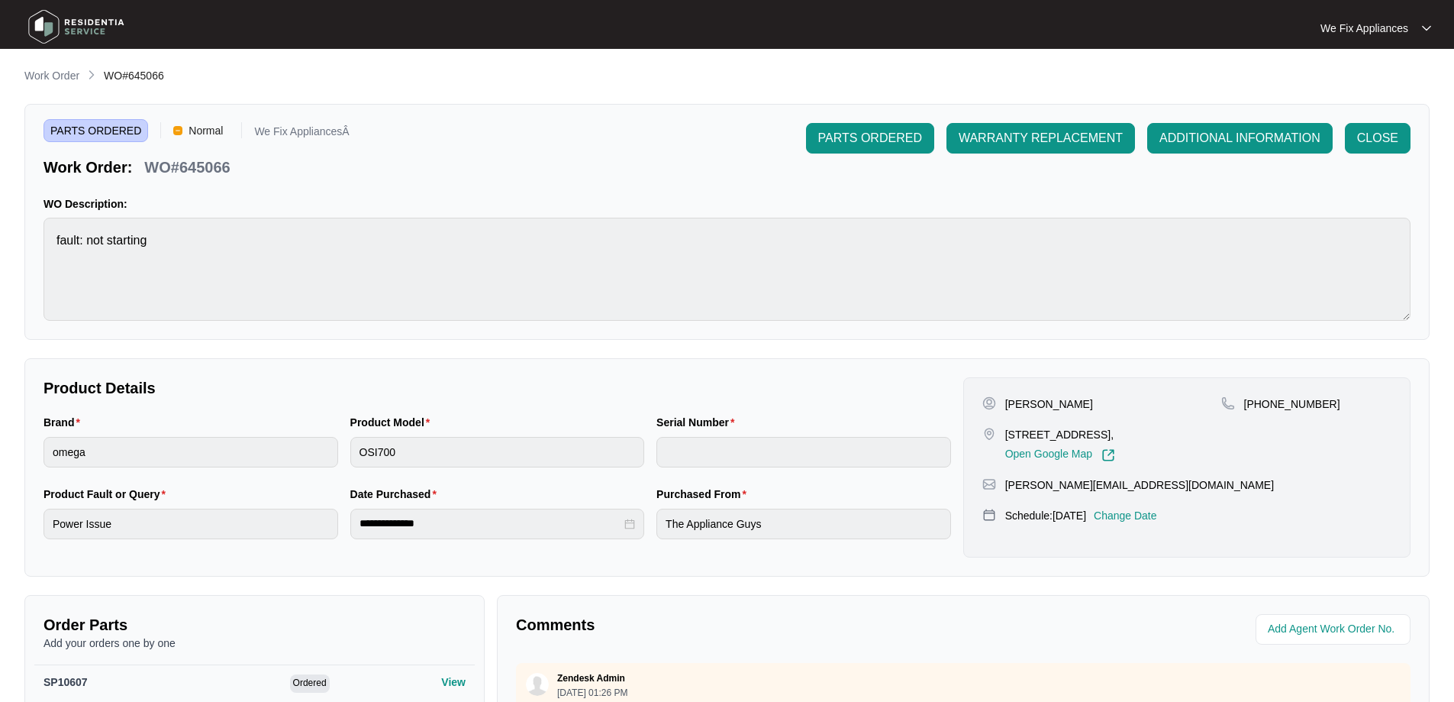
click at [62, 24] on img at bounding box center [76, 27] width 107 height 46
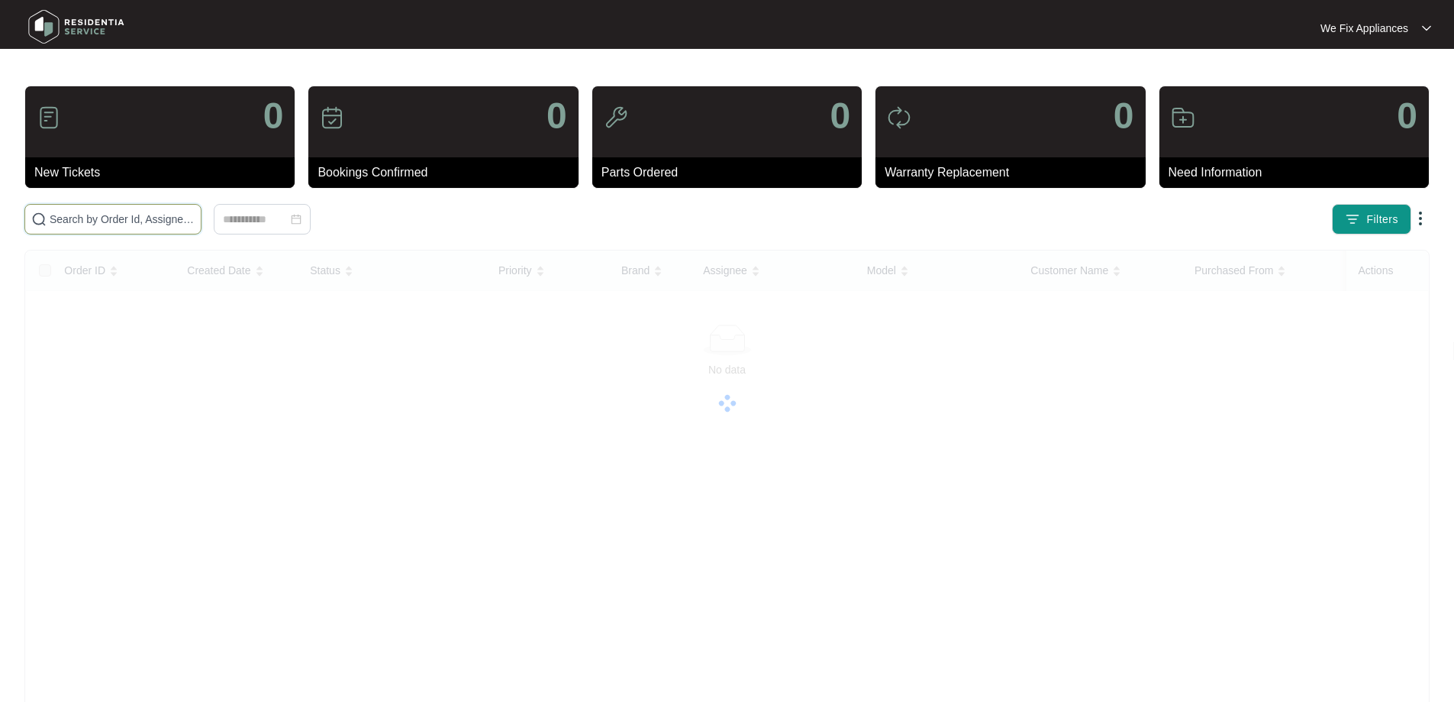
click at [108, 223] on input "text" at bounding box center [122, 219] width 145 height 17
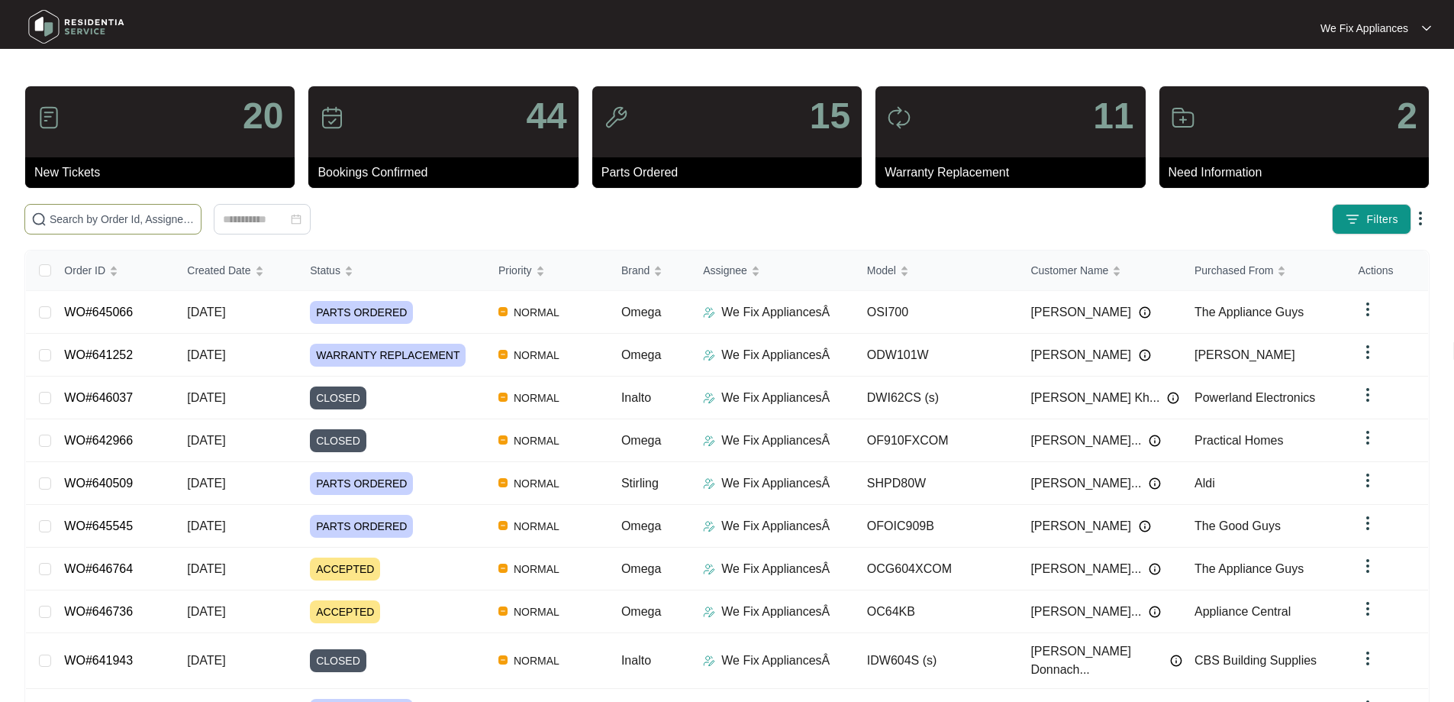
paste input "638042"
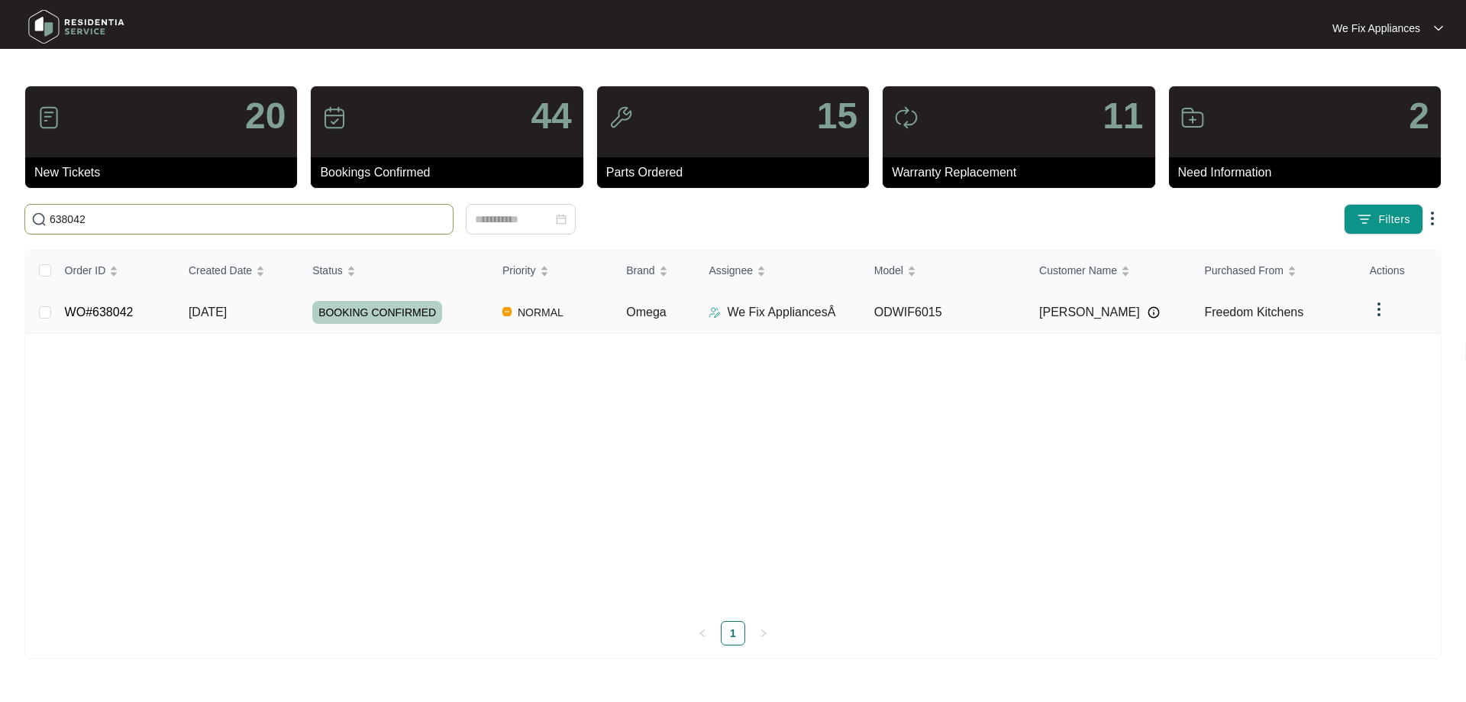
type input "638042"
click at [381, 311] on span "BOOKING CONFIRMED" at bounding box center [377, 312] width 130 height 23
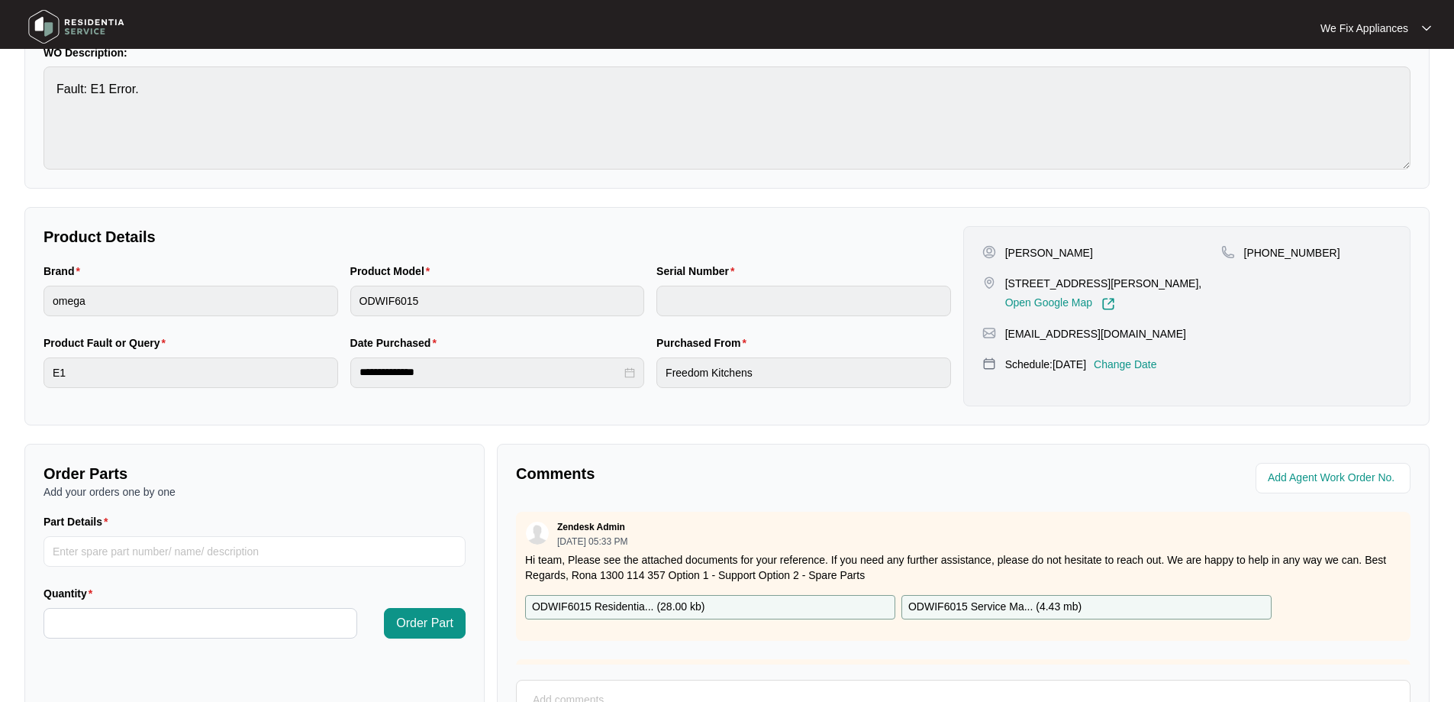
scroll to position [311, 0]
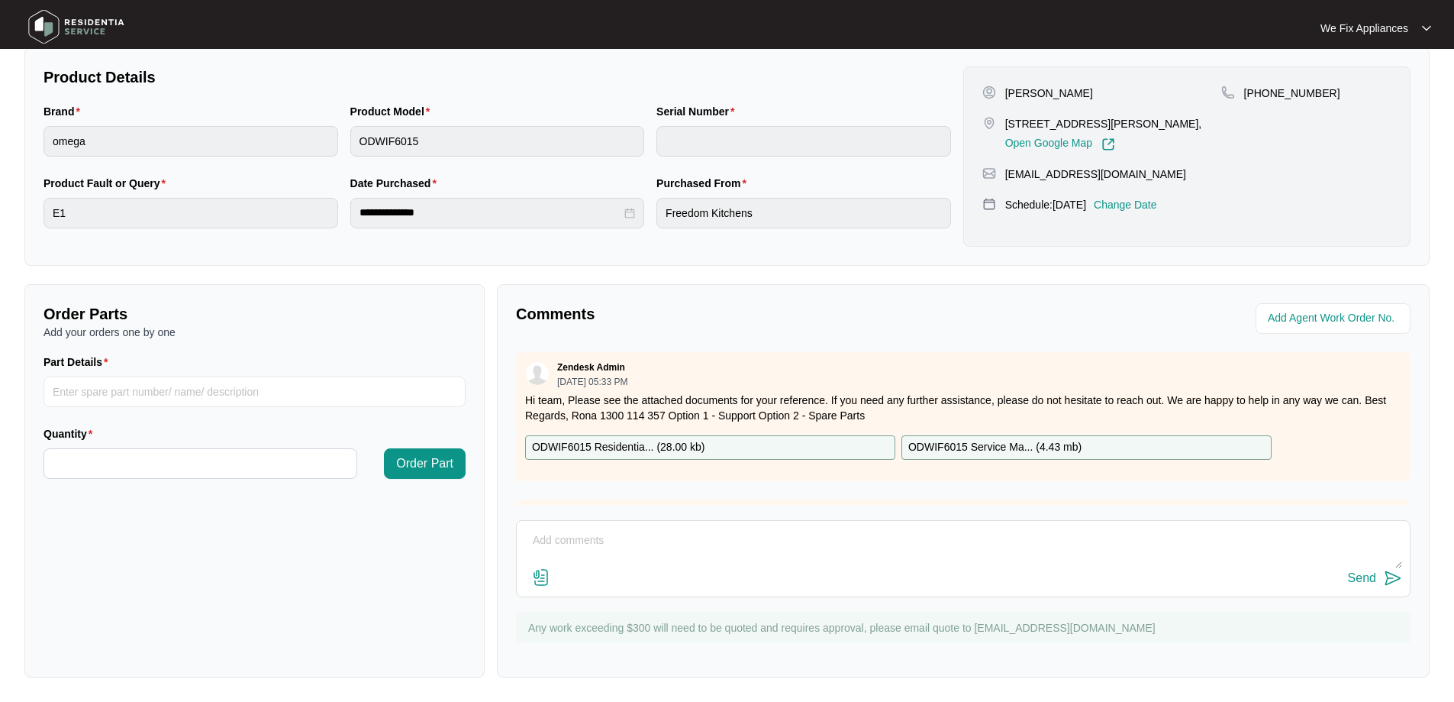
click at [632, 447] on p "ODWIF6015 Residentia... ( 28.00 kb )" at bounding box center [618, 447] width 173 height 17
click at [56, 24] on img at bounding box center [76, 27] width 107 height 46
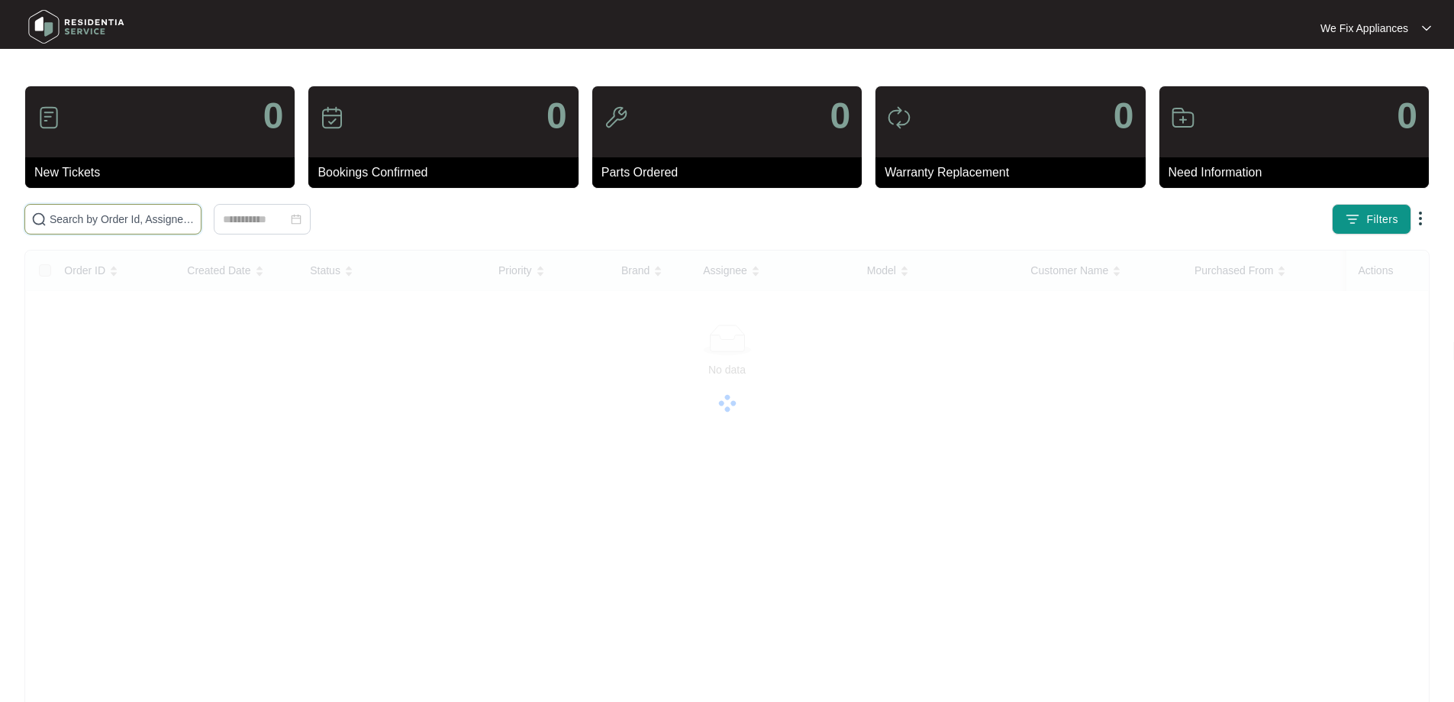
click at [123, 221] on input "text" at bounding box center [122, 219] width 145 height 17
paste input "638042"
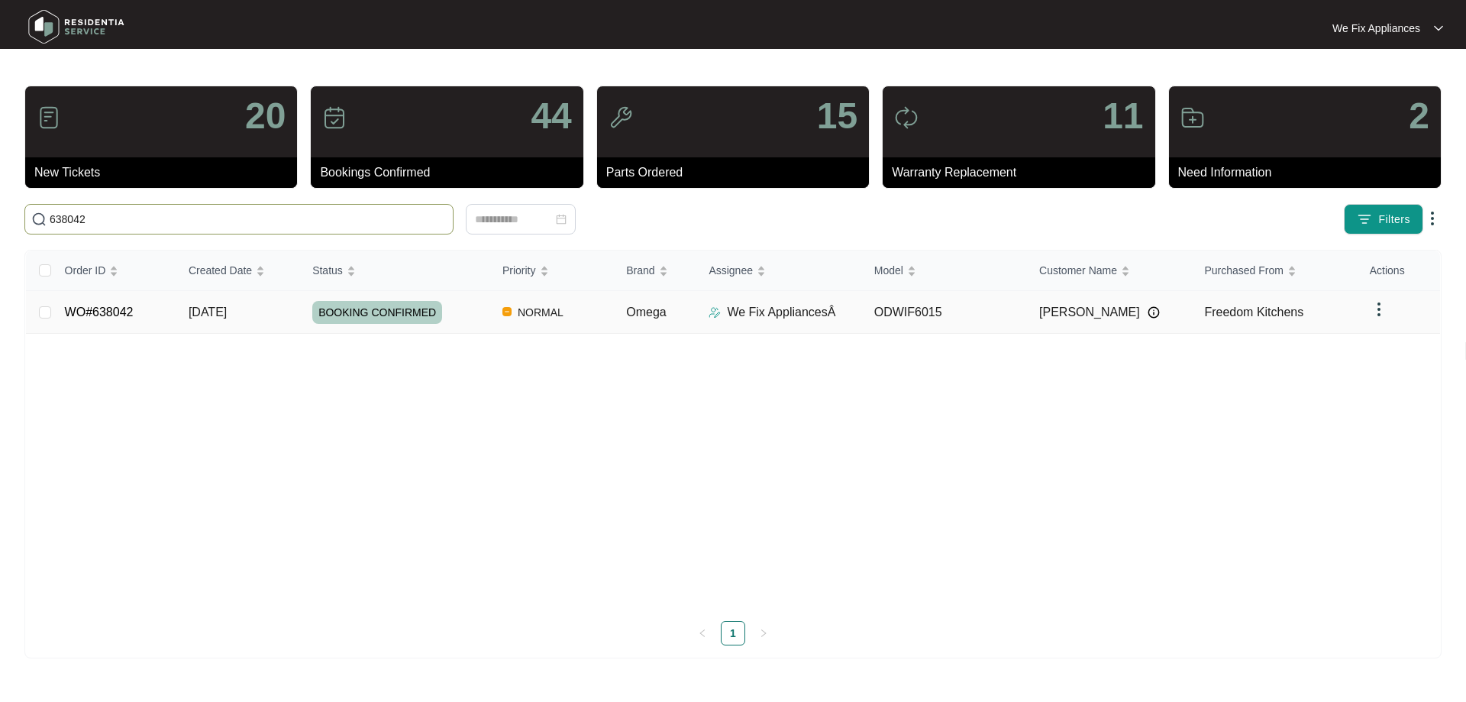
type input "638042"
click at [392, 313] on span "BOOKING CONFIRMED" at bounding box center [377, 312] width 130 height 23
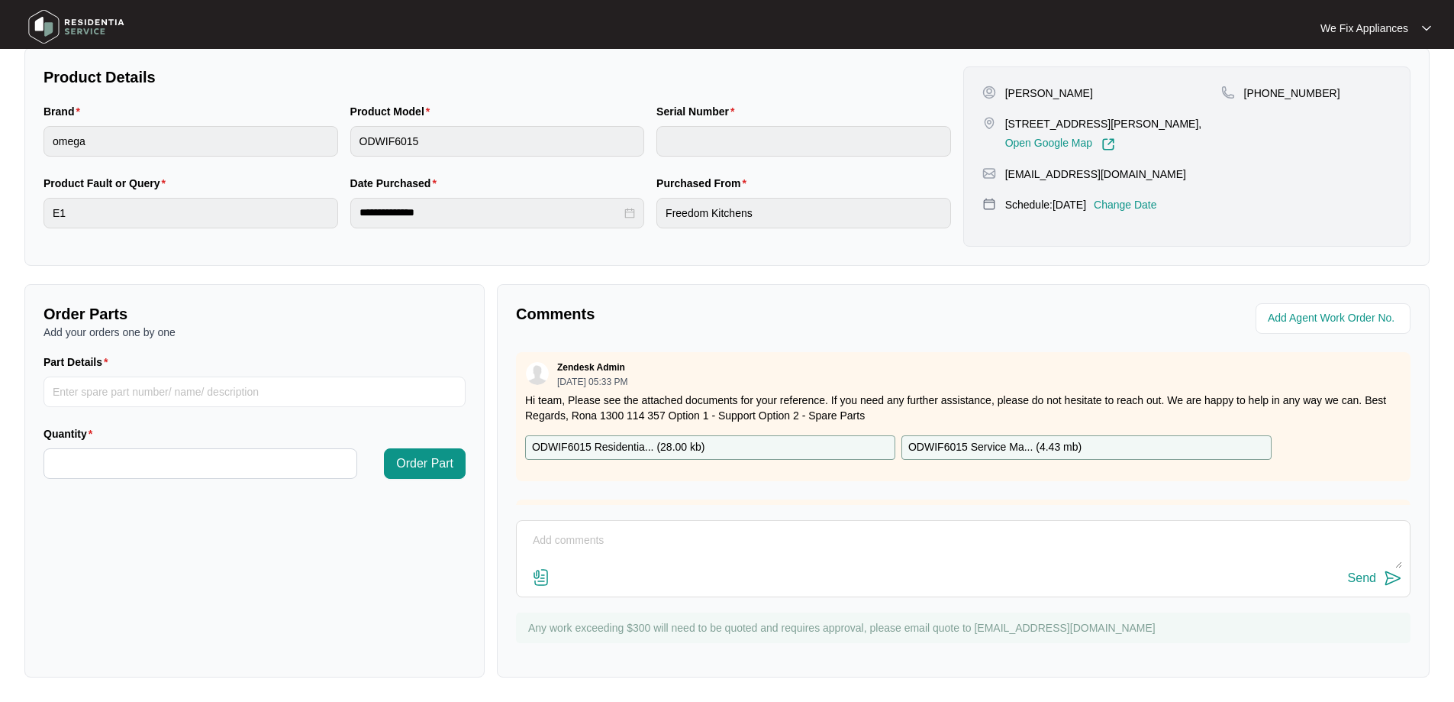
click at [627, 450] on p "ODWIF6015 Residentia... ( 28.00 kb )" at bounding box center [618, 447] width 173 height 17
click at [30, 23] on img at bounding box center [76, 27] width 107 height 46
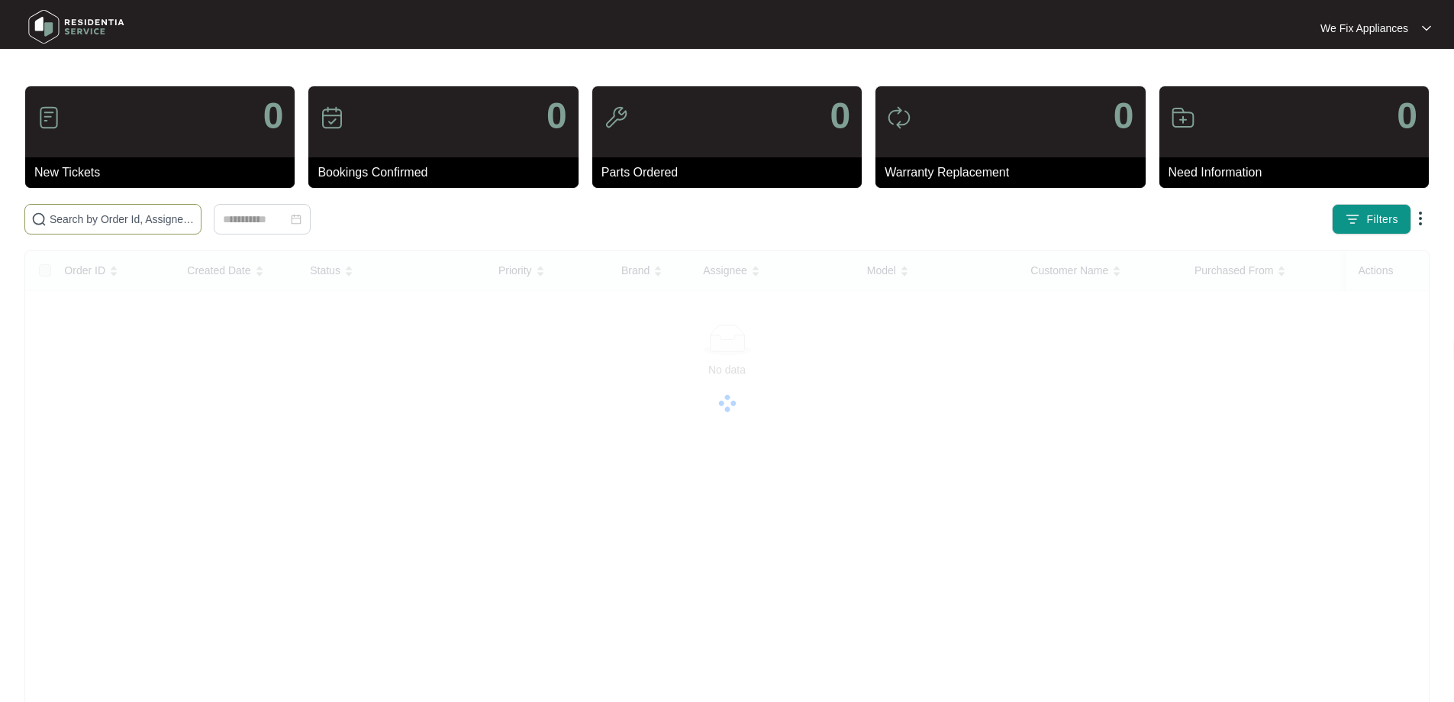
click at [89, 212] on input "text" at bounding box center [122, 219] width 145 height 17
paste input "640509"
type input "640509"
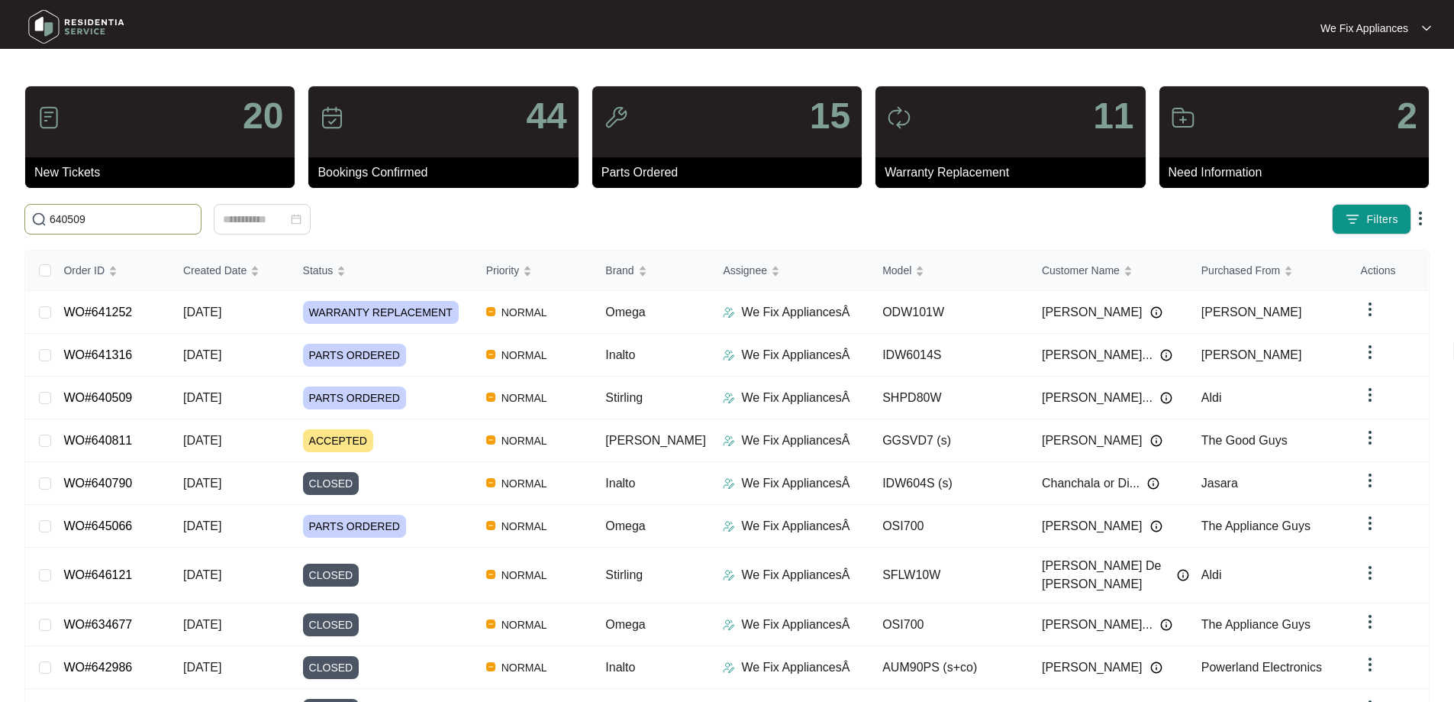
drag, startPoint x: 130, startPoint y: 223, endPoint x: 0, endPoint y: 218, distance: 129.9
click at [0, 218] on main "20 New Tickets 44 Bookings Confirmed 15 Parts Ordered 11 Warranty Replacement 2…" at bounding box center [727, 402] width 1454 height 805
paste input "640509"
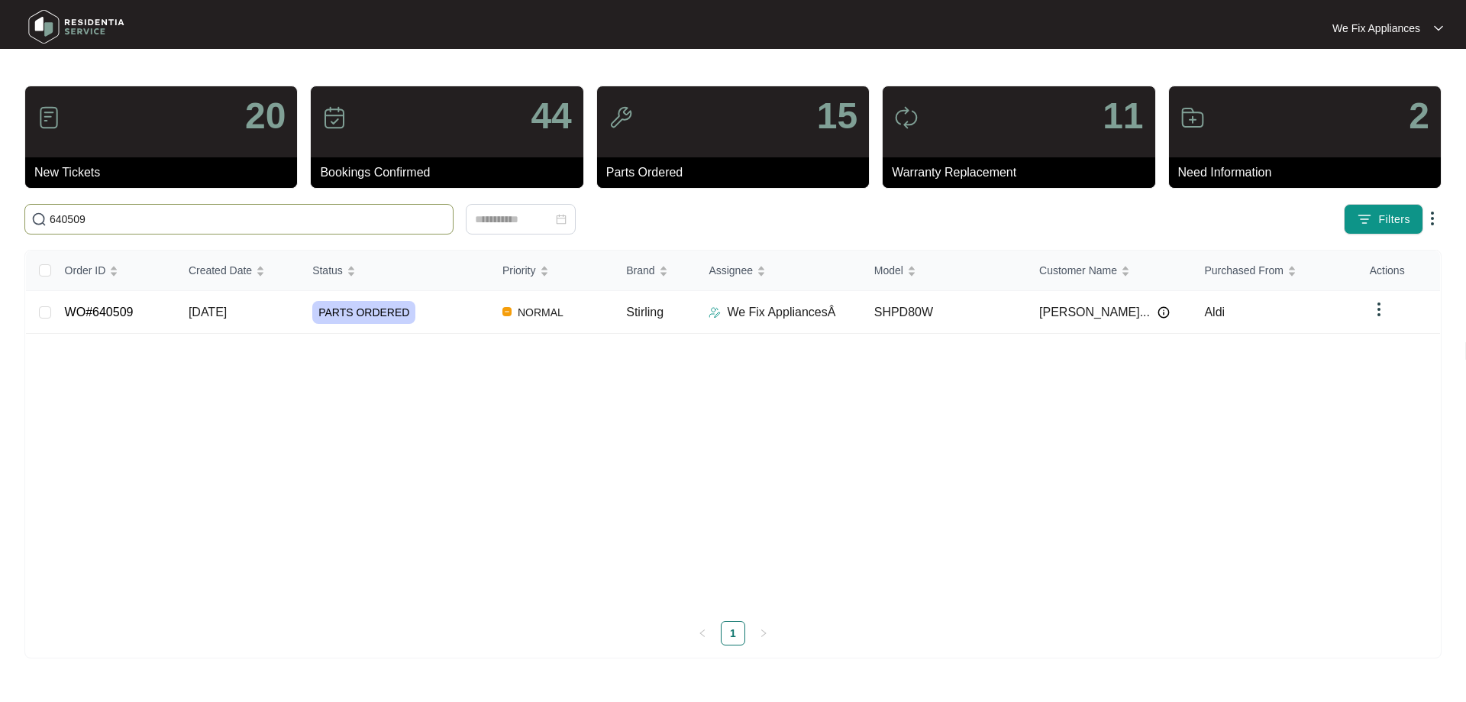
type input "640509"
click at [350, 298] on td "PARTS ORDERED" at bounding box center [395, 312] width 190 height 43
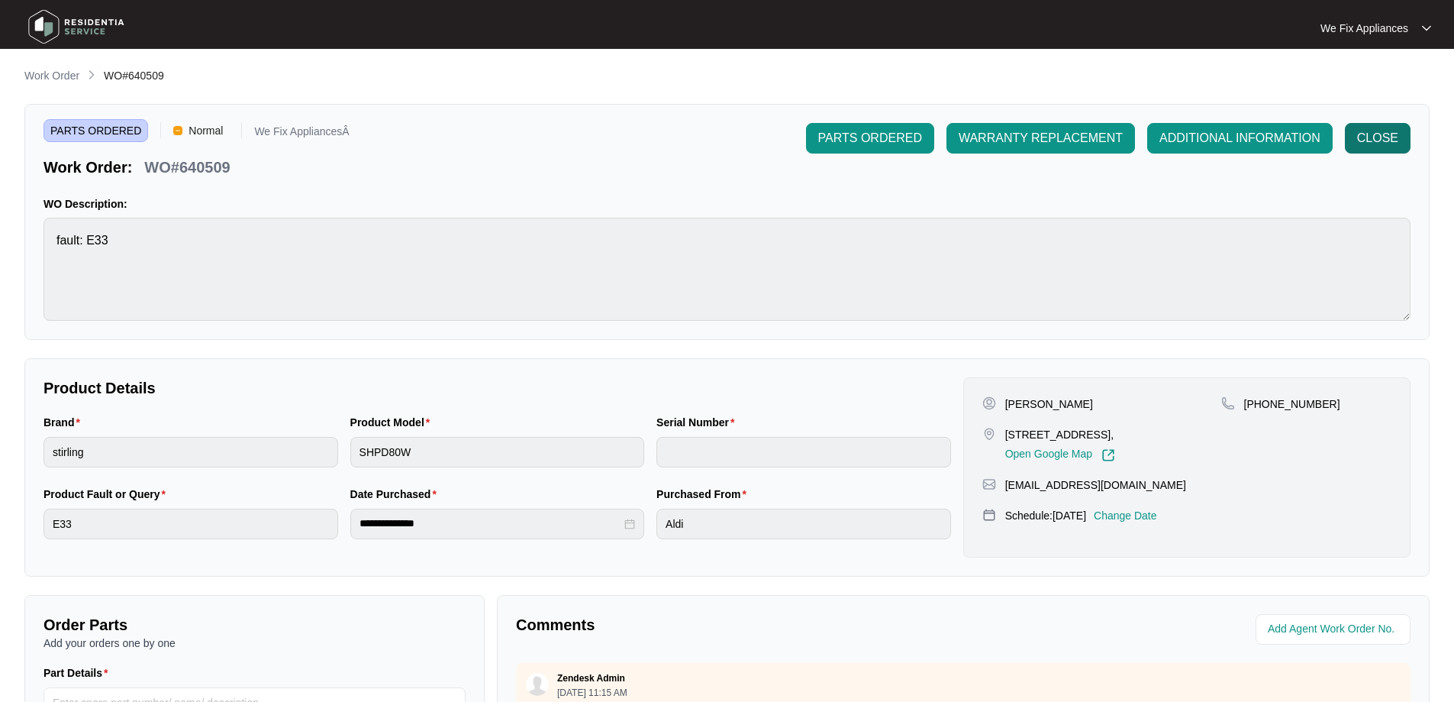
click at [1389, 133] on span "CLOSE" at bounding box center [1377, 138] width 41 height 18
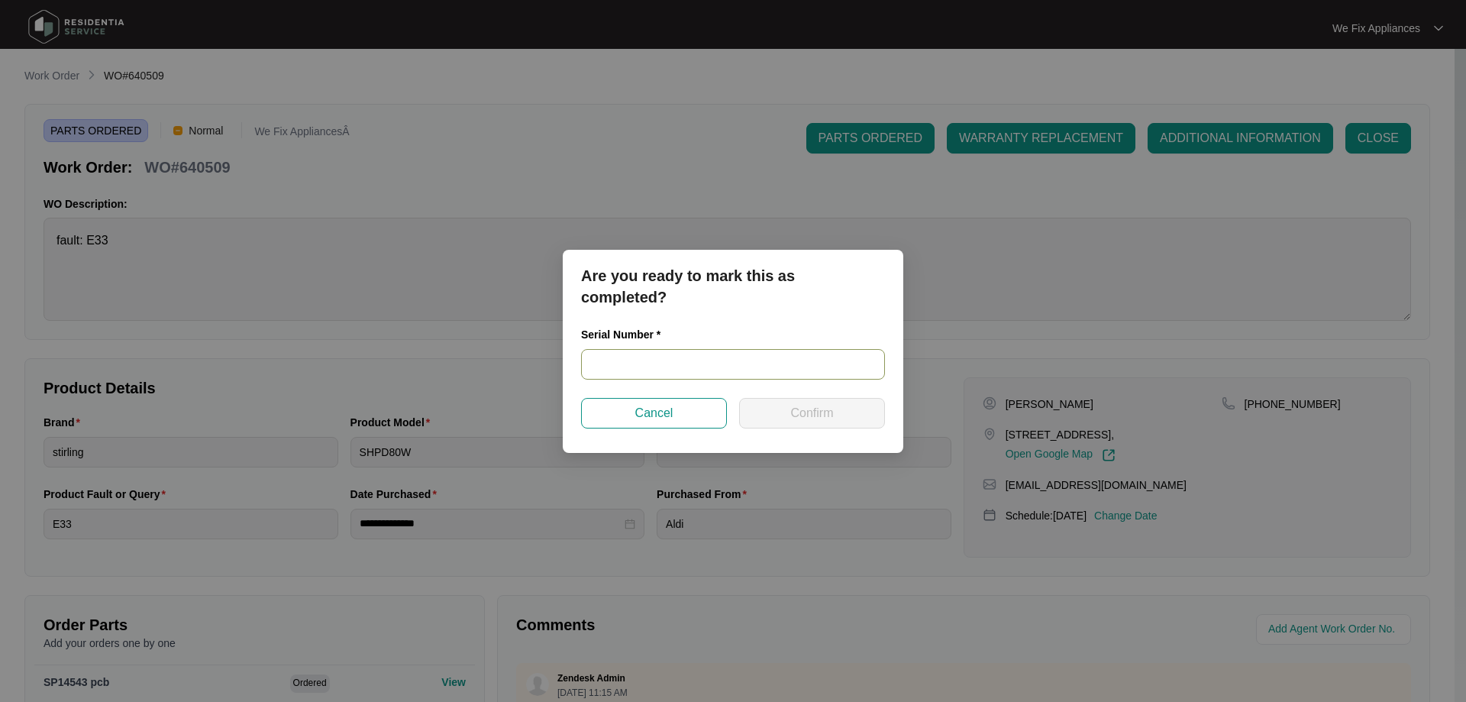
click at [670, 358] on input "text" at bounding box center [733, 364] width 304 height 31
paste input "540J458140135195P00115"
type input "540J458140135195P00115"
click at [785, 406] on button "Confirm" at bounding box center [812, 413] width 146 height 31
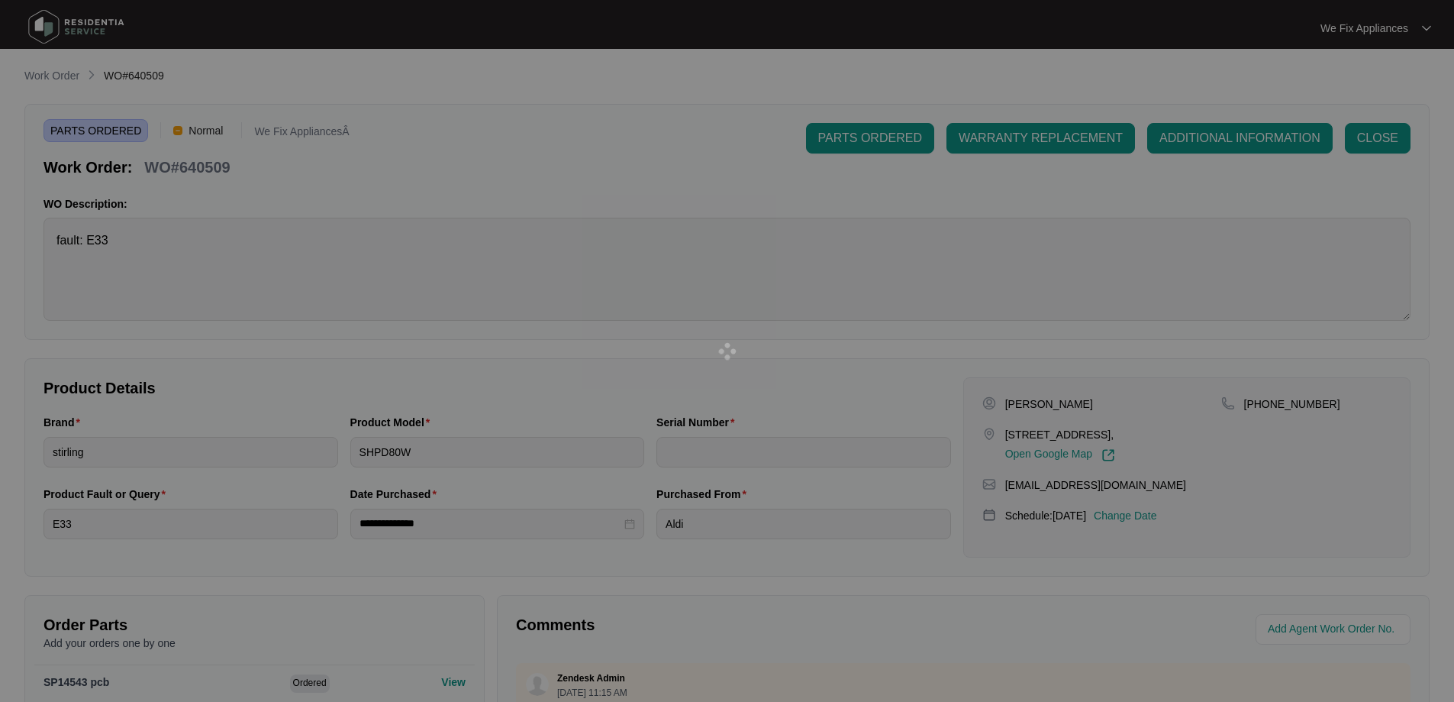
type input "540J458140135195P00115"
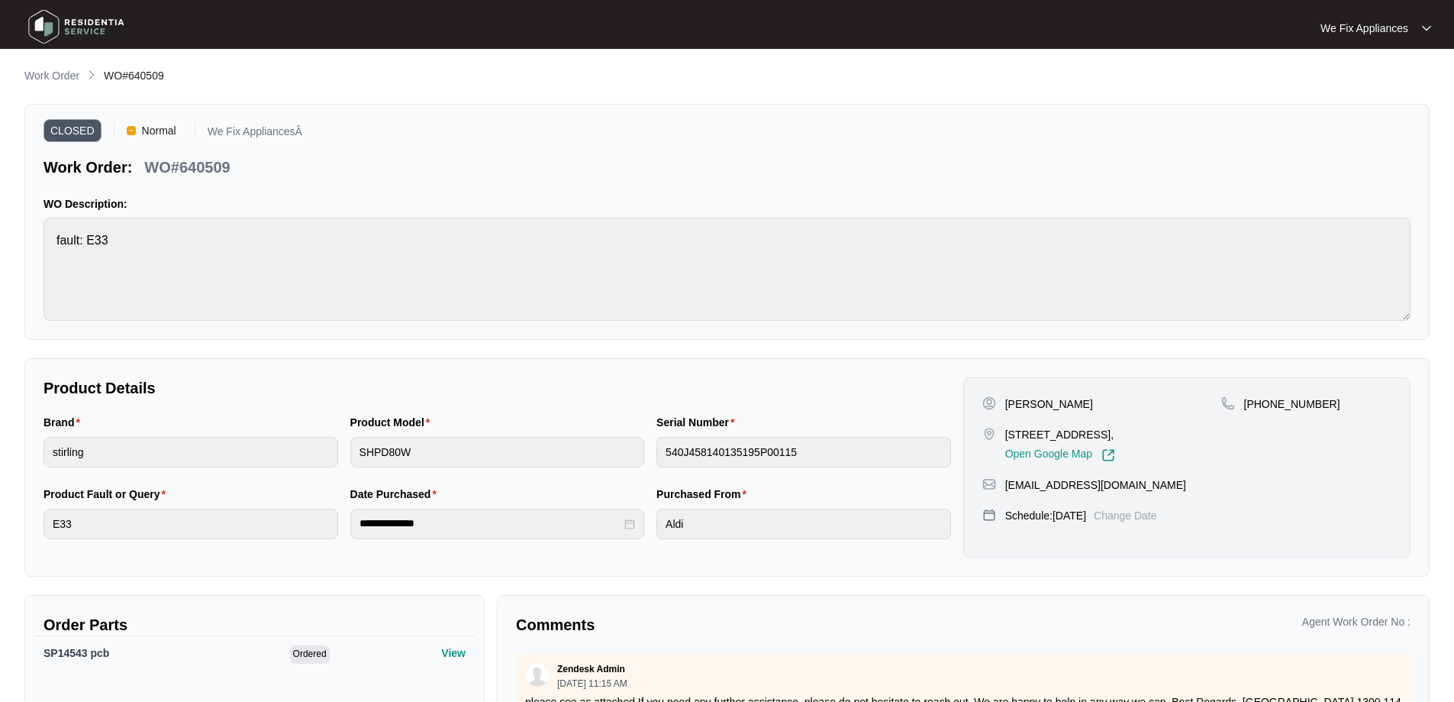
click at [52, 31] on img at bounding box center [76, 27] width 107 height 46
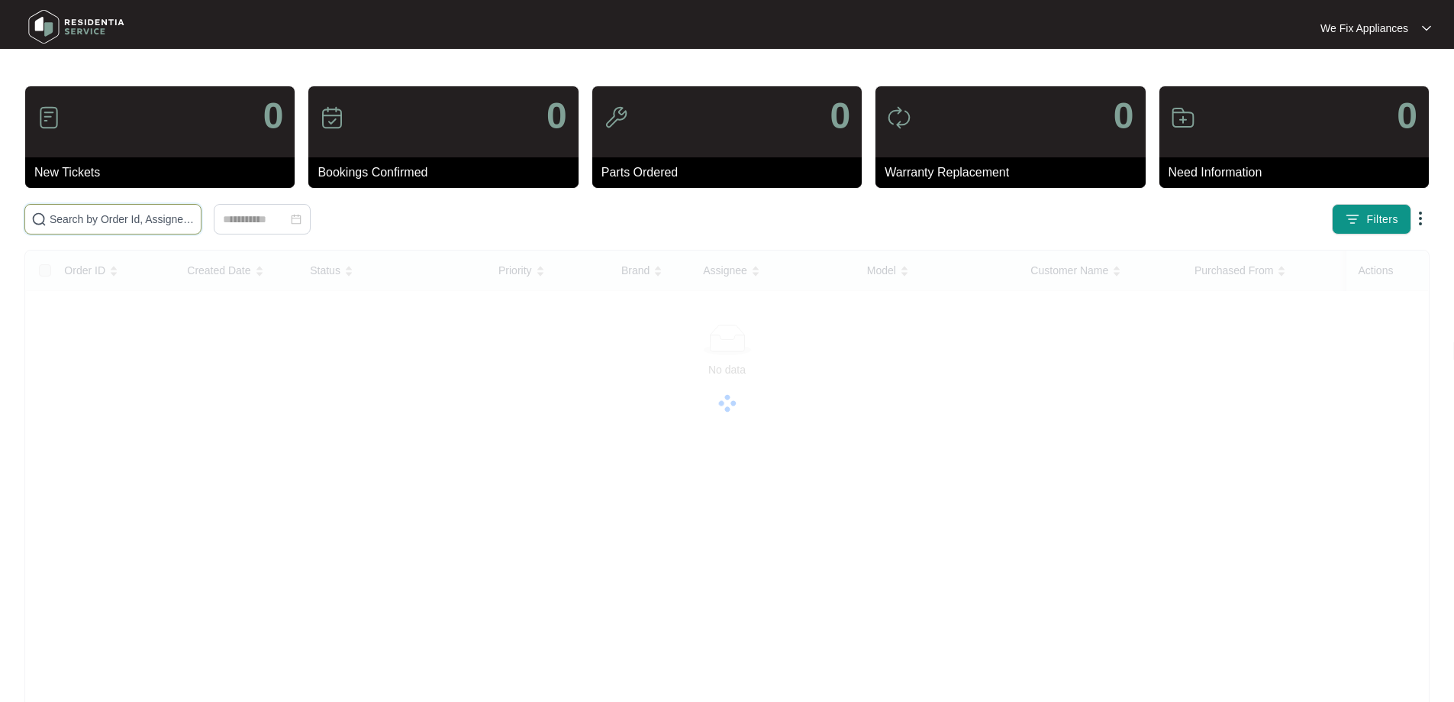
click at [150, 217] on input "text" at bounding box center [122, 219] width 145 height 17
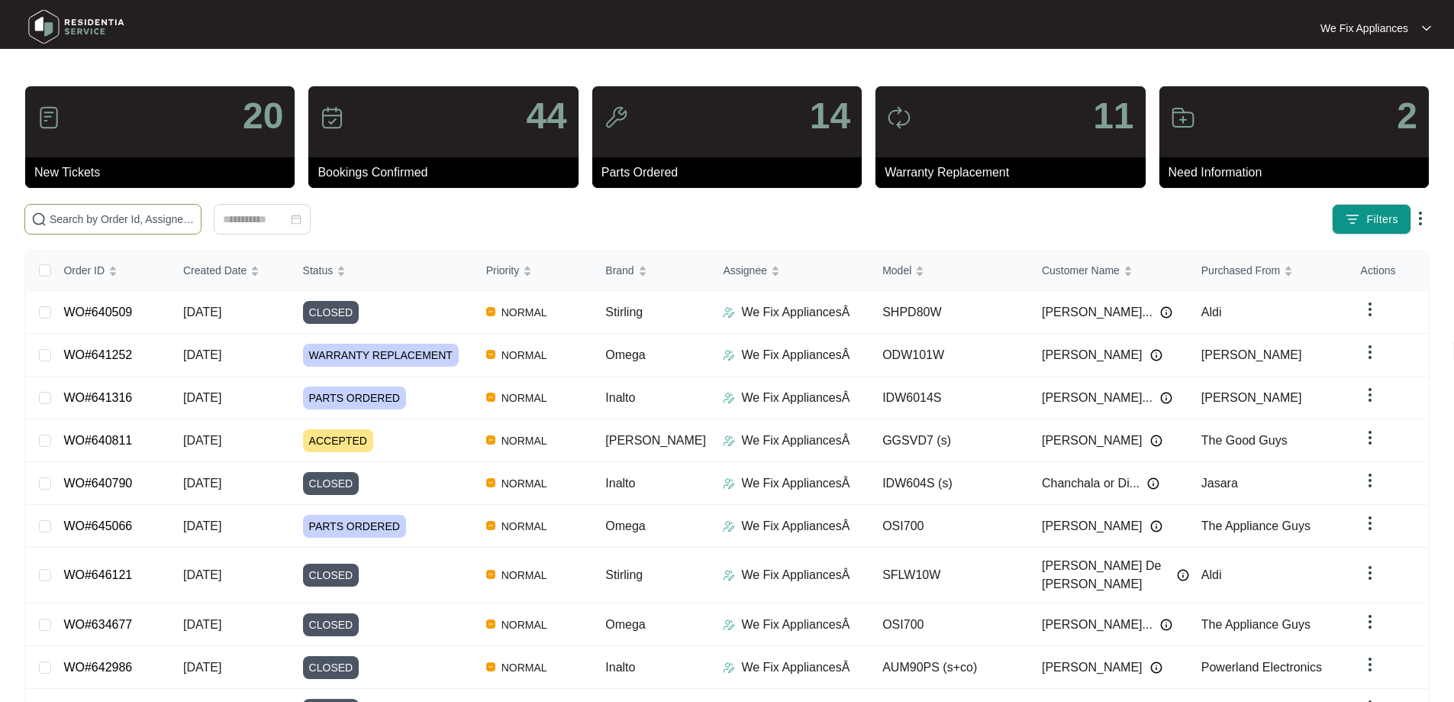
paste input "644933"
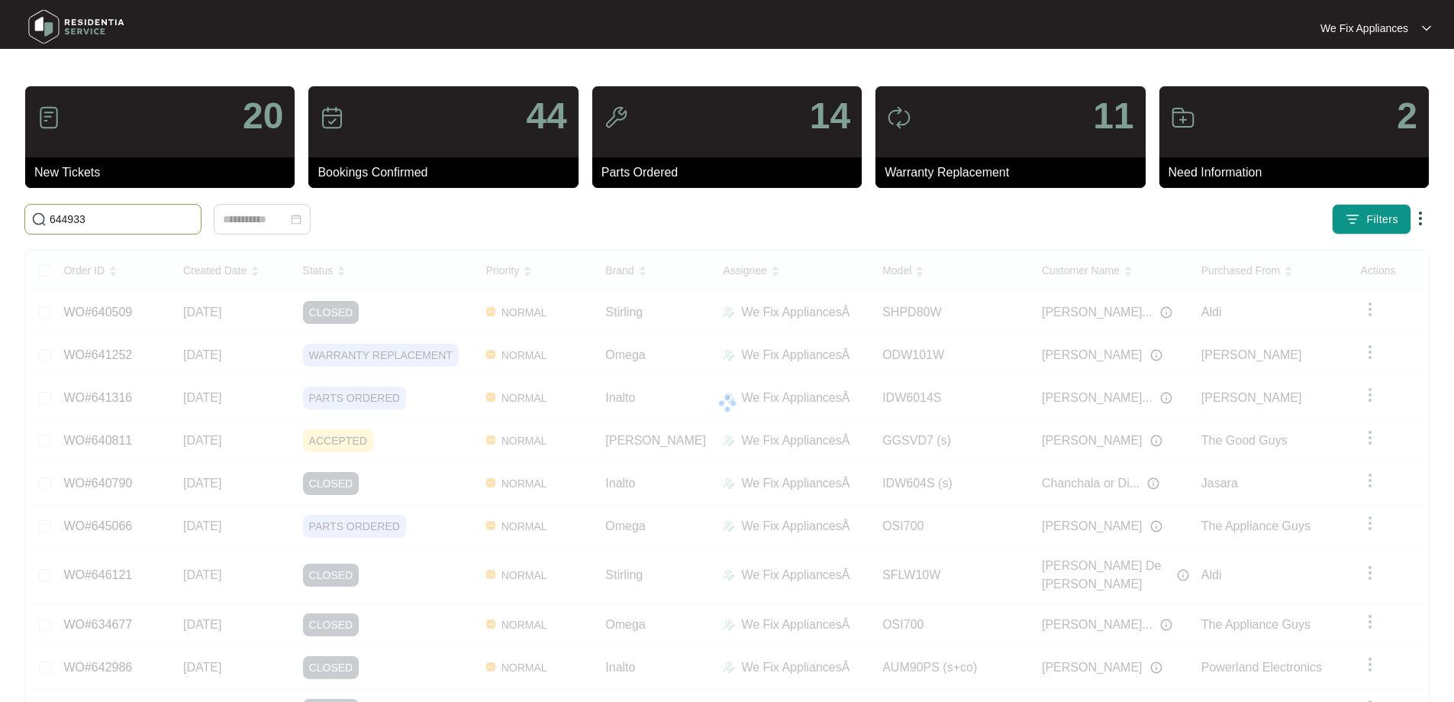
type input "644933"
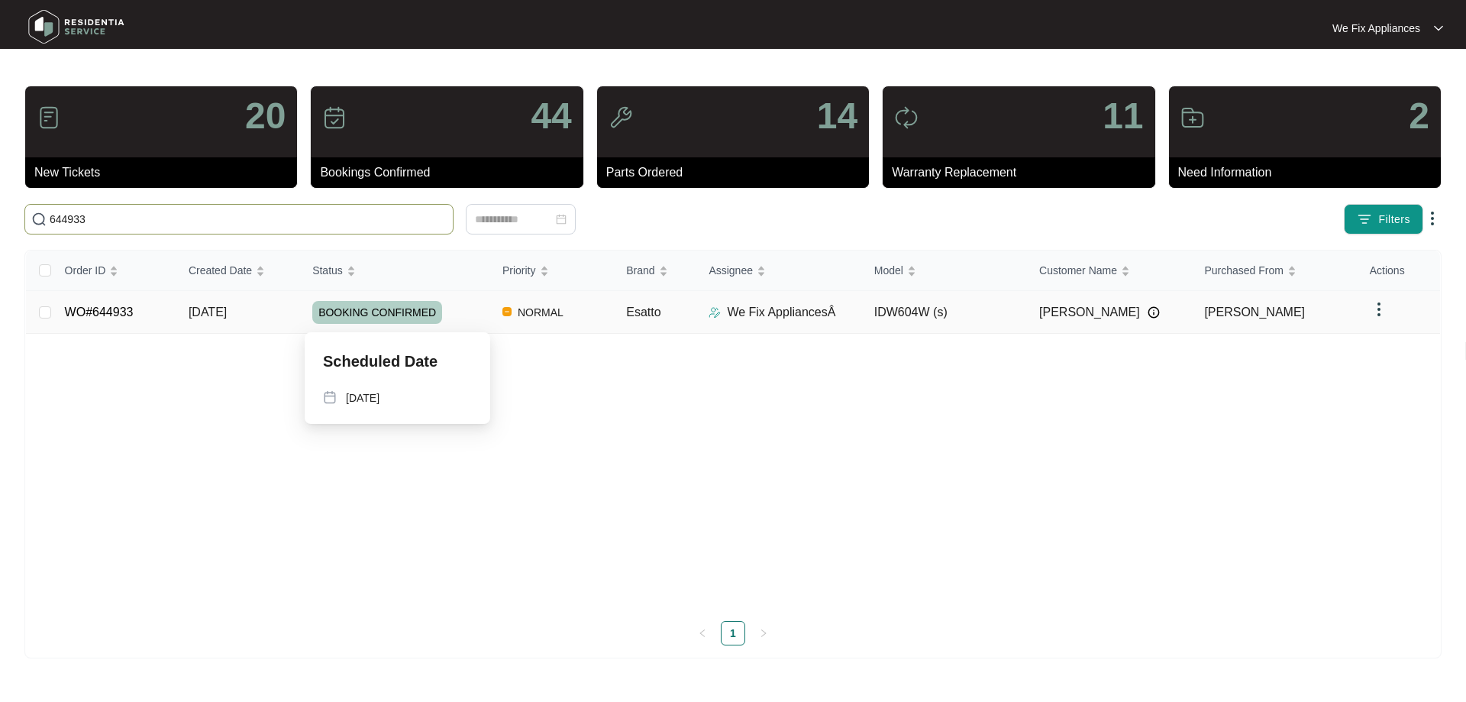
click at [401, 310] on span "BOOKING CONFIRMED" at bounding box center [377, 312] width 130 height 23
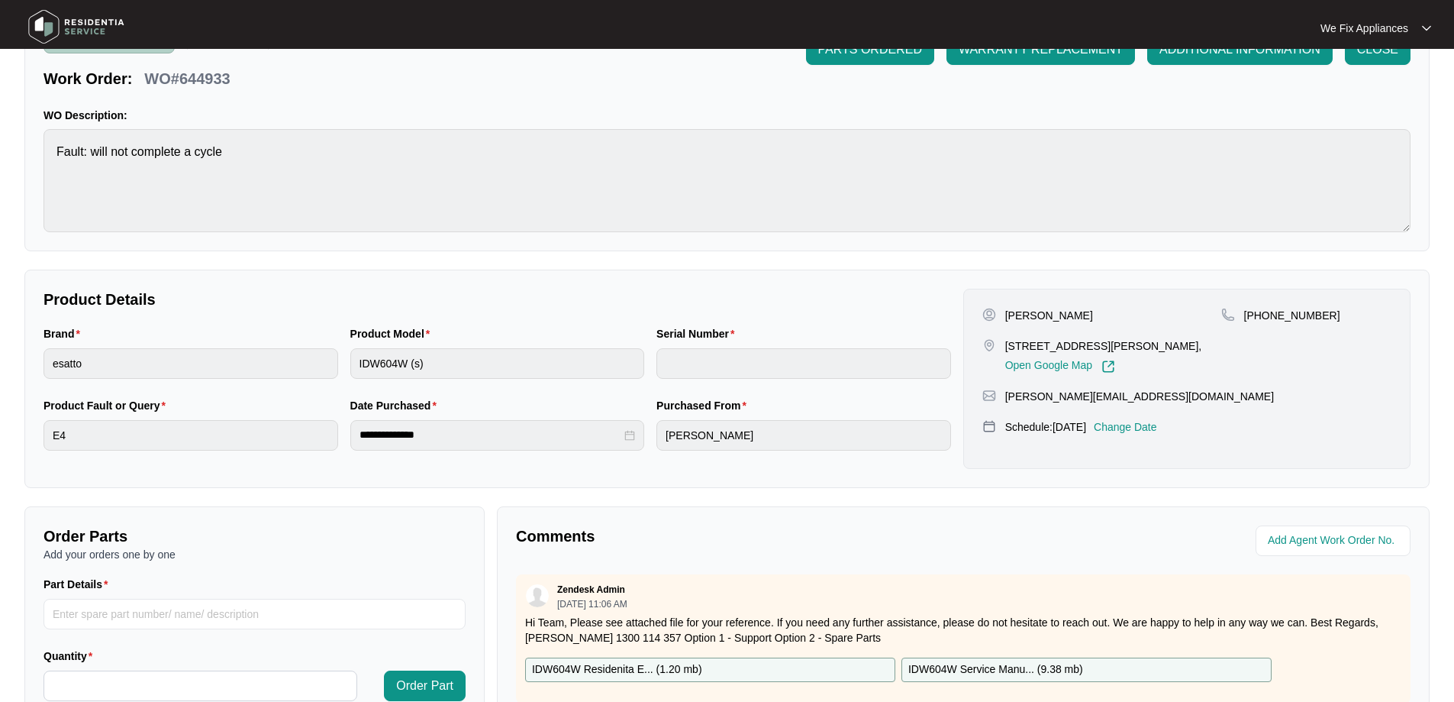
scroll to position [229, 0]
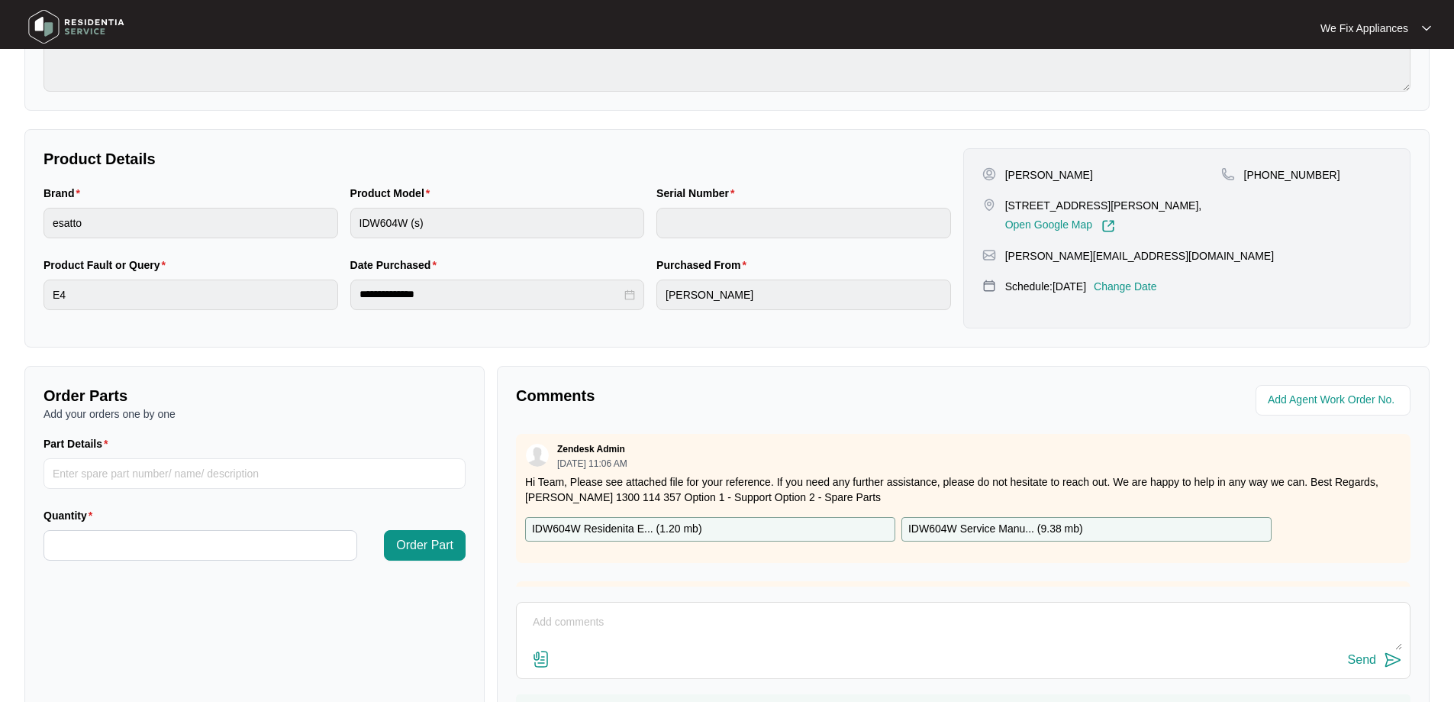
click at [685, 531] on p "IDW604W Residenita E... ( 1.20 mb )" at bounding box center [617, 529] width 170 height 17
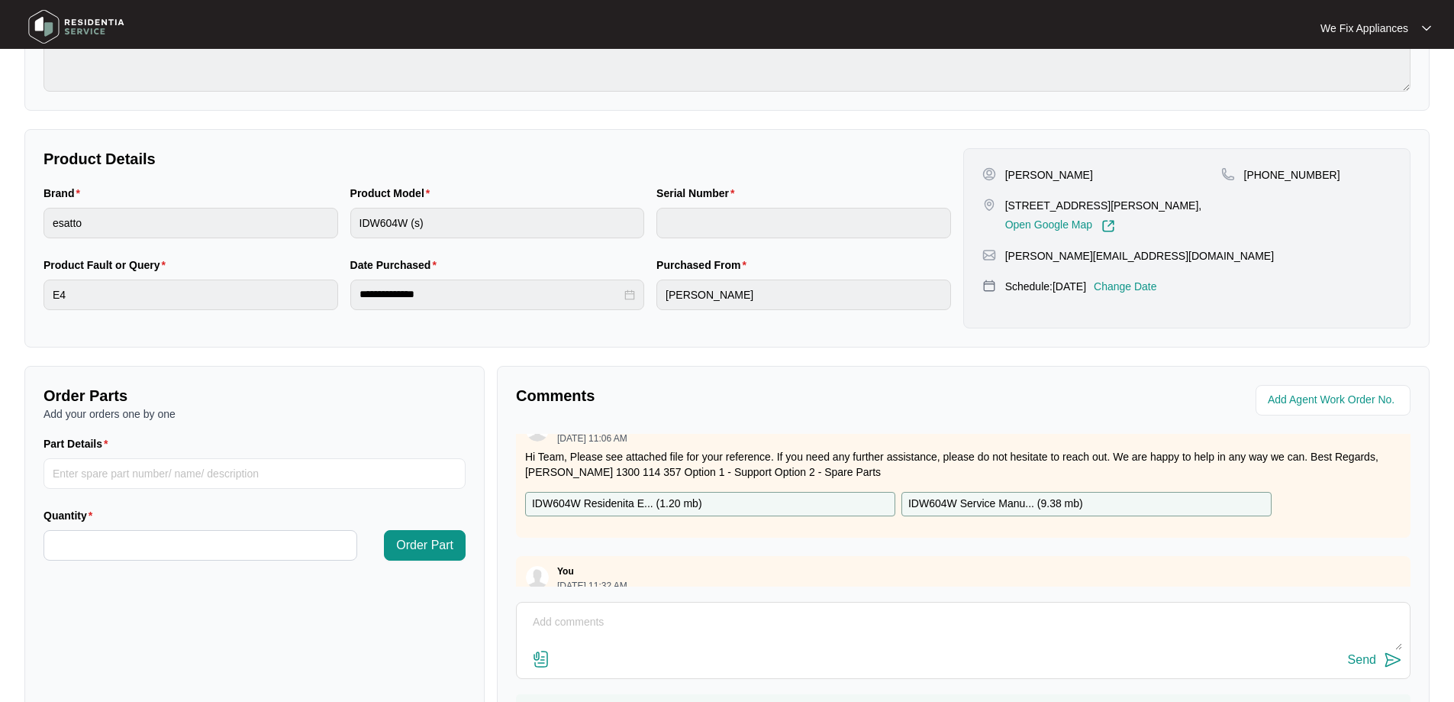
scroll to position [0, 0]
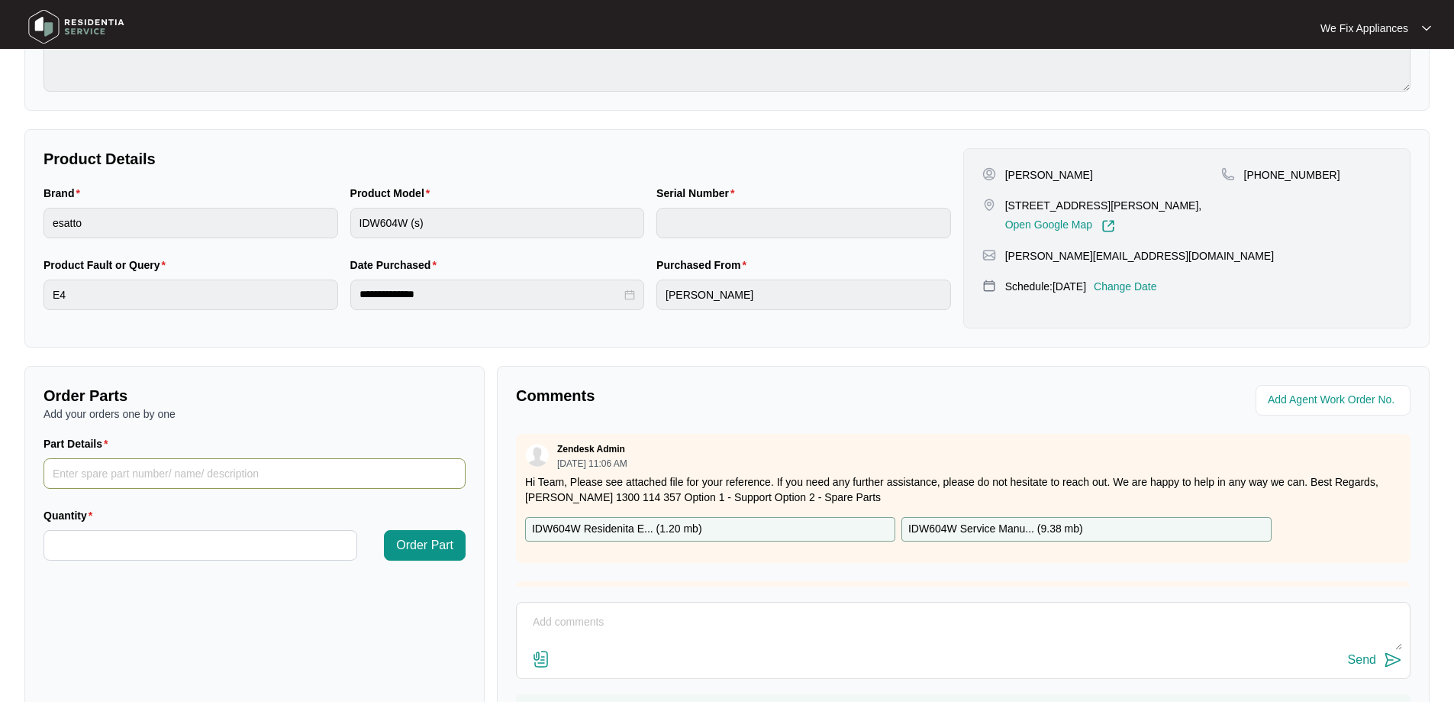
click at [160, 476] on input "Part Details" at bounding box center [255, 473] width 422 height 31
paste input "SP12334"
type input "SP12334"
click at [150, 552] on input "Quantity" at bounding box center [200, 545] width 312 height 29
type input "*"
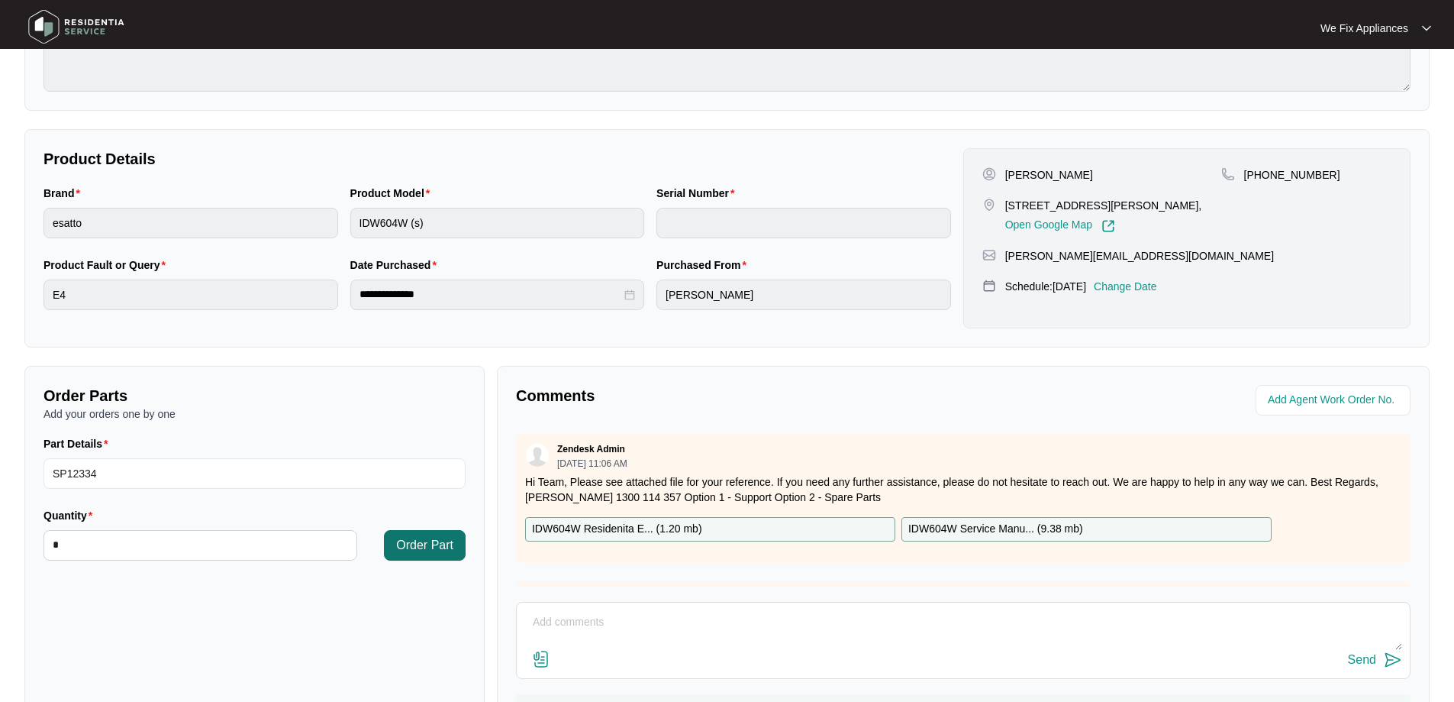
click at [443, 547] on span "Order Part" at bounding box center [424, 545] width 57 height 18
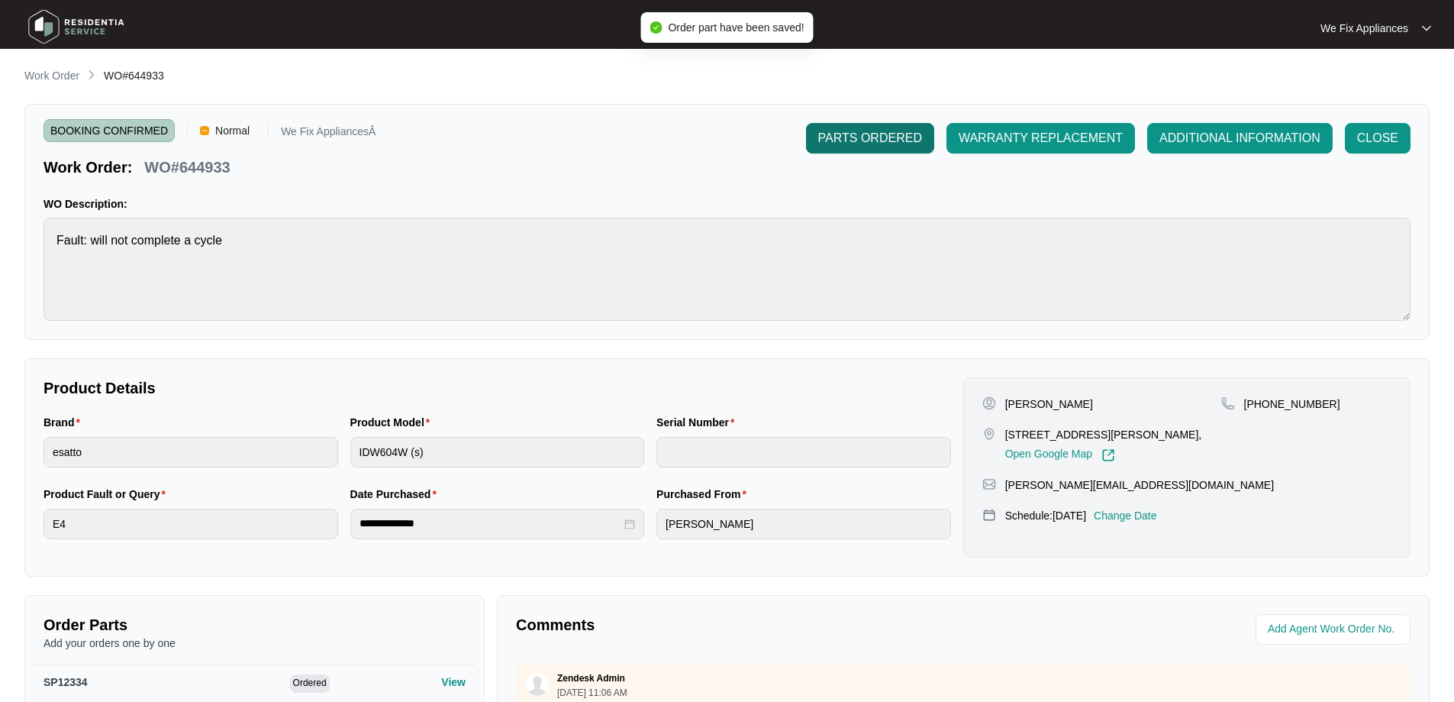
click at [884, 142] on span "PARTS ORDERED" at bounding box center [870, 138] width 104 height 18
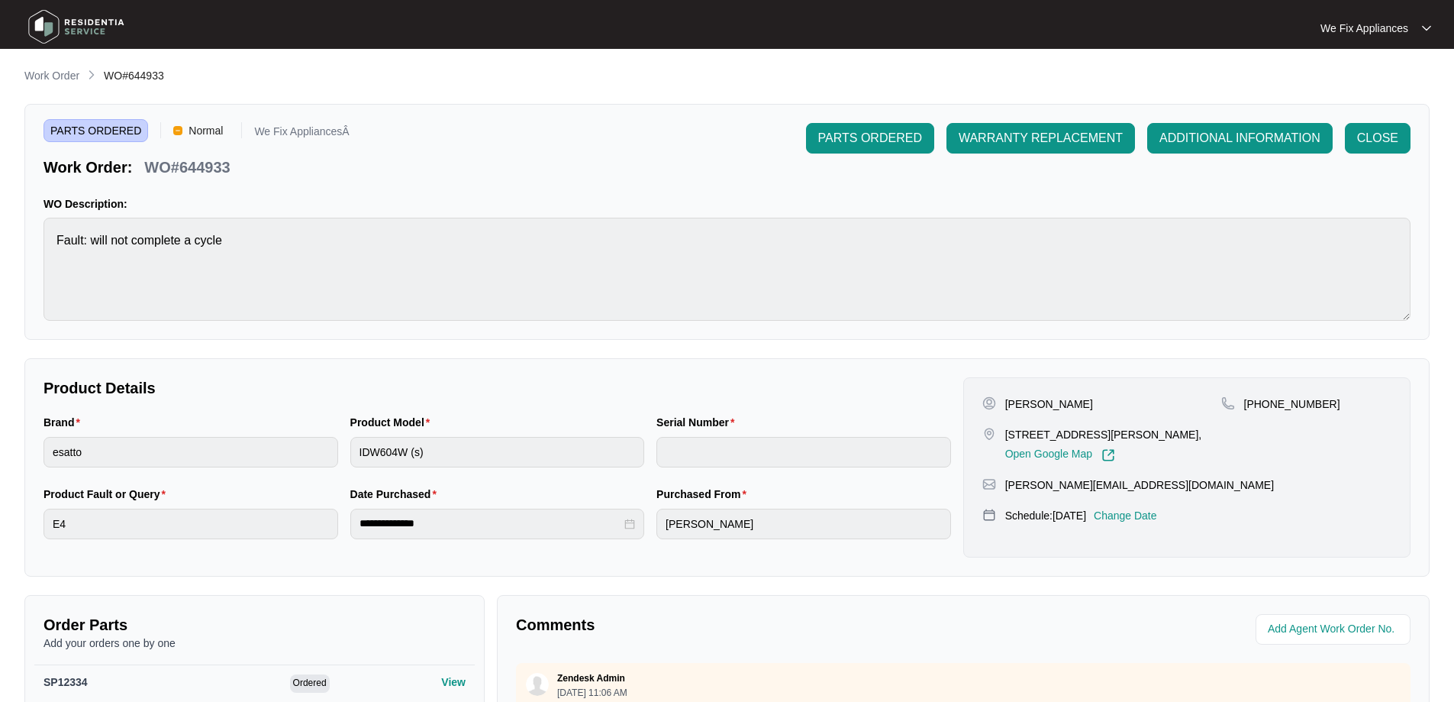
click at [43, 24] on img at bounding box center [76, 27] width 107 height 46
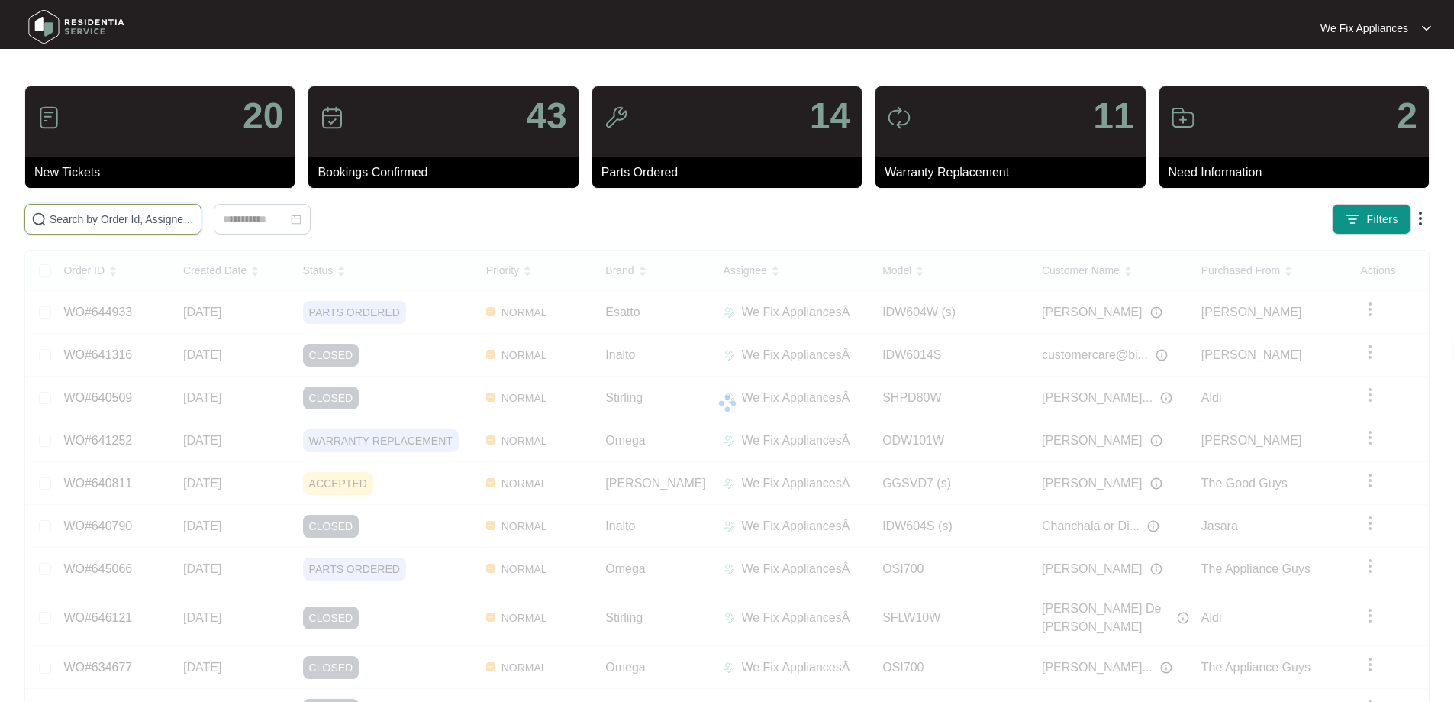
click at [90, 218] on input "text" at bounding box center [122, 219] width 145 height 17
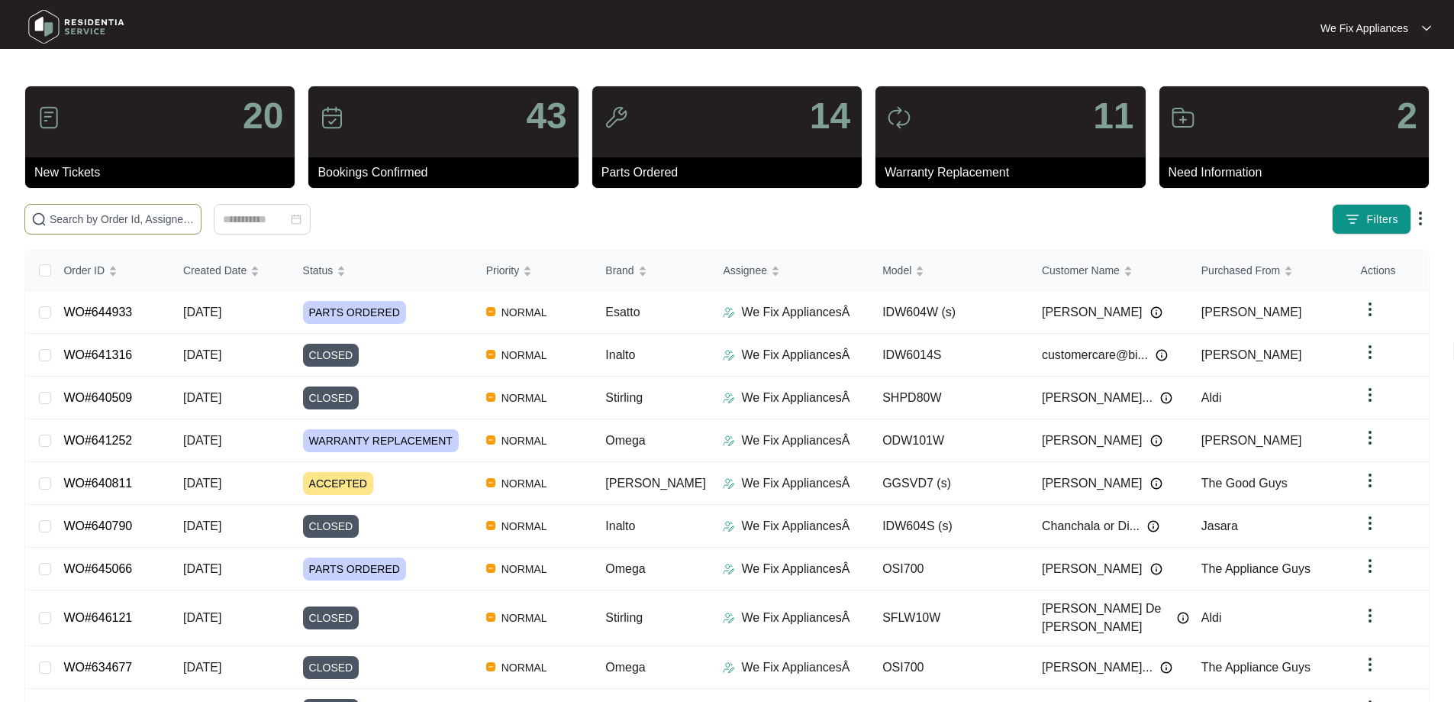
paste input "641316"
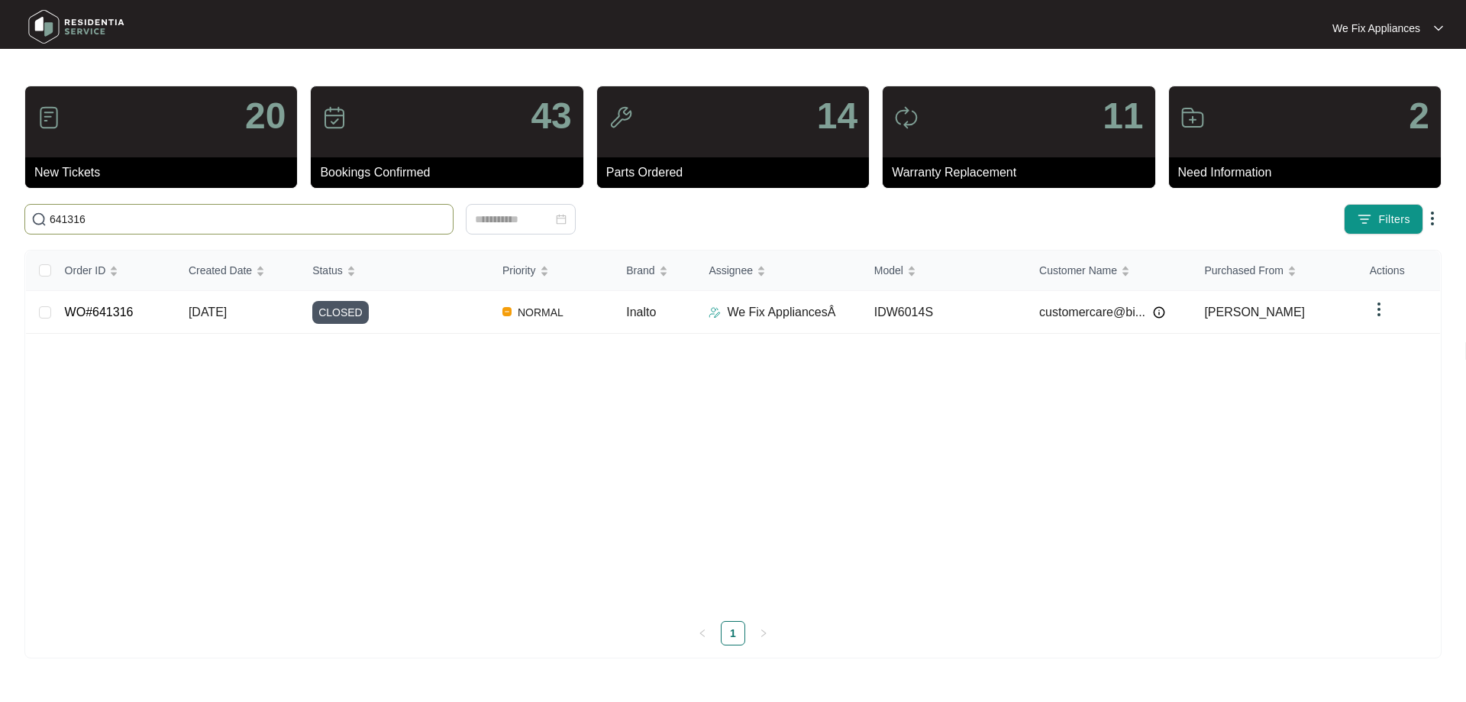
type input "641316"
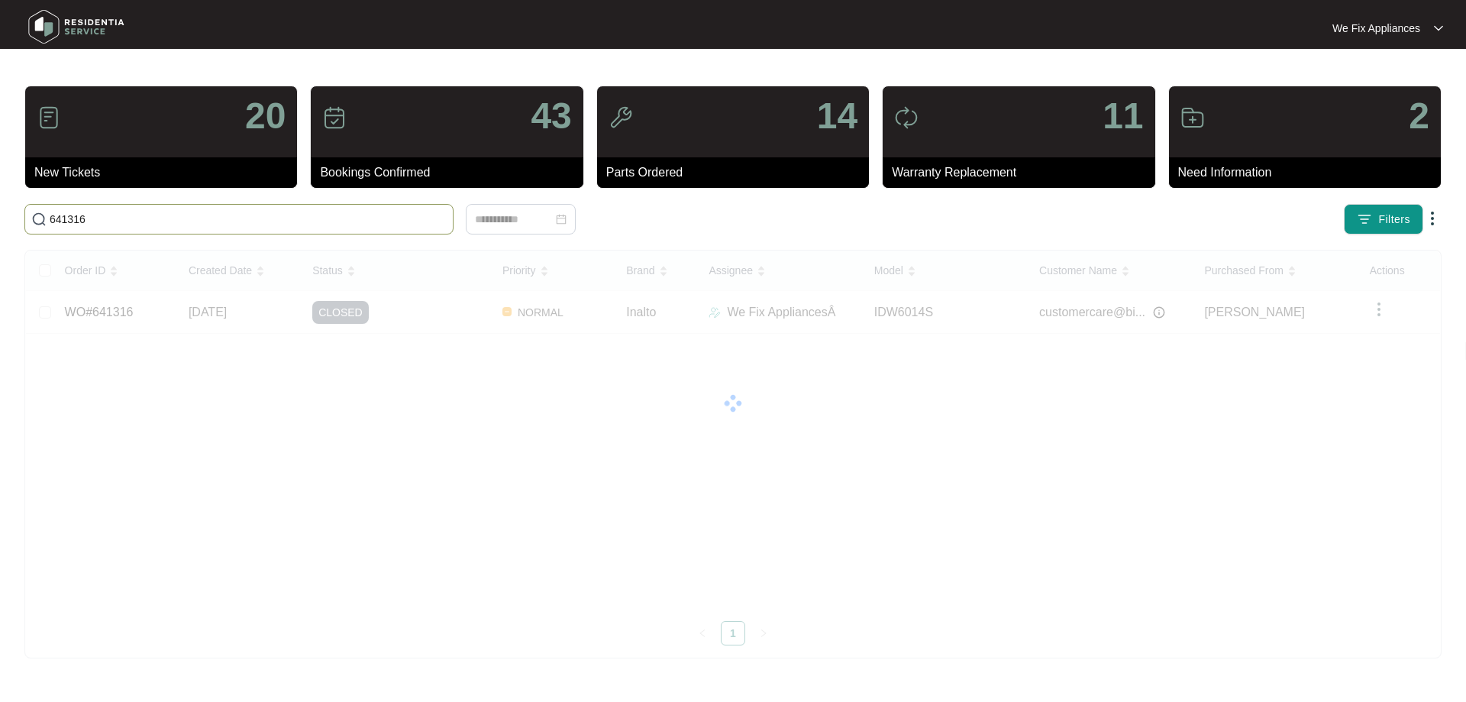
click at [329, 308] on div at bounding box center [733, 402] width 1414 height 305
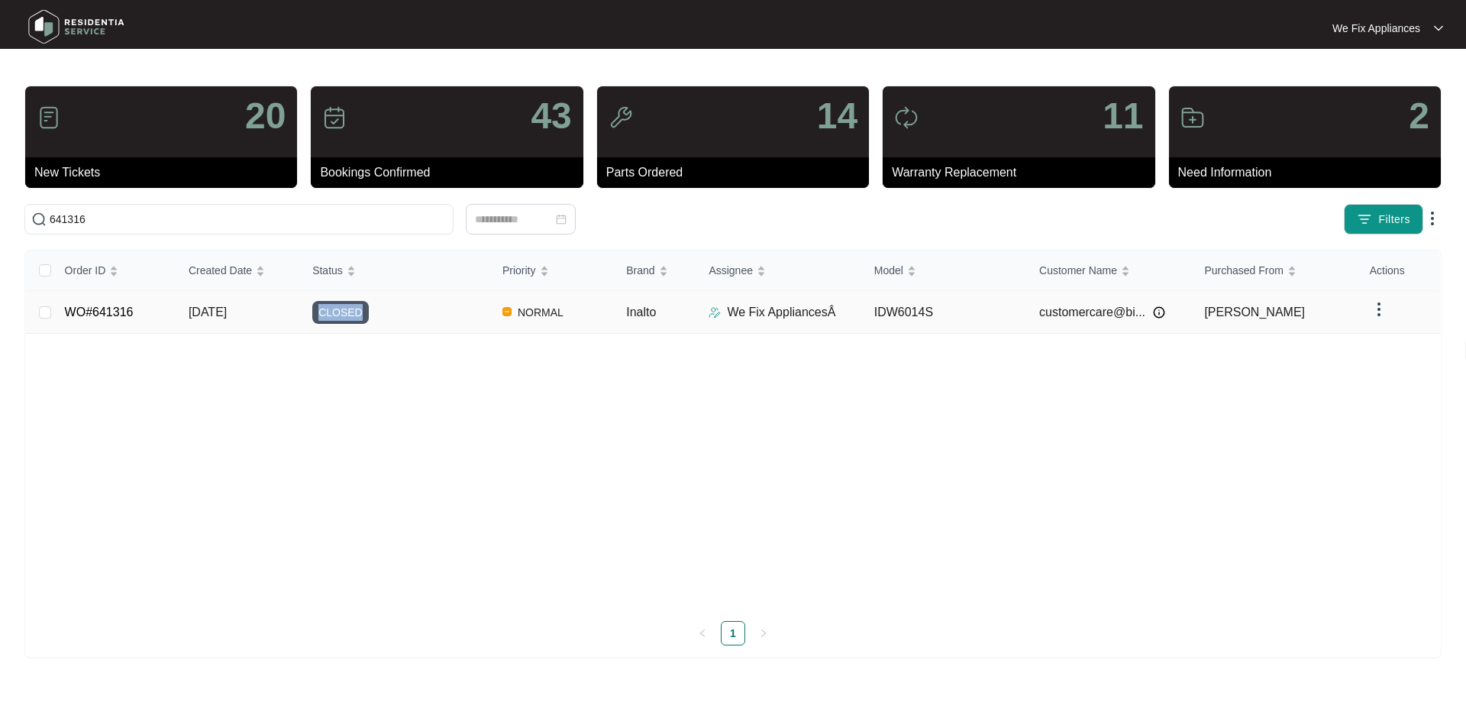
click at [329, 308] on span "CLOSED" at bounding box center [340, 312] width 56 height 23
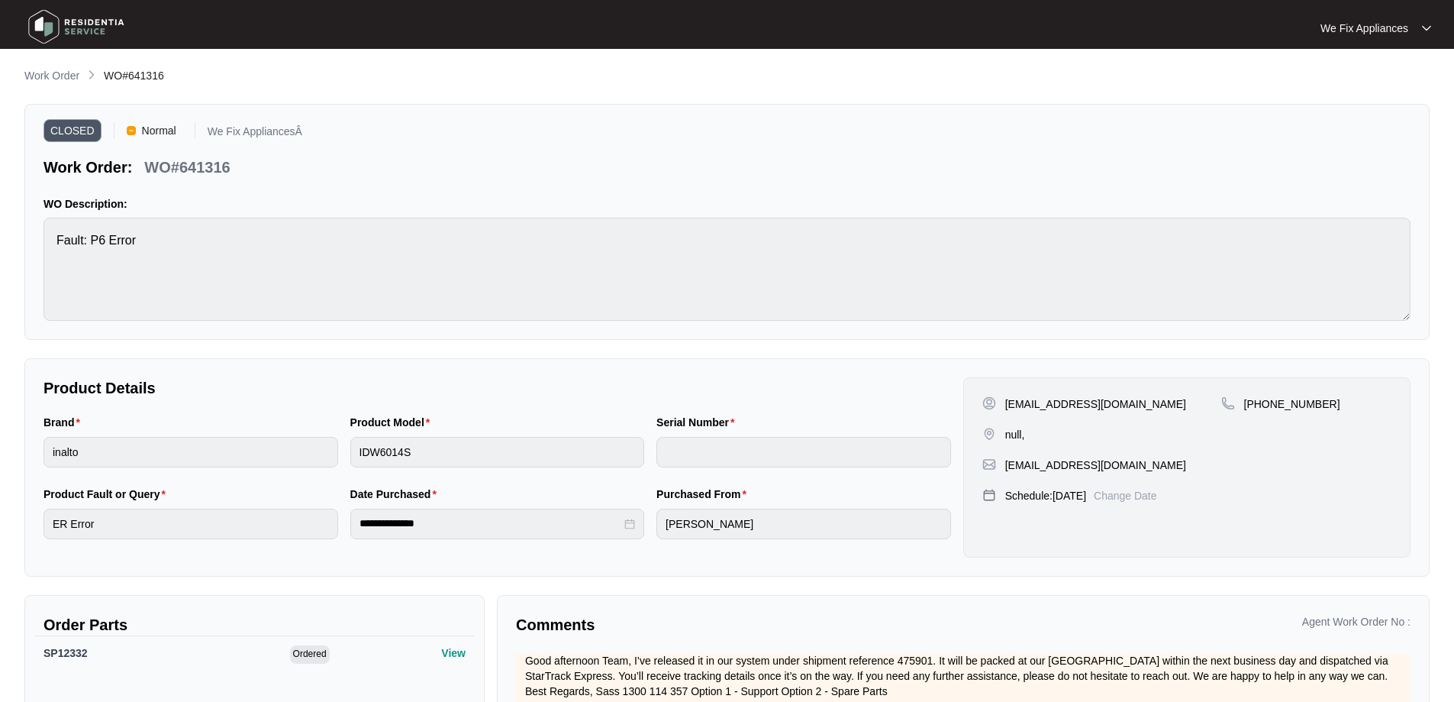
click at [102, 27] on img at bounding box center [76, 27] width 107 height 46
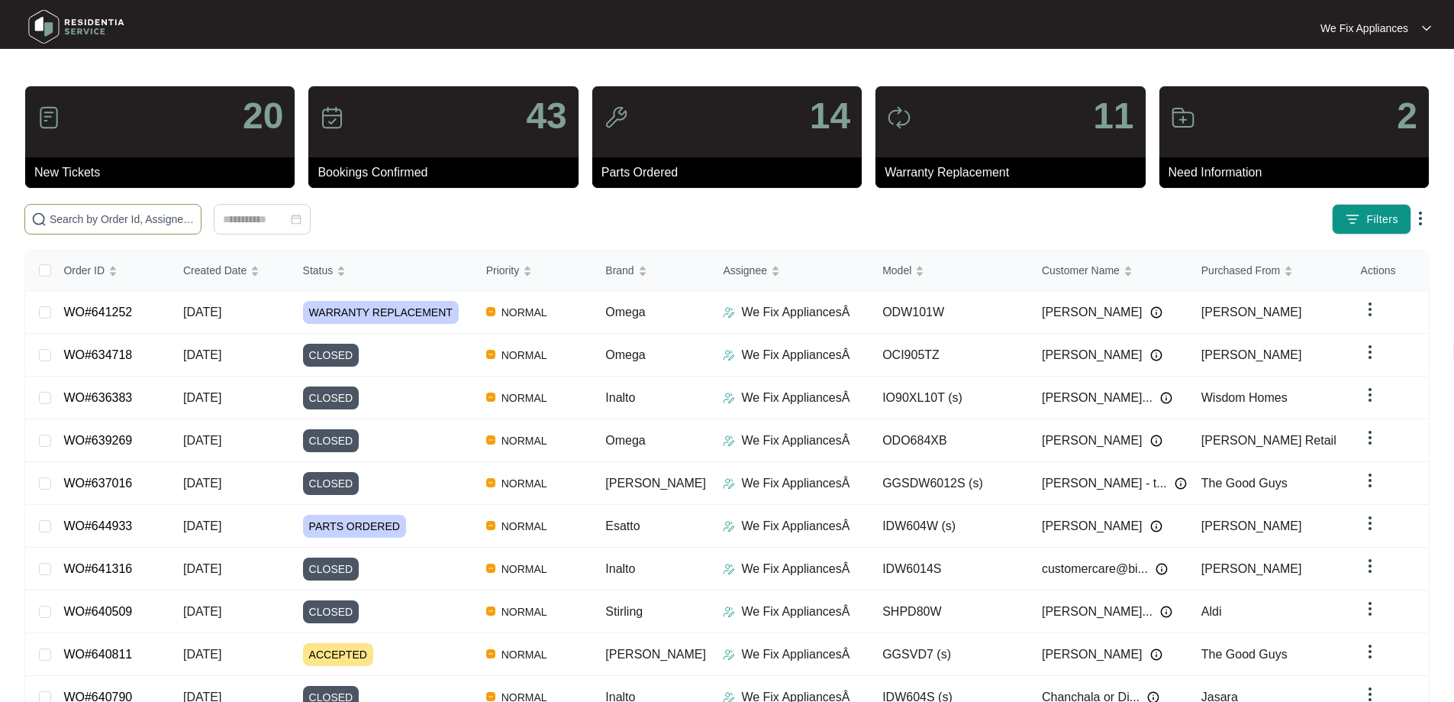
paste input "620635"
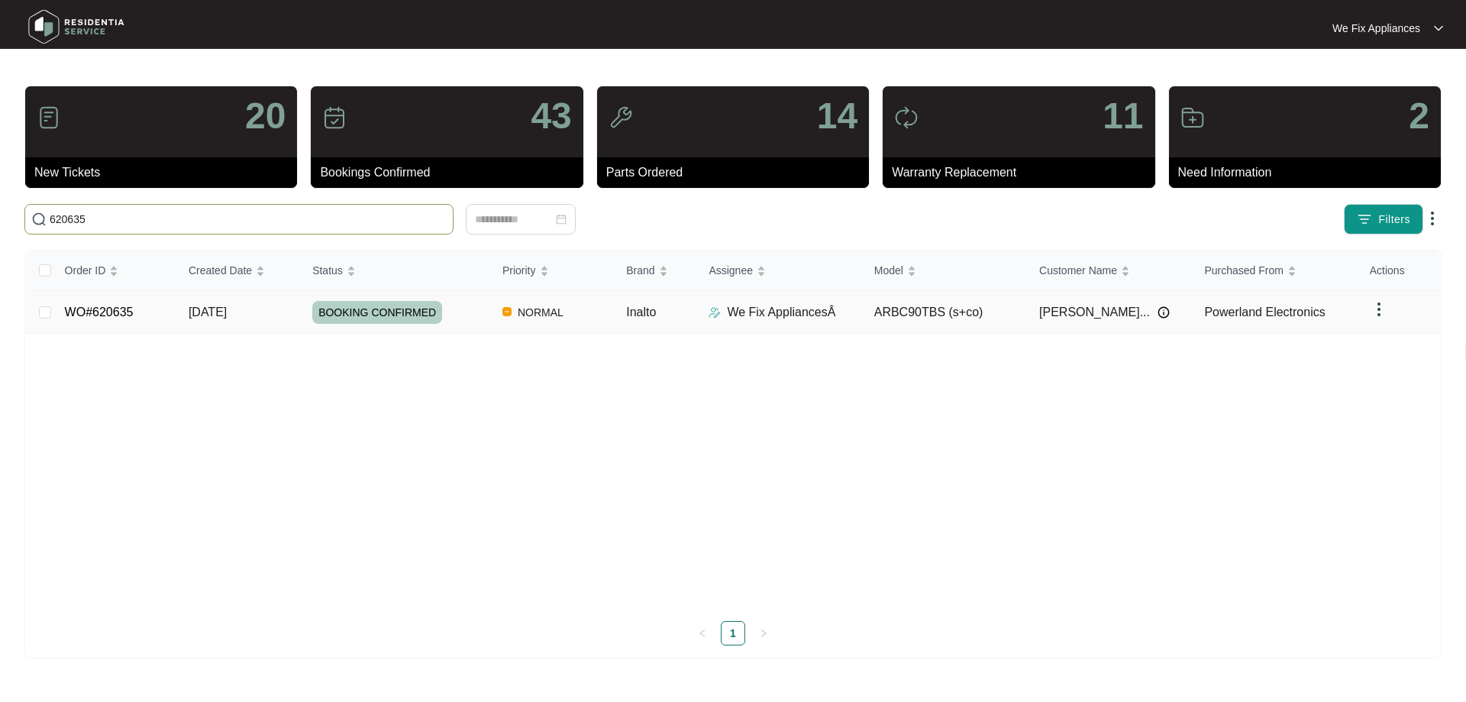
type input "620635"
click at [101, 311] on link "WO#620635" at bounding box center [99, 311] width 69 height 13
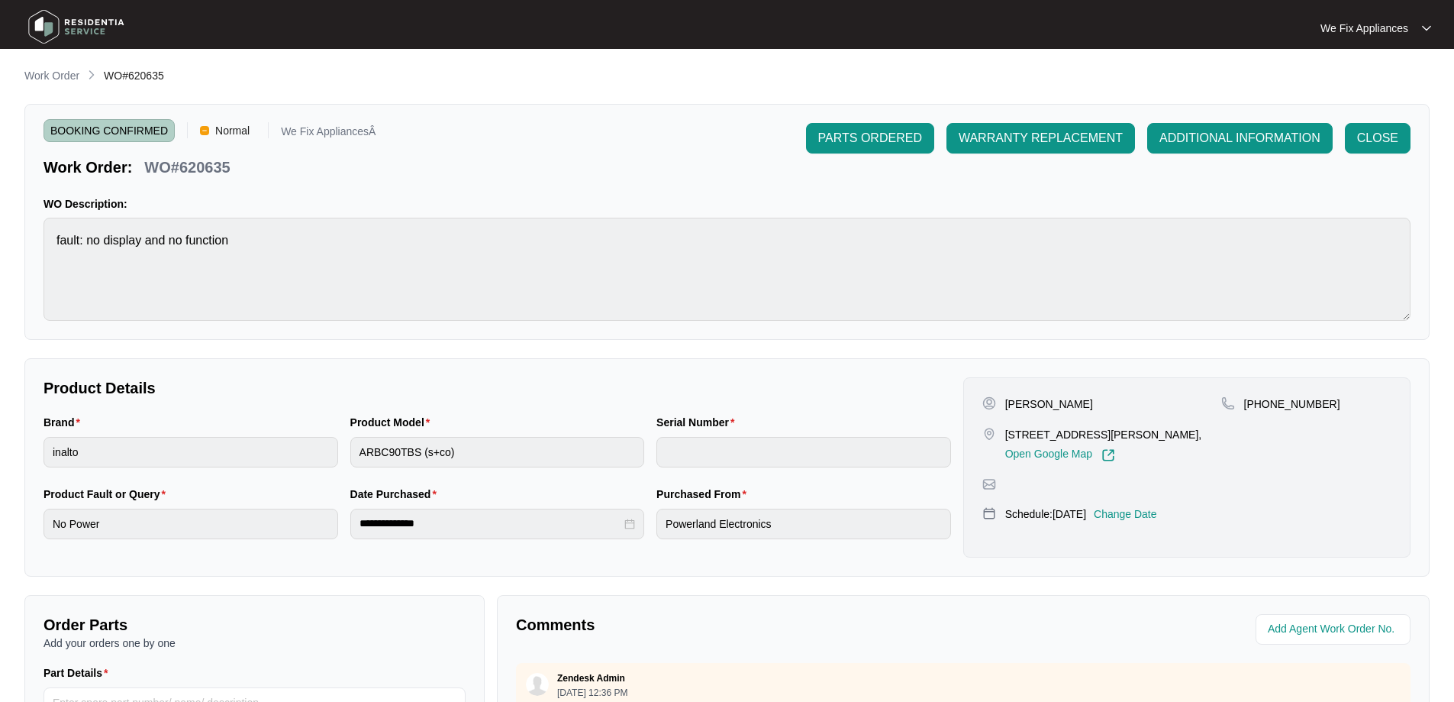
click at [1140, 511] on p "Change Date" at bounding box center [1125, 513] width 63 height 15
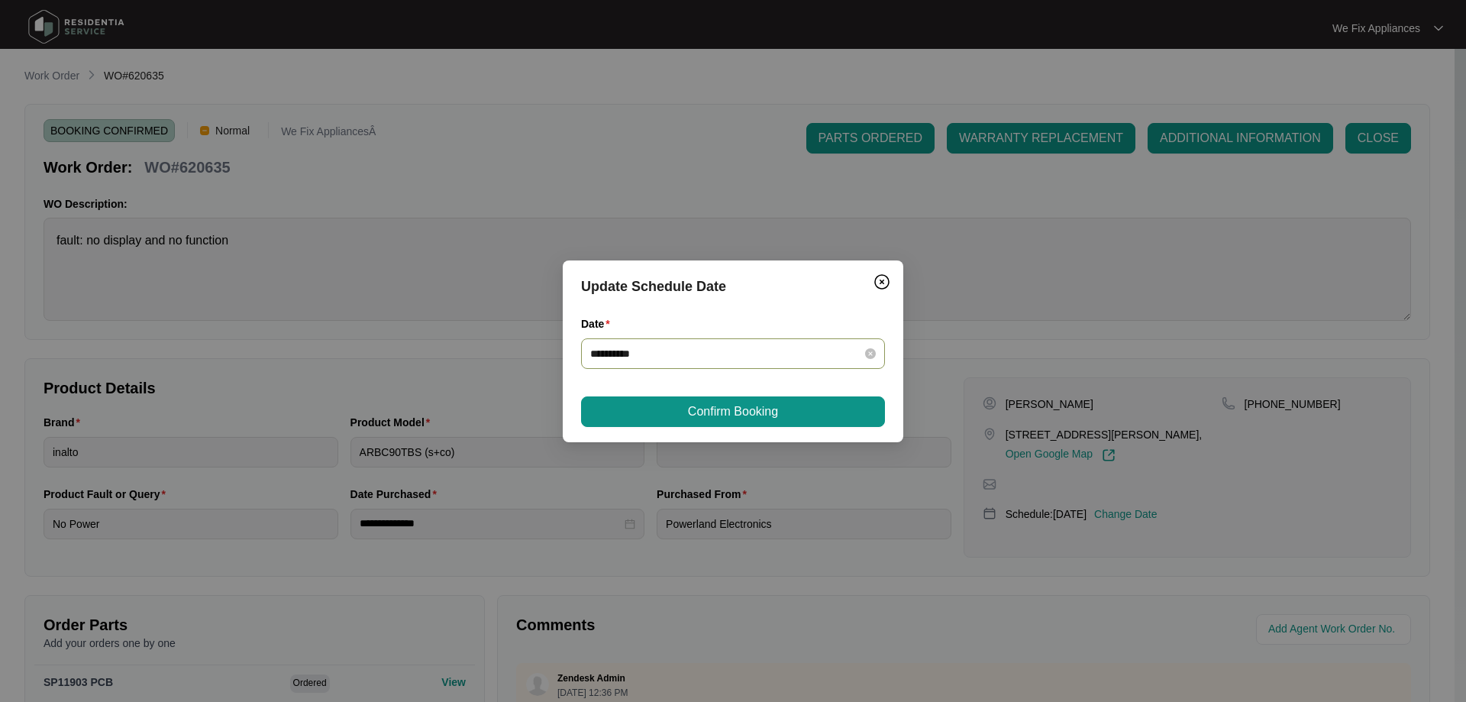
drag, startPoint x: 726, startPoint y: 336, endPoint x: 716, endPoint y: 358, distance: 24.3
click at [724, 336] on div "Date" at bounding box center [733, 326] width 304 height 23
click at [716, 358] on input "**********" at bounding box center [723, 353] width 267 height 17
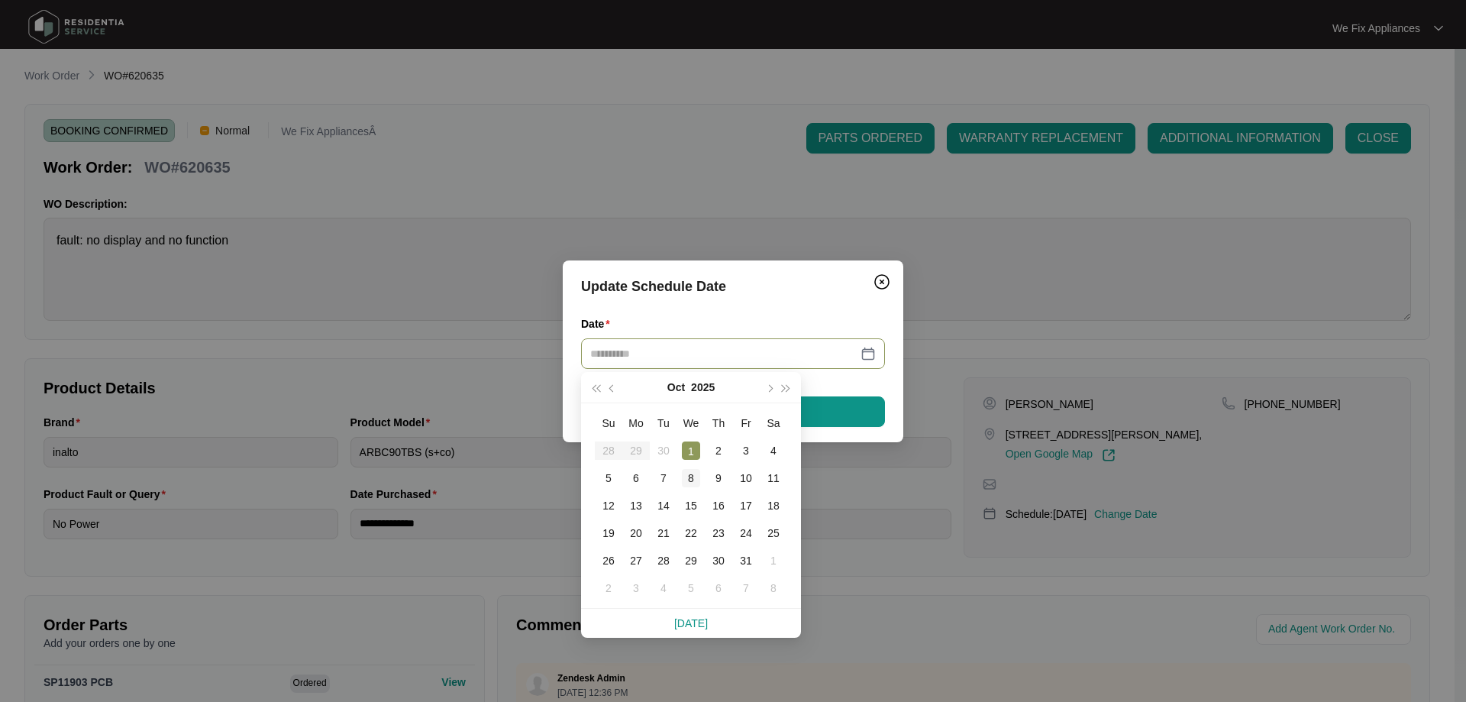
click at [682, 471] on div "8" at bounding box center [691, 478] width 18 height 18
type input "**********"
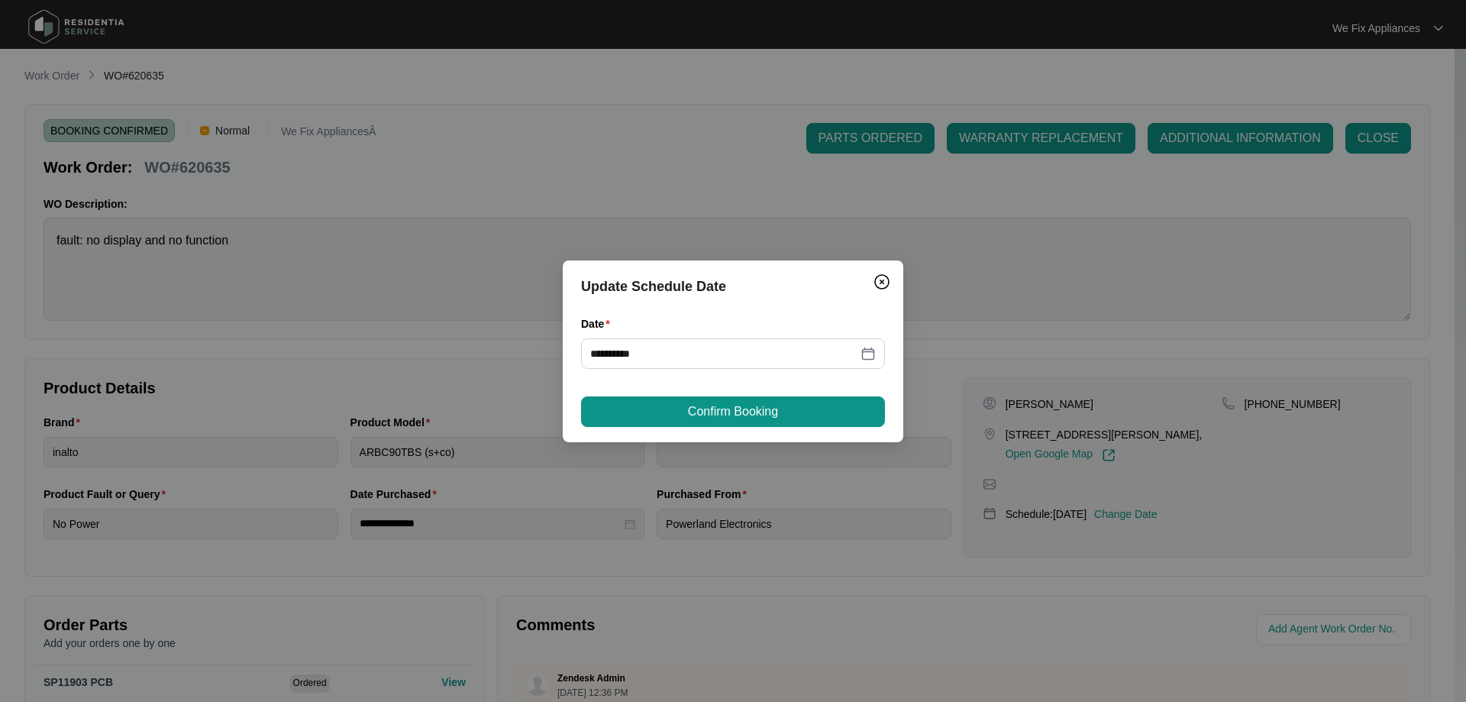
click at [697, 408] on span "Confirm Booking" at bounding box center [733, 411] width 90 height 18
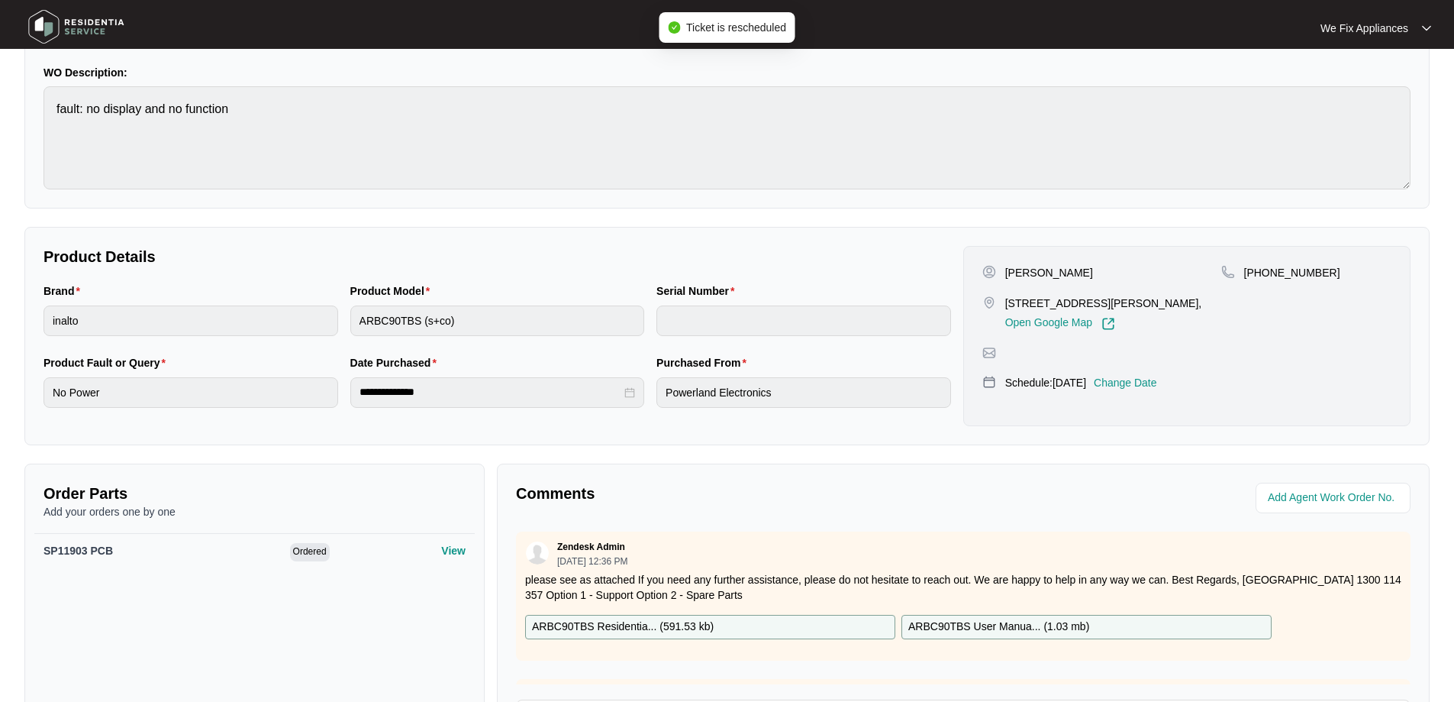
scroll to position [315, 0]
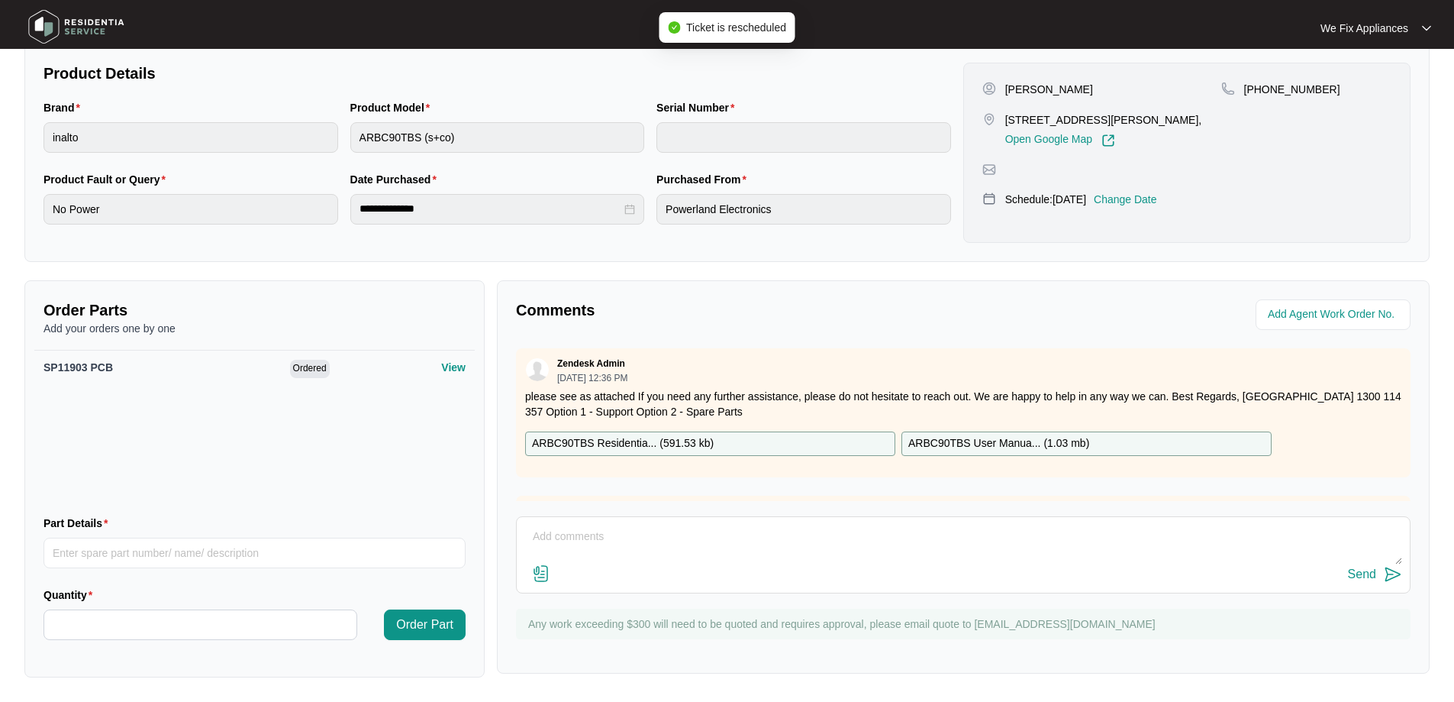
drag, startPoint x: 588, startPoint y: 557, endPoint x: 597, endPoint y: 556, distance: 9.3
click at [592, 556] on textarea at bounding box center [963, 544] width 878 height 40
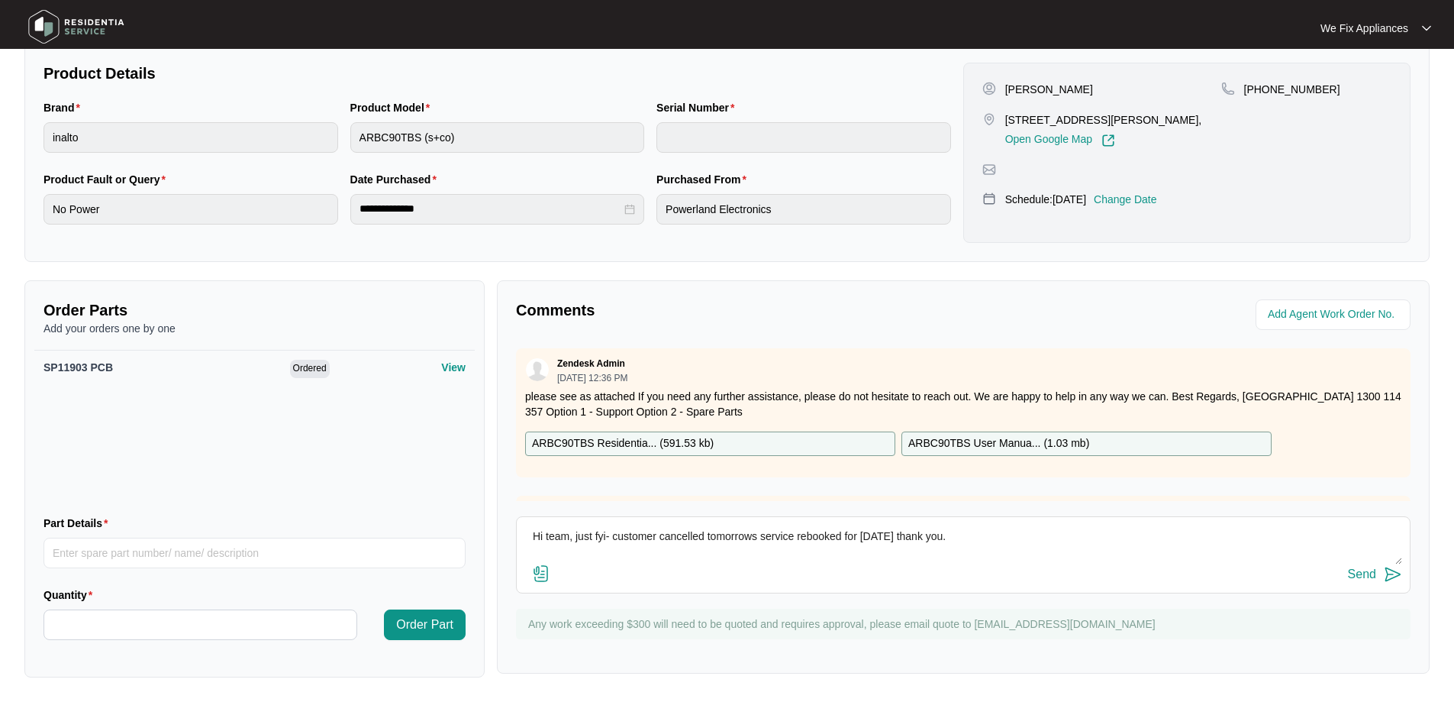
type textarea "Hi team, just fyi- customer cancelled tomorrows service rebooked for [DATE] tha…"
click at [1373, 576] on div "Send" at bounding box center [1362, 574] width 28 height 14
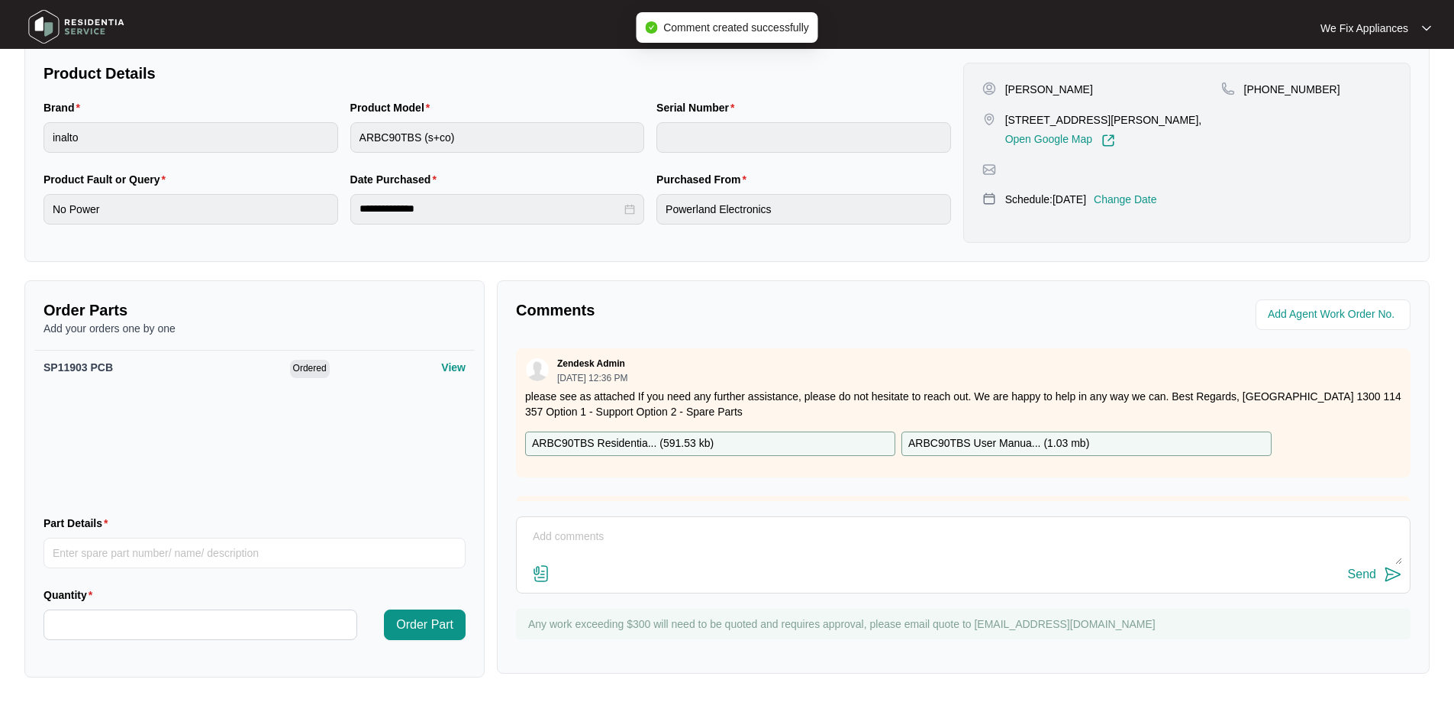
click at [90, 24] on img at bounding box center [76, 27] width 107 height 46
